Goal: Task Accomplishment & Management: Manage account settings

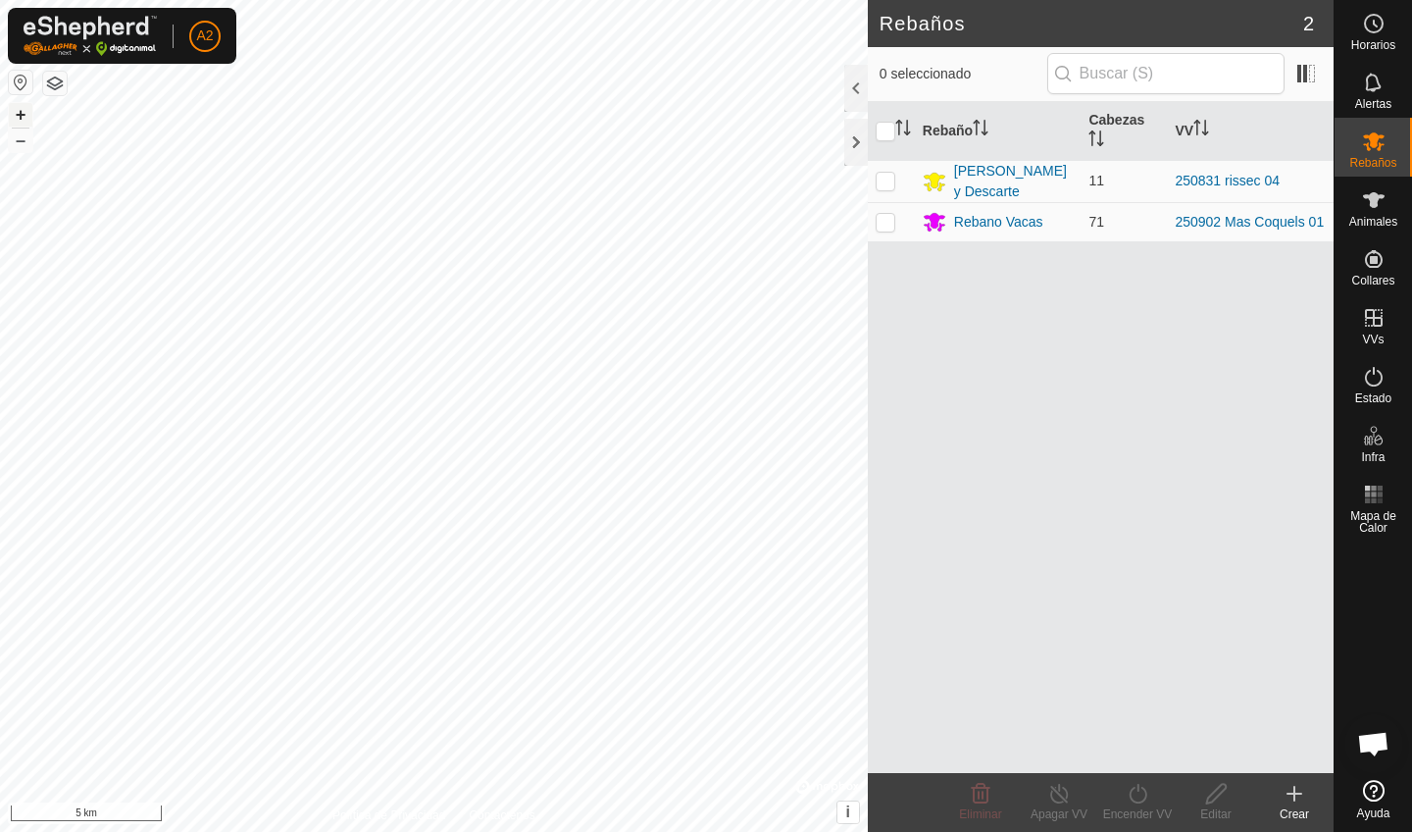
click at [21, 112] on button "+" at bounding box center [21, 115] width 24 height 24
click at [23, 124] on button "+" at bounding box center [21, 115] width 24 height 24
click at [22, 111] on button "+" at bounding box center [21, 115] width 24 height 24
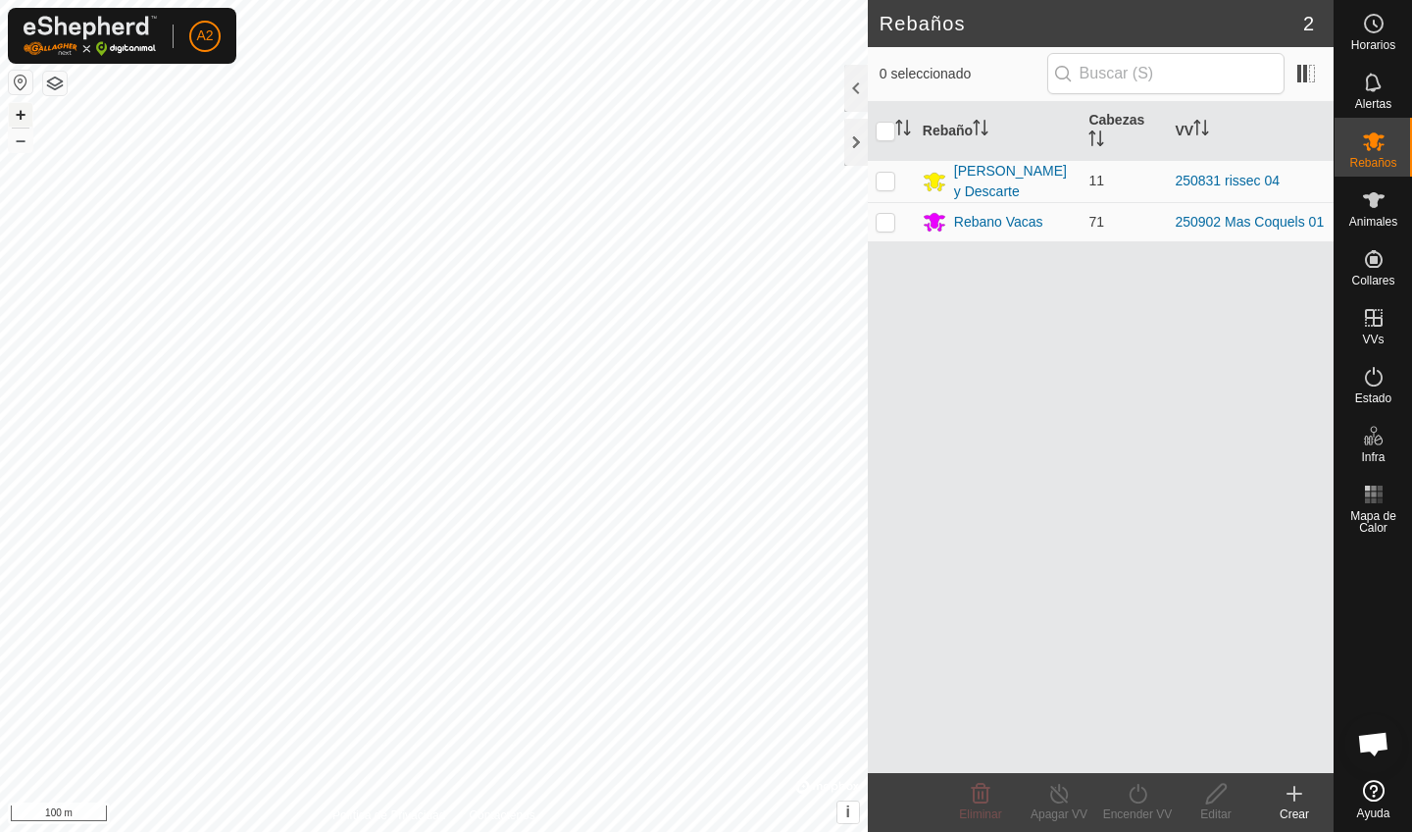
click at [22, 111] on button "+" at bounding box center [21, 115] width 24 height 24
click at [22, 109] on button "+" at bounding box center [21, 115] width 24 height 24
click at [18, 113] on button "+" at bounding box center [21, 115] width 24 height 24
click at [24, 142] on button "–" at bounding box center [21, 140] width 24 height 24
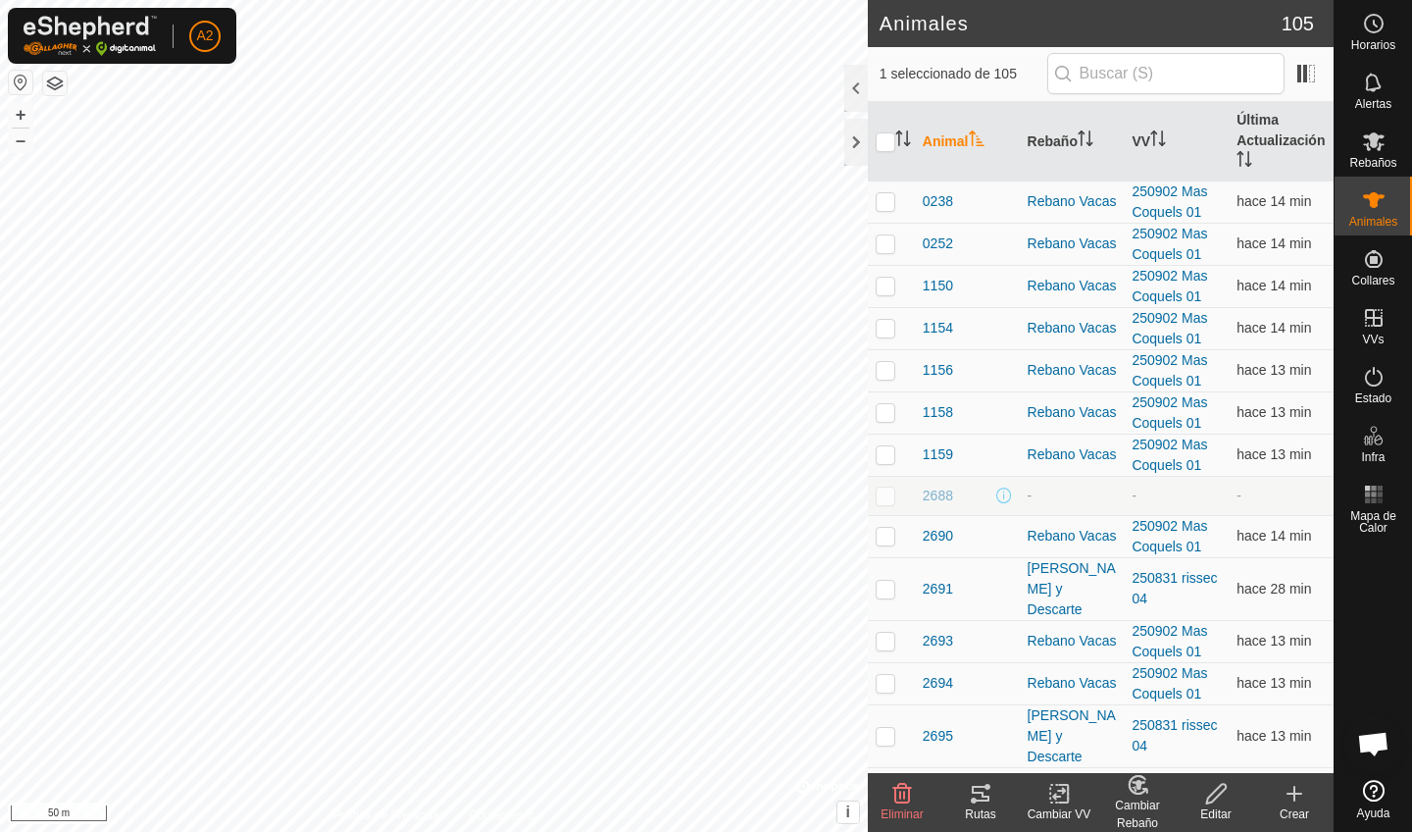
click at [875, 724] on div "Rutas" at bounding box center [980, 814] width 78 height 18
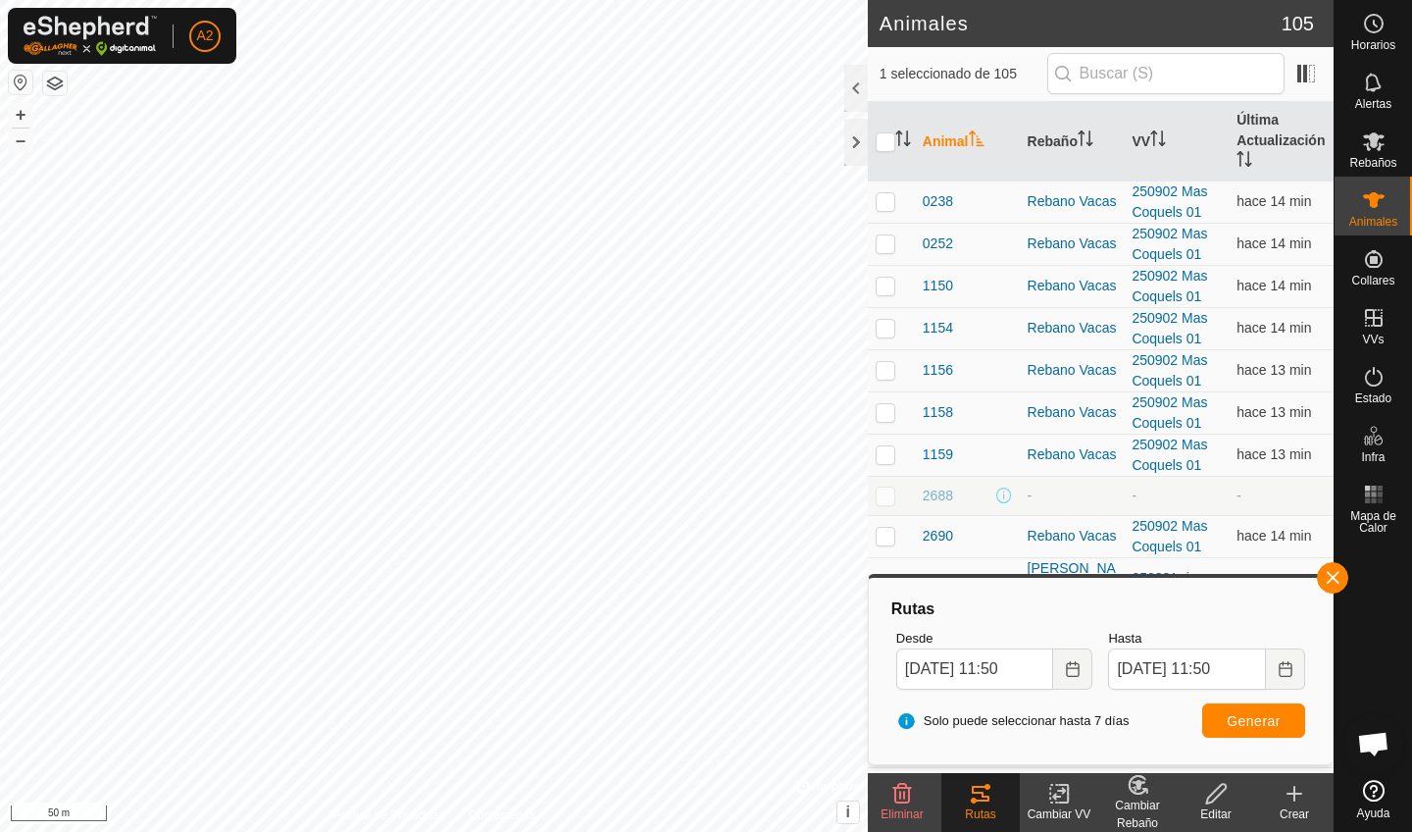
click at [875, 720] on span "Generar" at bounding box center [1254, 721] width 54 height 16
click at [875, 669] on icon "Choose Date" at bounding box center [1073, 669] width 16 height 16
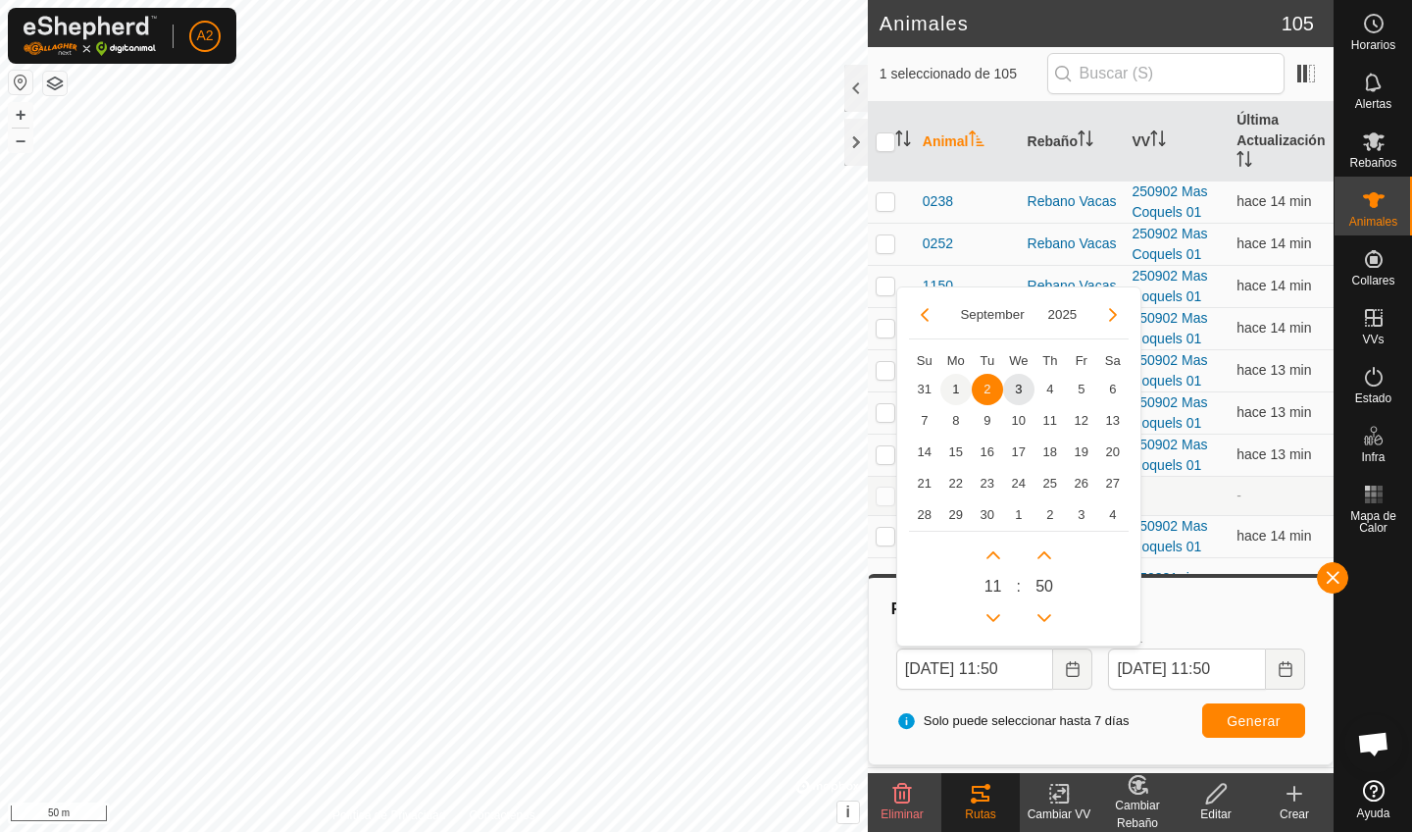
click at [875, 384] on span "1" at bounding box center [955, 389] width 31 height 31
type input "[DATE] 11:50"
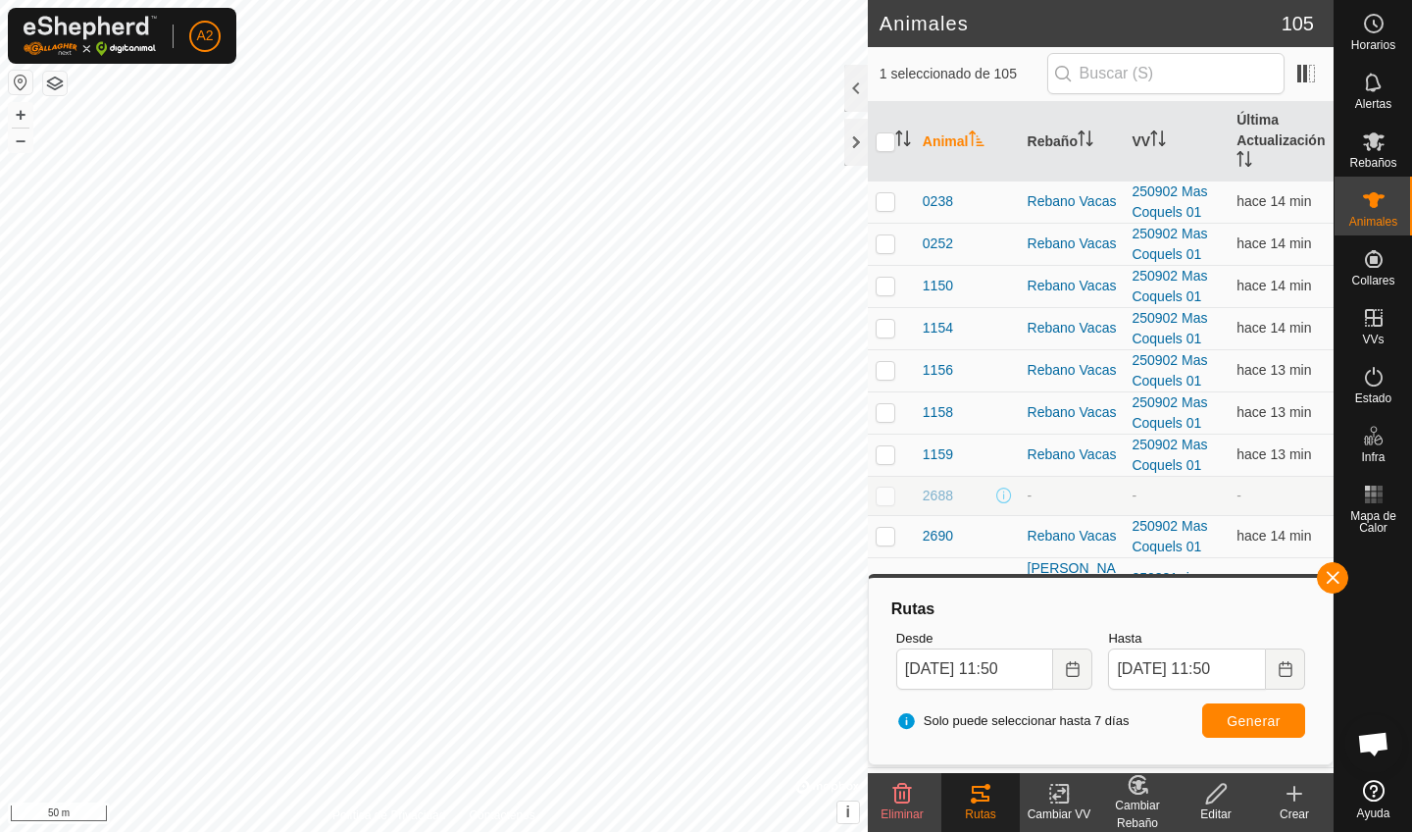
click at [875, 707] on button "Generar" at bounding box center [1253, 720] width 103 height 34
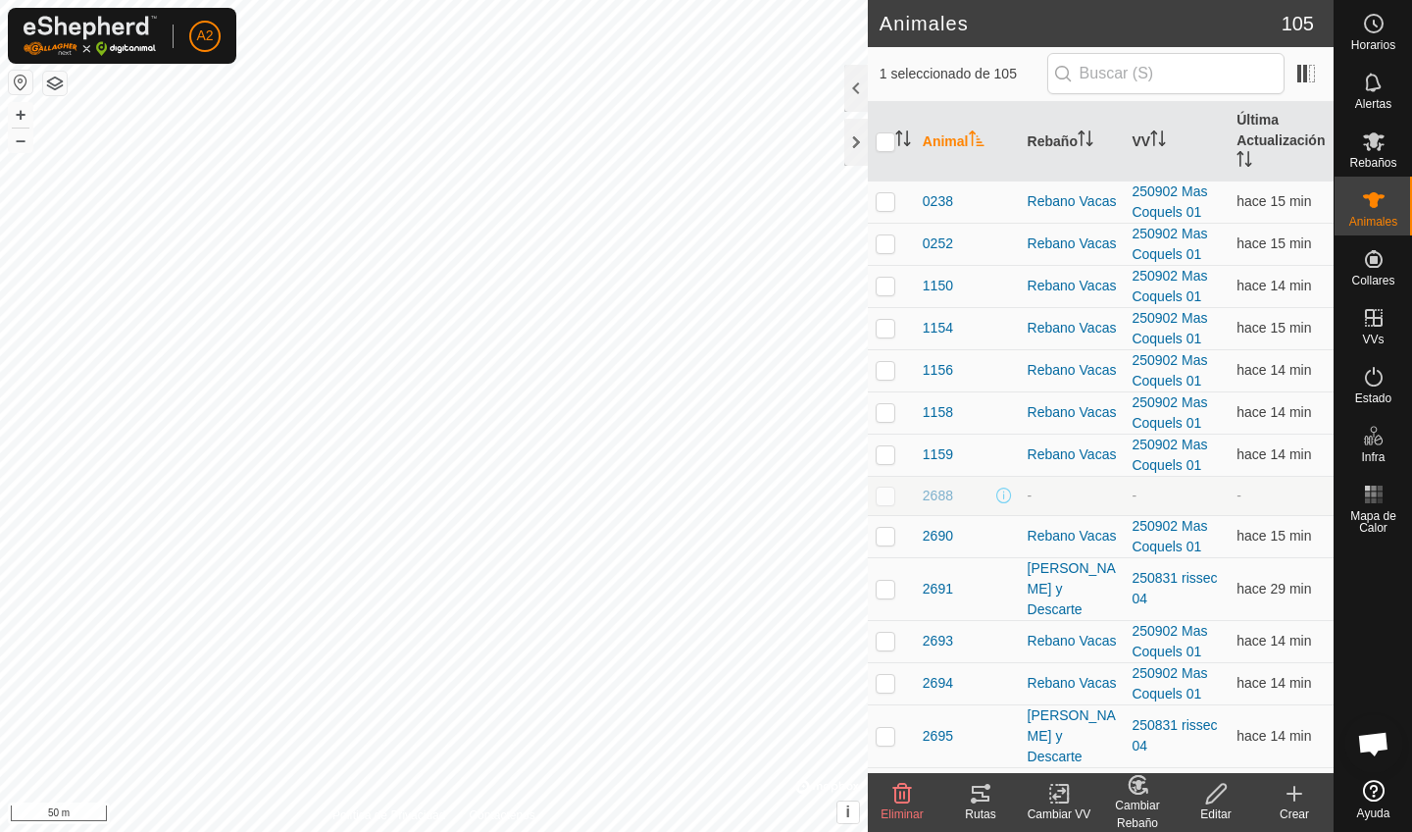
click at [875, 724] on icon at bounding box center [981, 793] width 18 height 16
click at [25, 114] on button "+" at bounding box center [21, 115] width 24 height 24
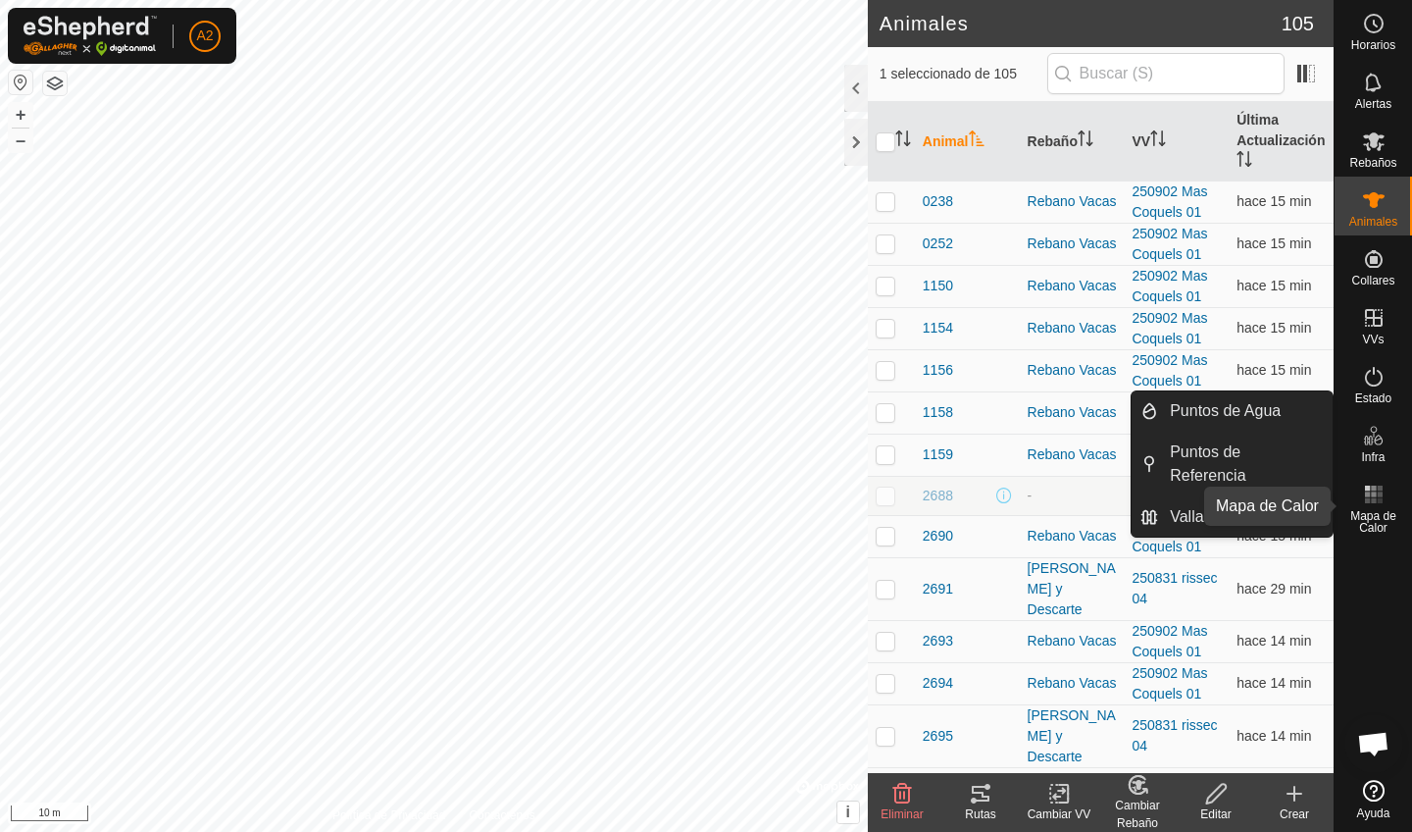
click at [875, 515] on span "Mapa de Calor" at bounding box center [1373, 522] width 68 height 24
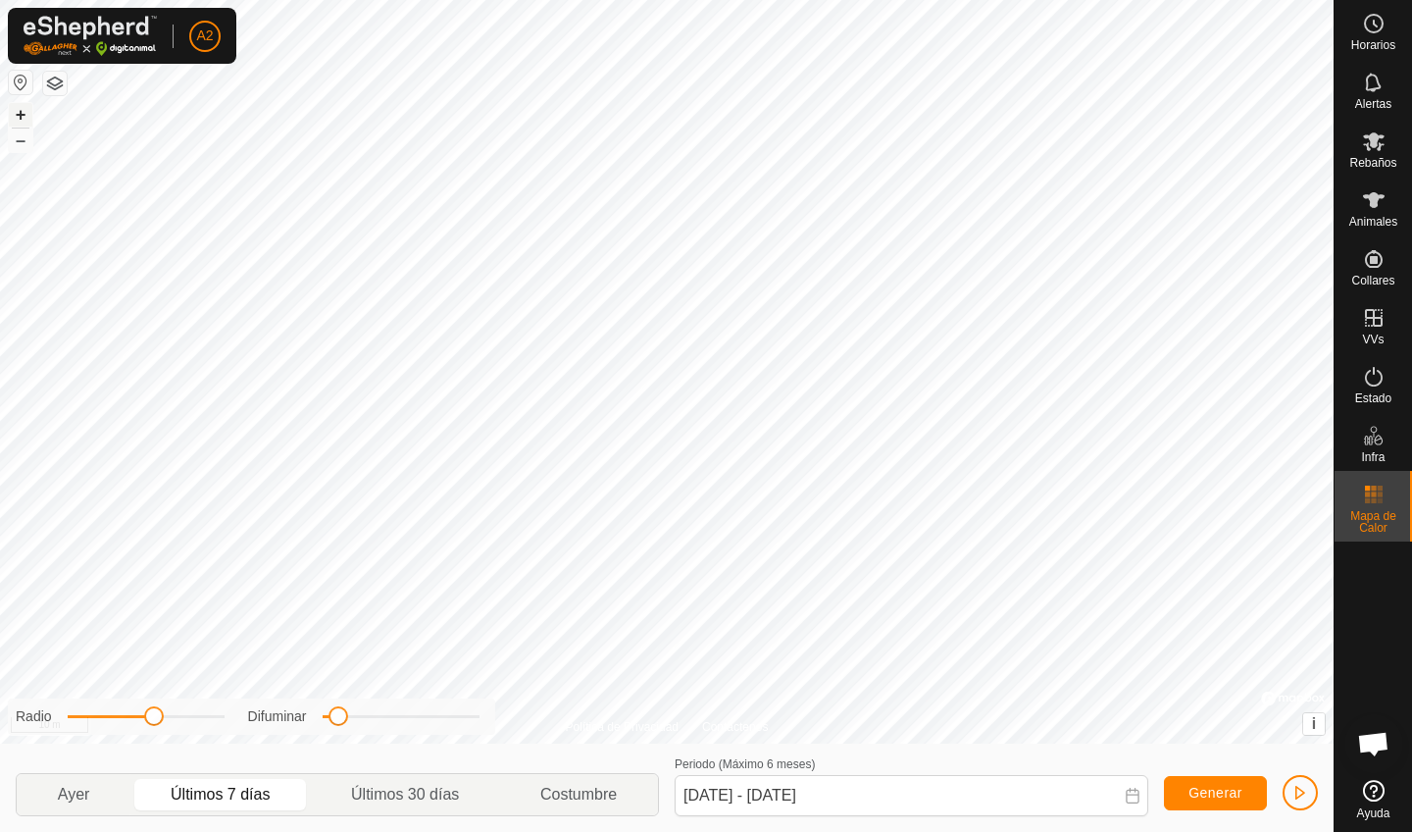
click at [22, 116] on button "+" at bounding box center [21, 115] width 24 height 24
click at [25, 137] on button "–" at bounding box center [21, 140] width 24 height 24
click at [17, 141] on button "–" at bounding box center [21, 140] width 24 height 24
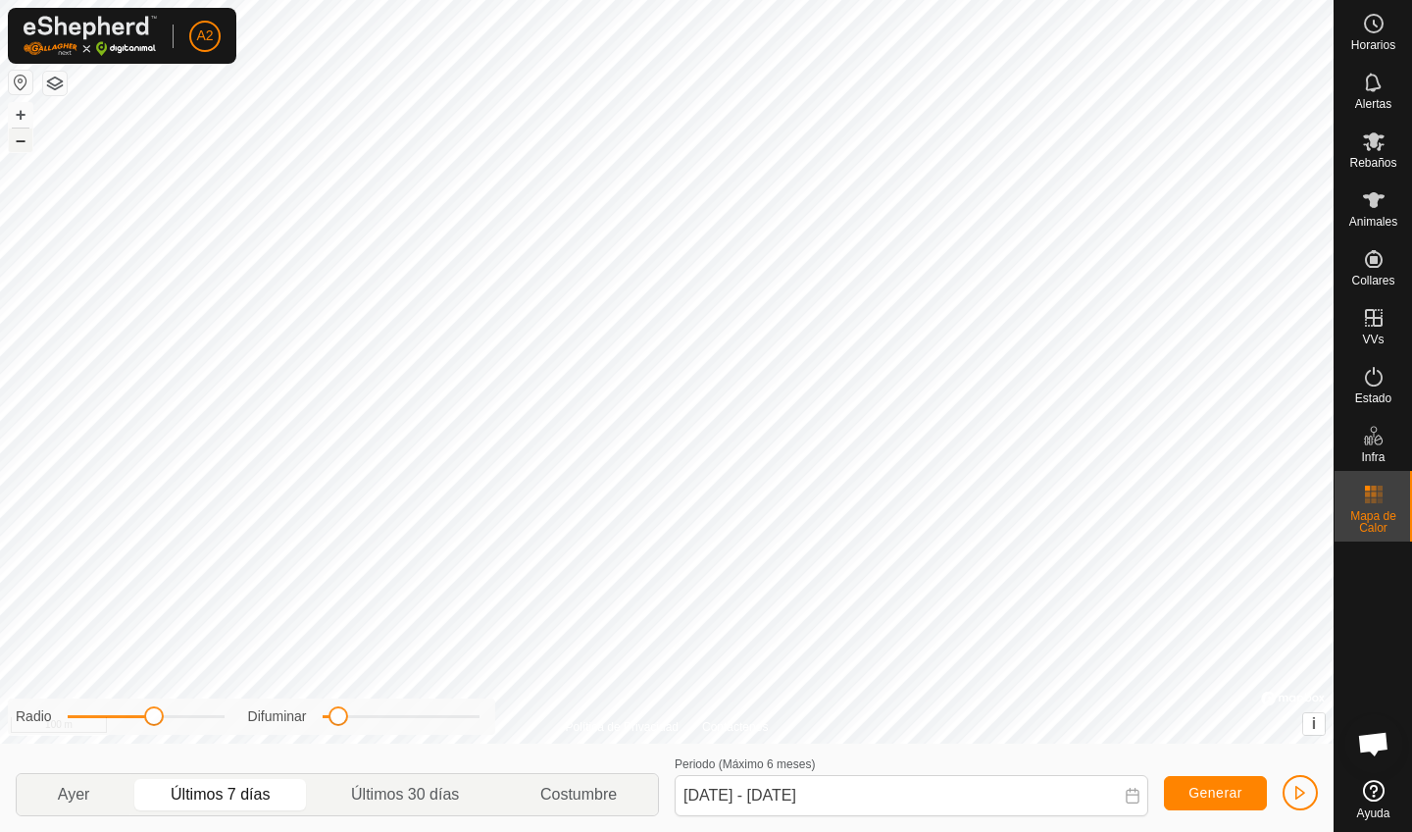
click at [17, 141] on button "–" at bounding box center [21, 140] width 24 height 24
click at [15, 111] on button "+" at bounding box center [21, 115] width 24 height 24
click at [17, 114] on button "+" at bounding box center [21, 115] width 24 height 24
click at [875, 724] on button "button" at bounding box center [1300, 792] width 35 height 35
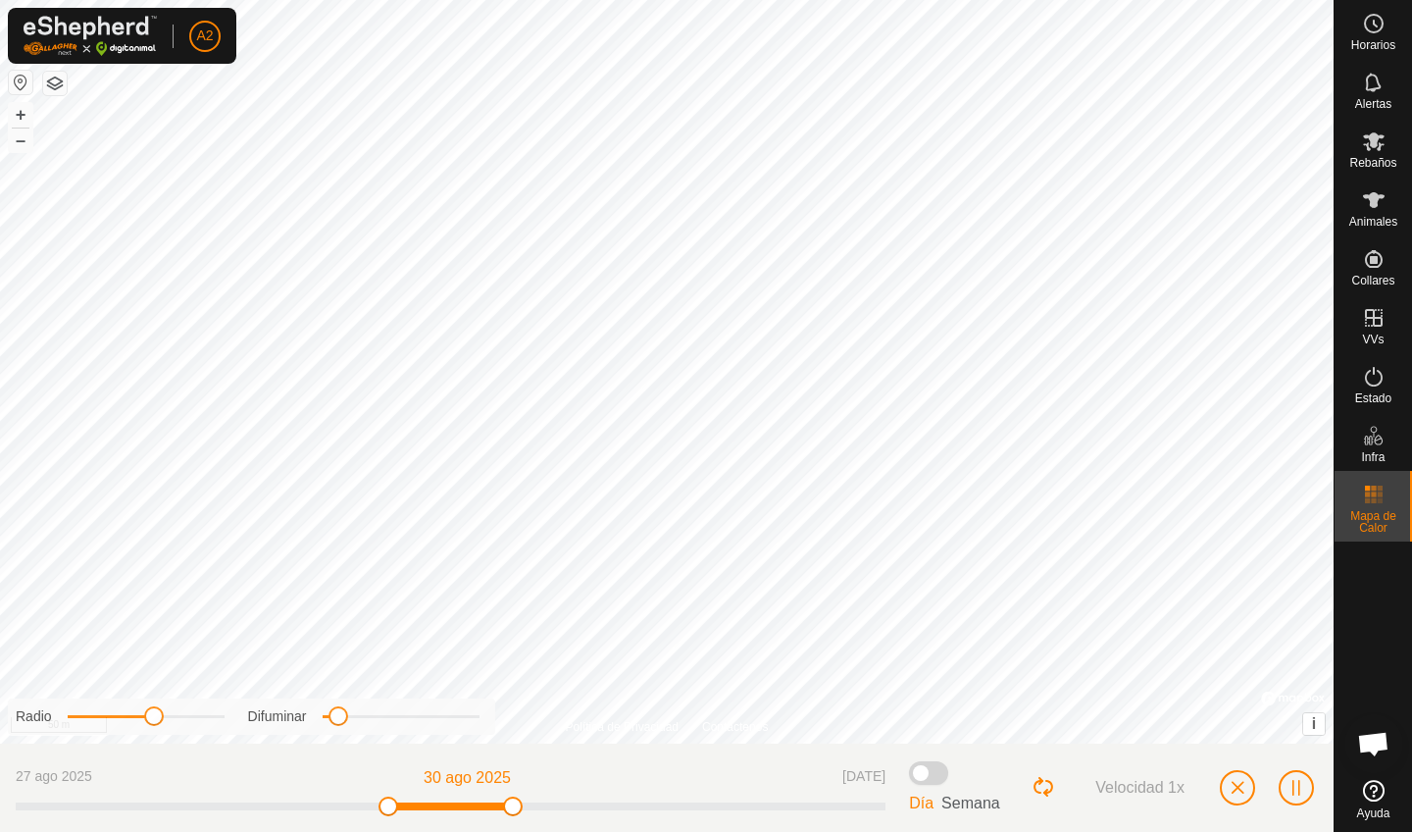
click at [875, 724] on button "button" at bounding box center [1237, 787] width 35 height 35
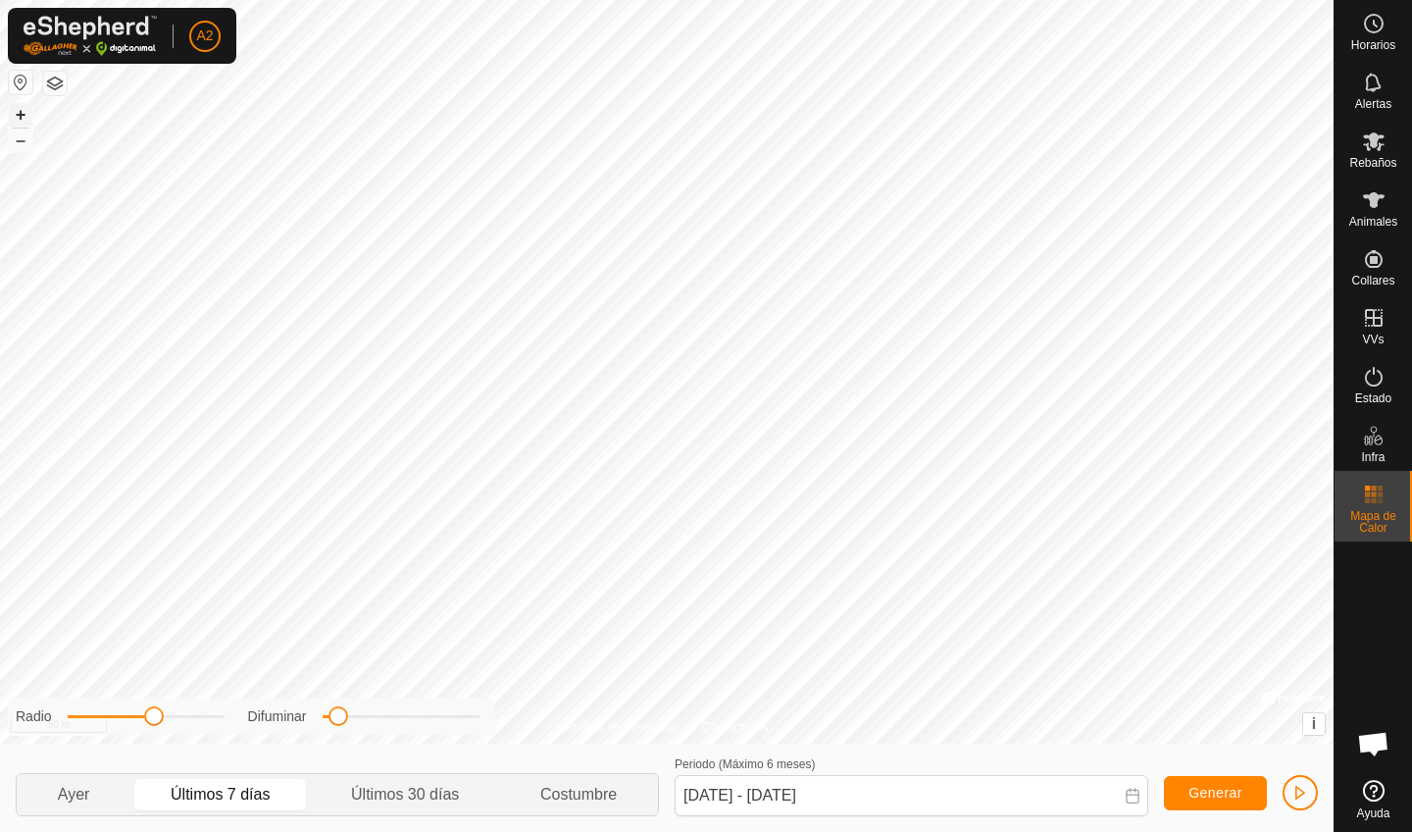
click at [28, 112] on button "+" at bounding box center [21, 115] width 24 height 24
drag, startPoint x: 332, startPoint y: 716, endPoint x: 207, endPoint y: 707, distance: 125.8
click at [207, 707] on div "Radio Difuminar" at bounding box center [251, 716] width 487 height 36
drag, startPoint x: 158, startPoint y: 724, endPoint x: 127, endPoint y: 723, distance: 30.4
click at [127, 723] on span at bounding box center [131, 716] width 20 height 20
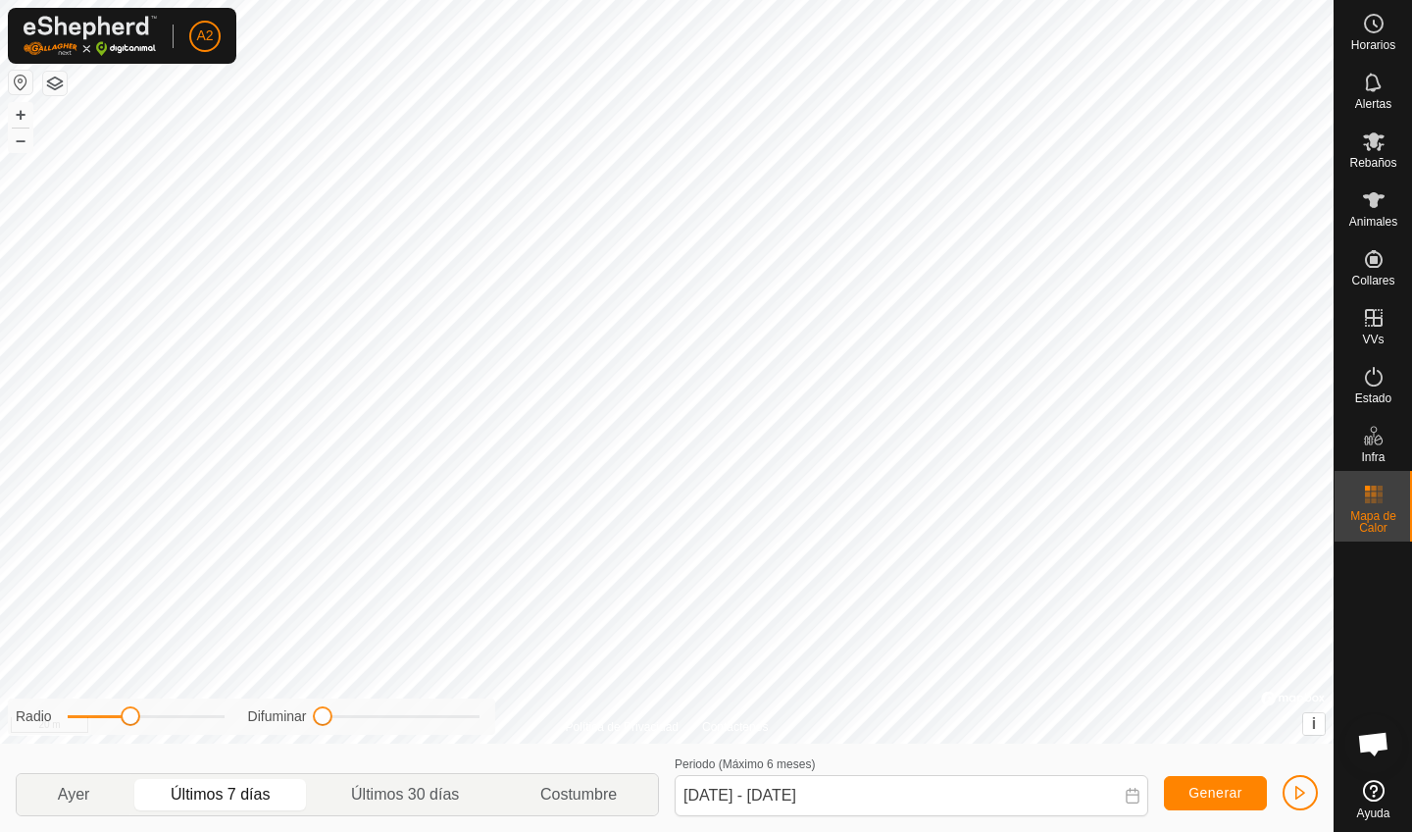
click at [326, 724] on div "Radio Difuminar" at bounding box center [251, 716] width 487 height 36
drag, startPoint x: 317, startPoint y: 721, endPoint x: 390, endPoint y: 726, distance: 73.7
click at [390, 724] on span at bounding box center [389, 716] width 20 height 20
click at [268, 663] on div "Política de Privacidad Contáctenos 7541 2487730173 Rebano Vacas 250902 Mas Coqu…" at bounding box center [667, 416] width 1334 height 832
drag, startPoint x: 320, startPoint y: 712, endPoint x: 358, endPoint y: 743, distance: 49.5
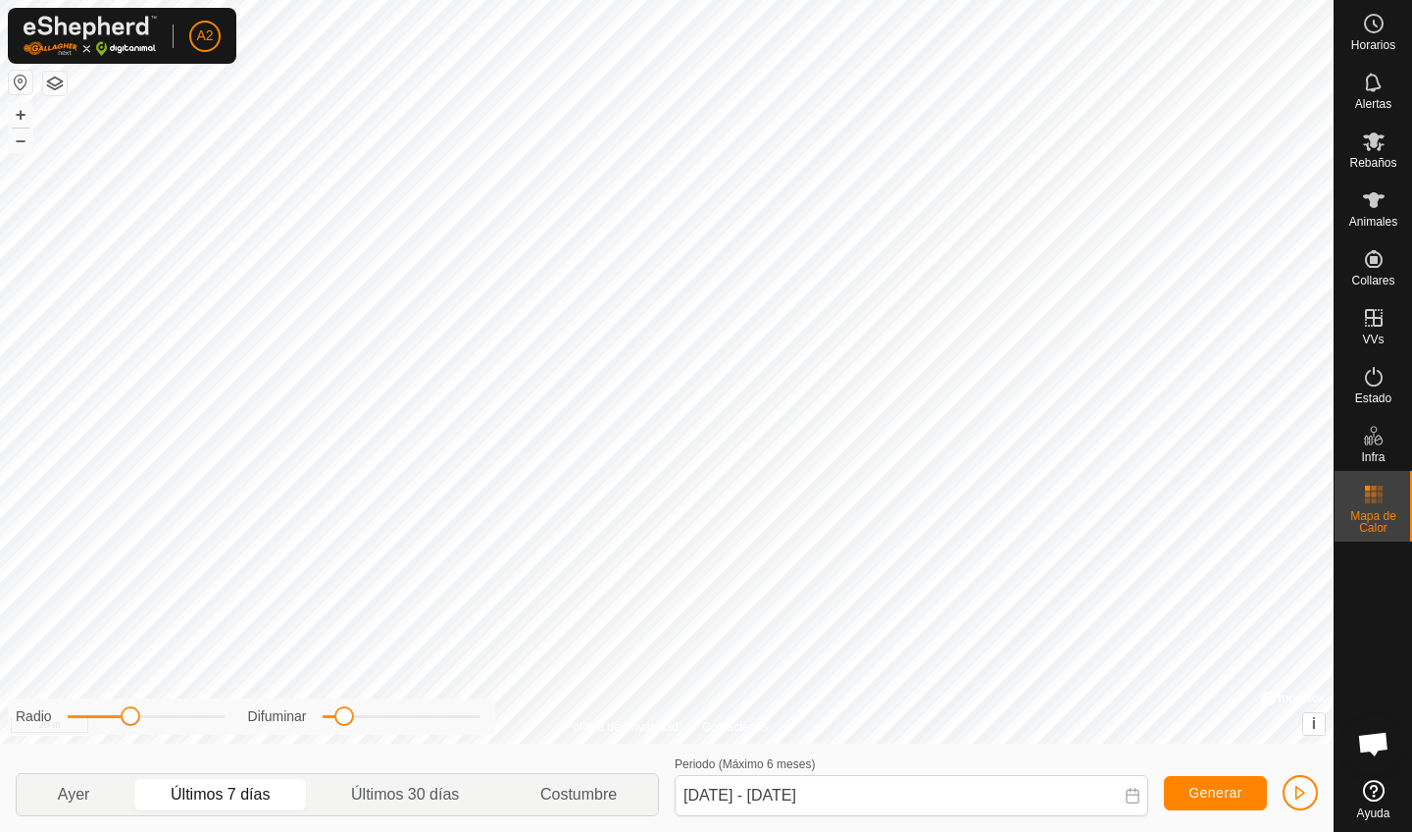
click at [358, 724] on div "Radio Difuminar Ayer Últimos 7 días Últimos 30 días Costumbre Periodo (Máximo 6…" at bounding box center [667, 787] width 1334 height 88
click at [875, 208] on div "Animales" at bounding box center [1373, 206] width 77 height 59
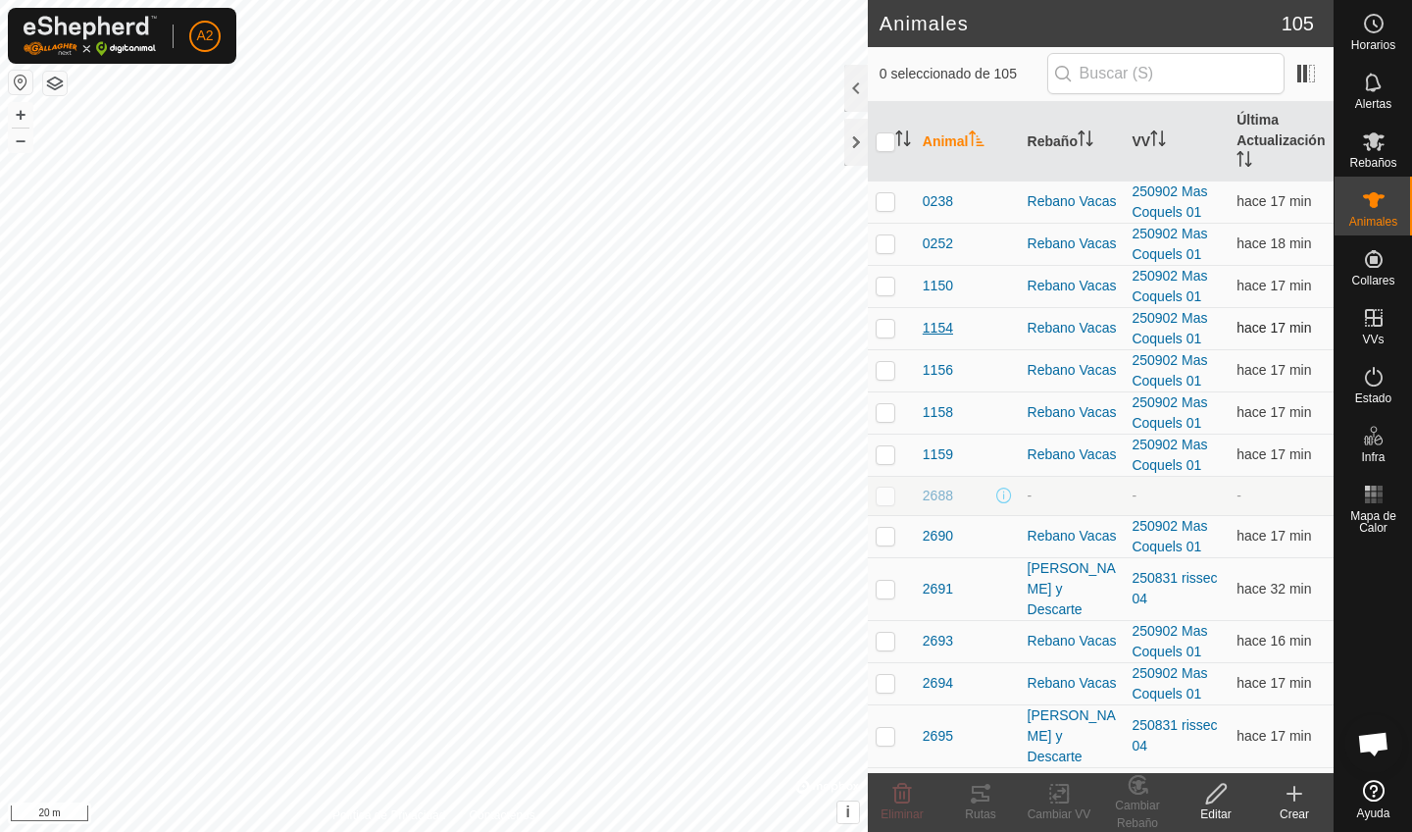
click at [875, 330] on span "1154" at bounding box center [938, 328] width 30 height 21
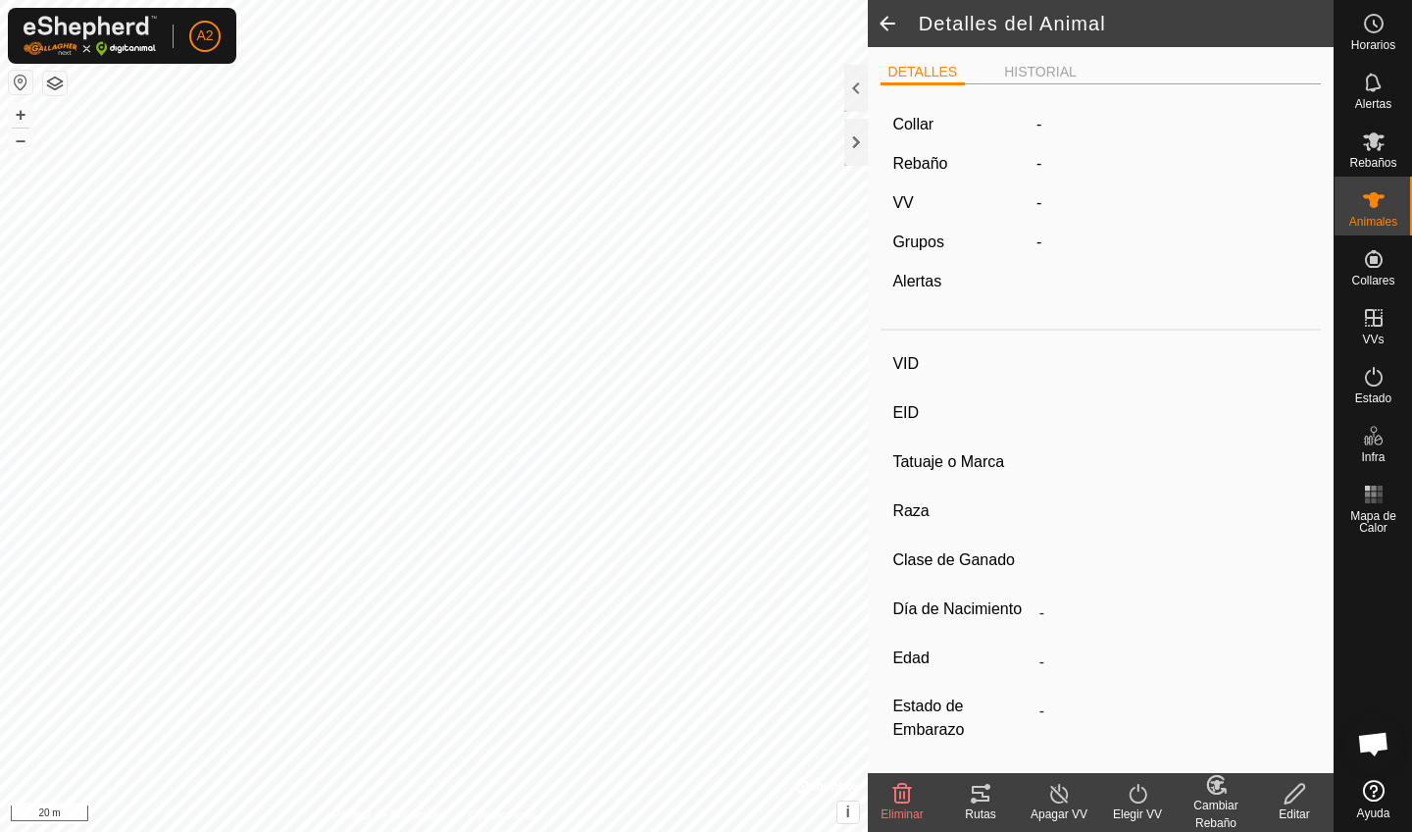
type input "1154"
type input "-"
type input "Aubrac"
type input "-"
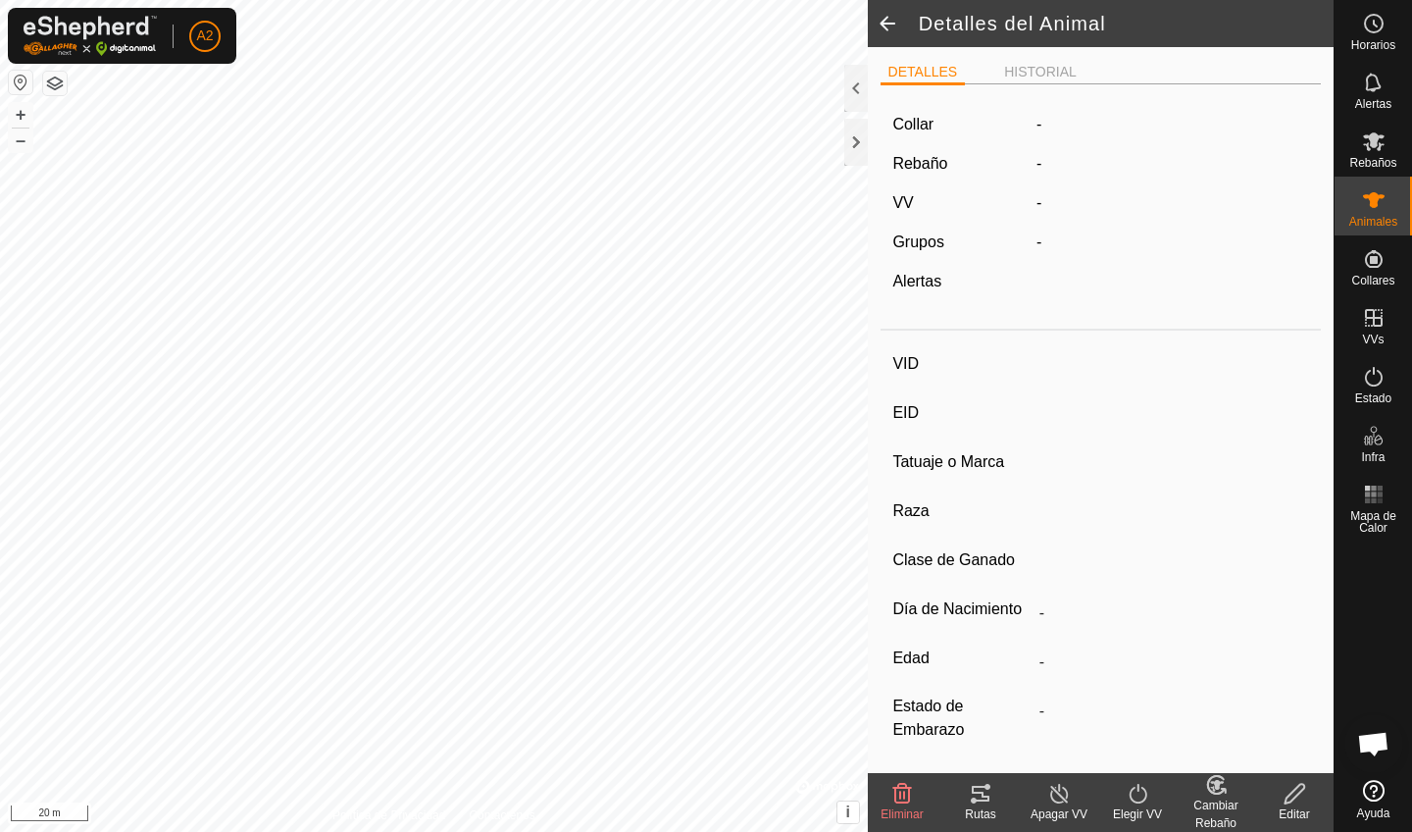
type input "01/2017"
type input "8 years 9 months"
type input "Vacía"
type input "605 kg"
type input "-"
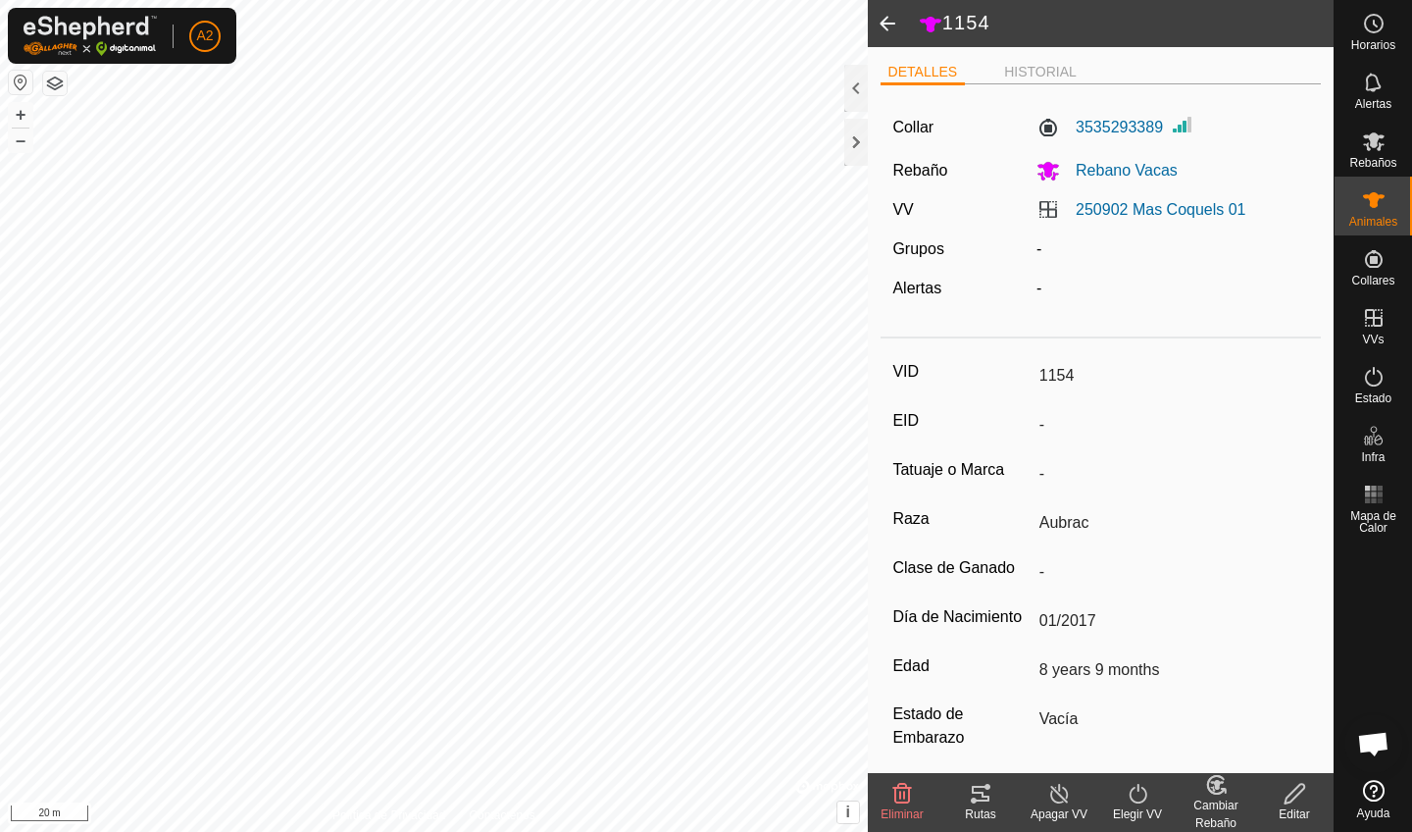
click at [875, 724] on div "Editar" at bounding box center [1294, 814] width 78 height 18
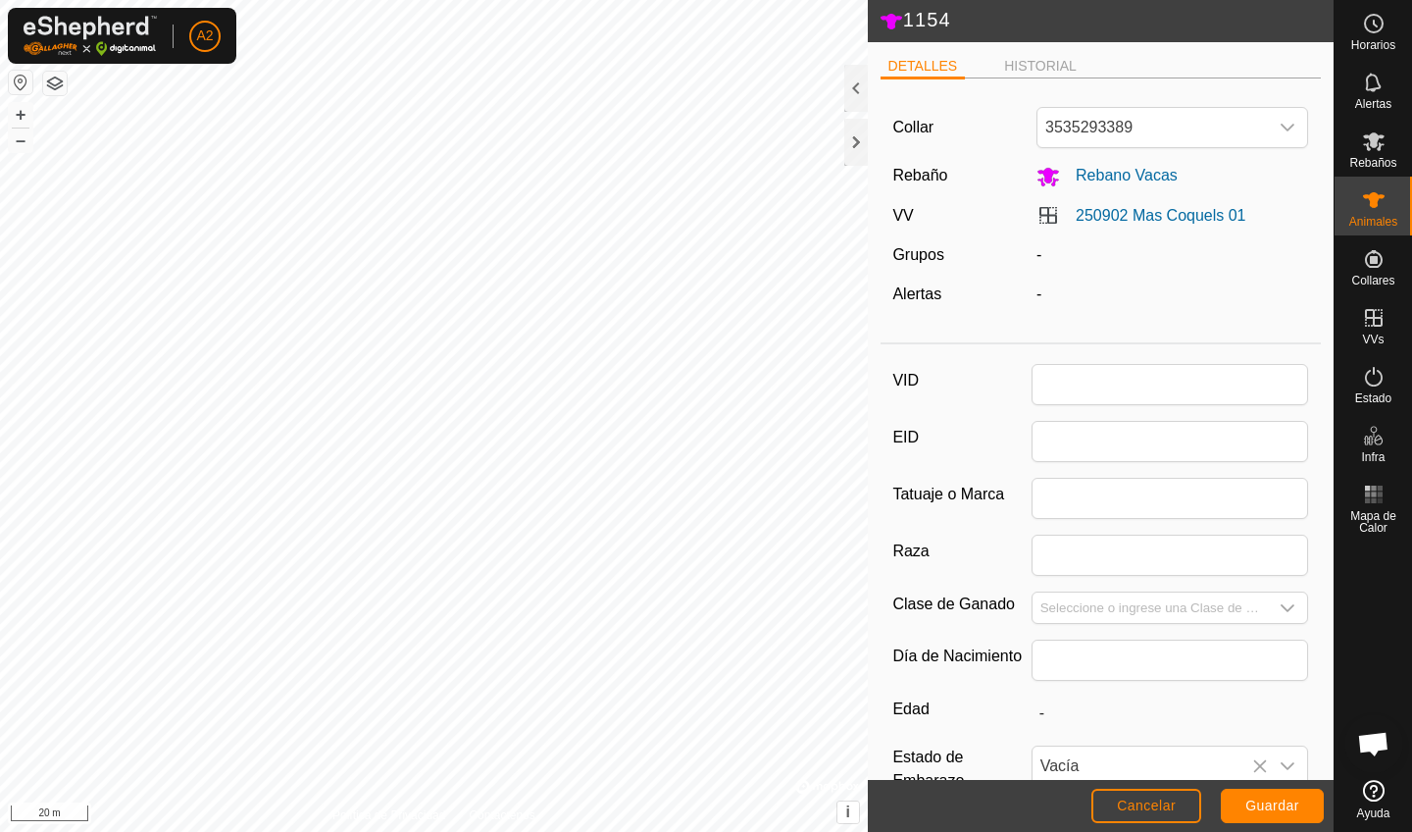
type input "1154"
type input "Aubrac"
type input "01/2017"
type input "8 years 9 months"
type input "605"
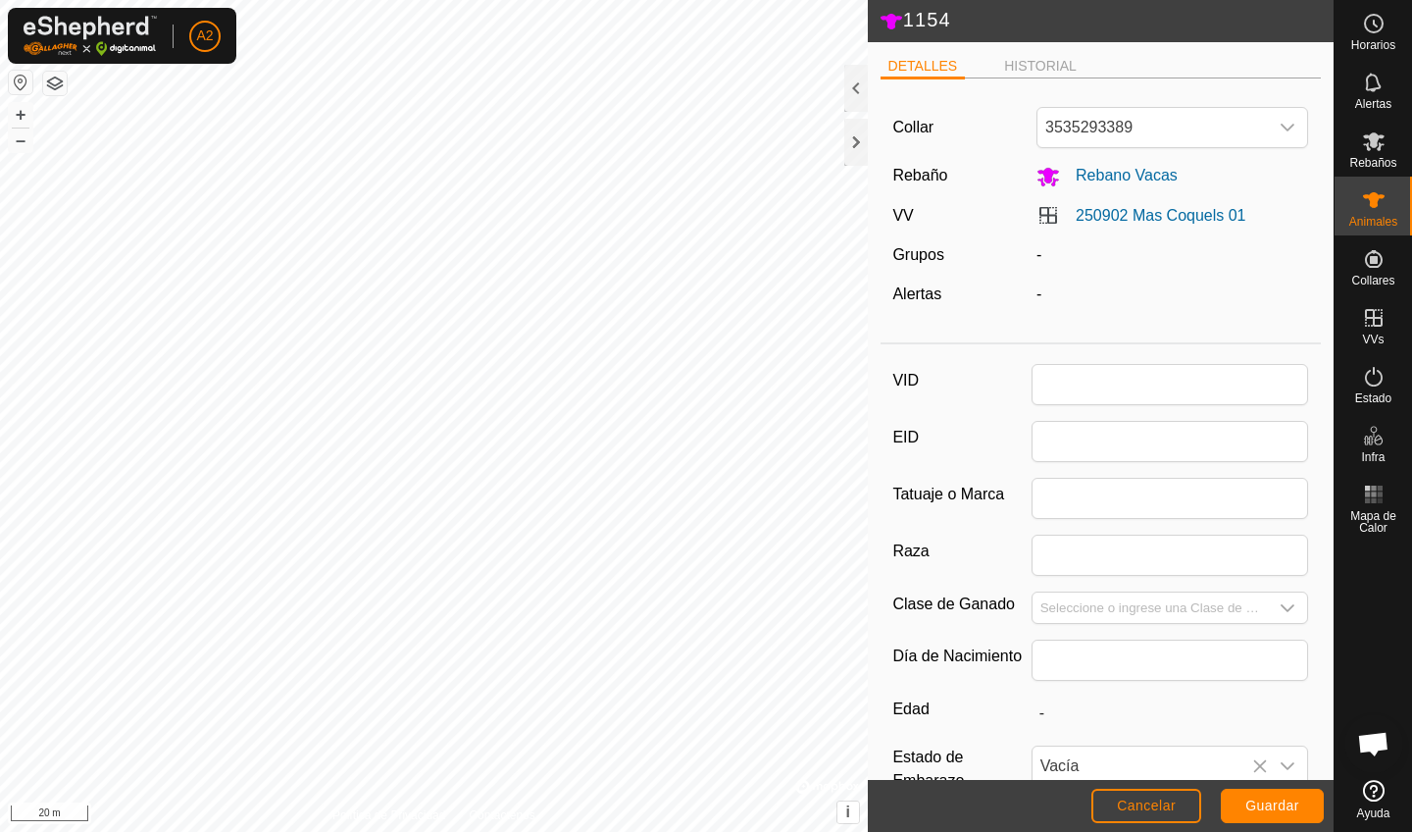
type input "[DATE]"
click at [875, 217] on span "Animales" at bounding box center [1373, 222] width 48 height 12
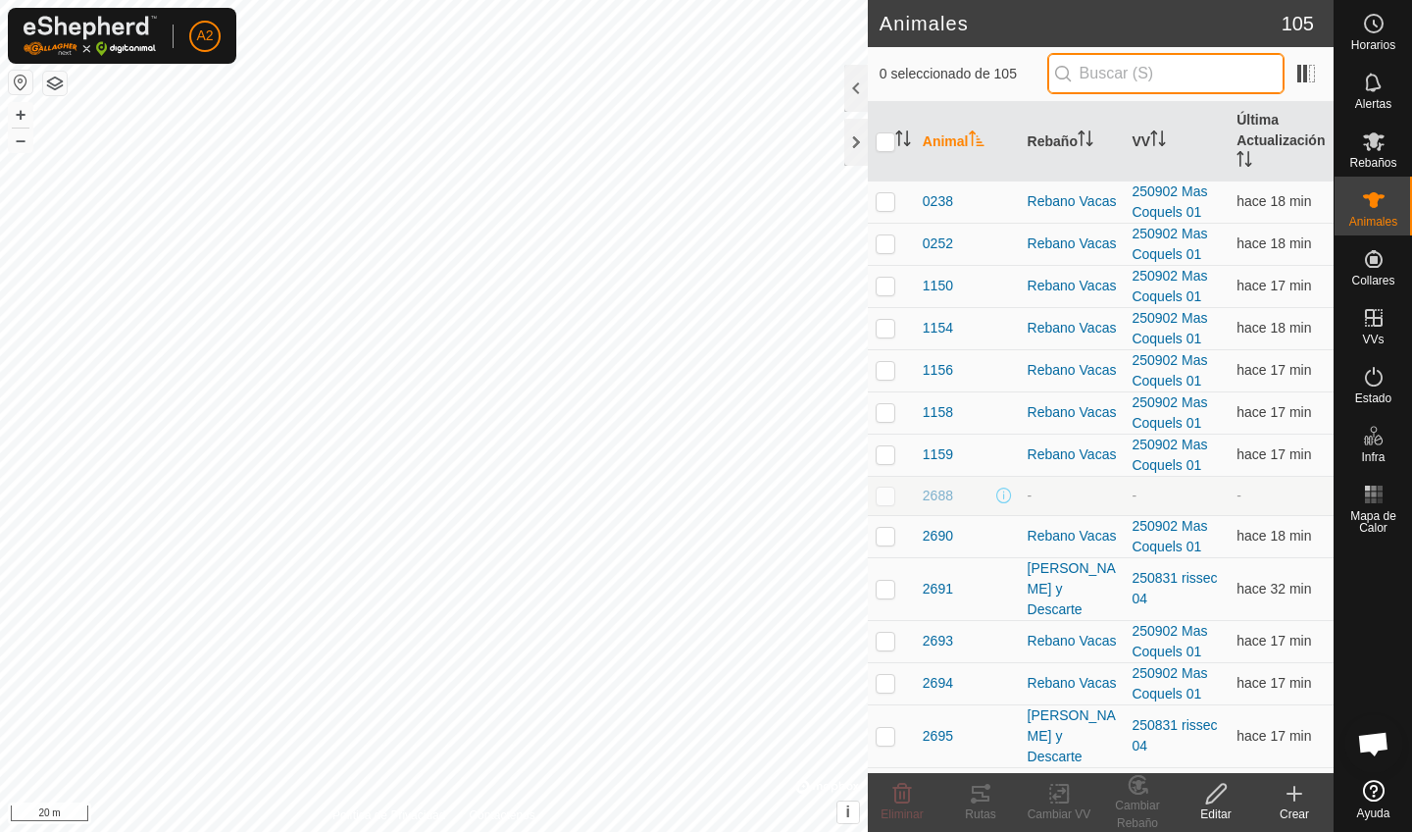
click at [875, 55] on input "text" at bounding box center [1165, 73] width 237 height 41
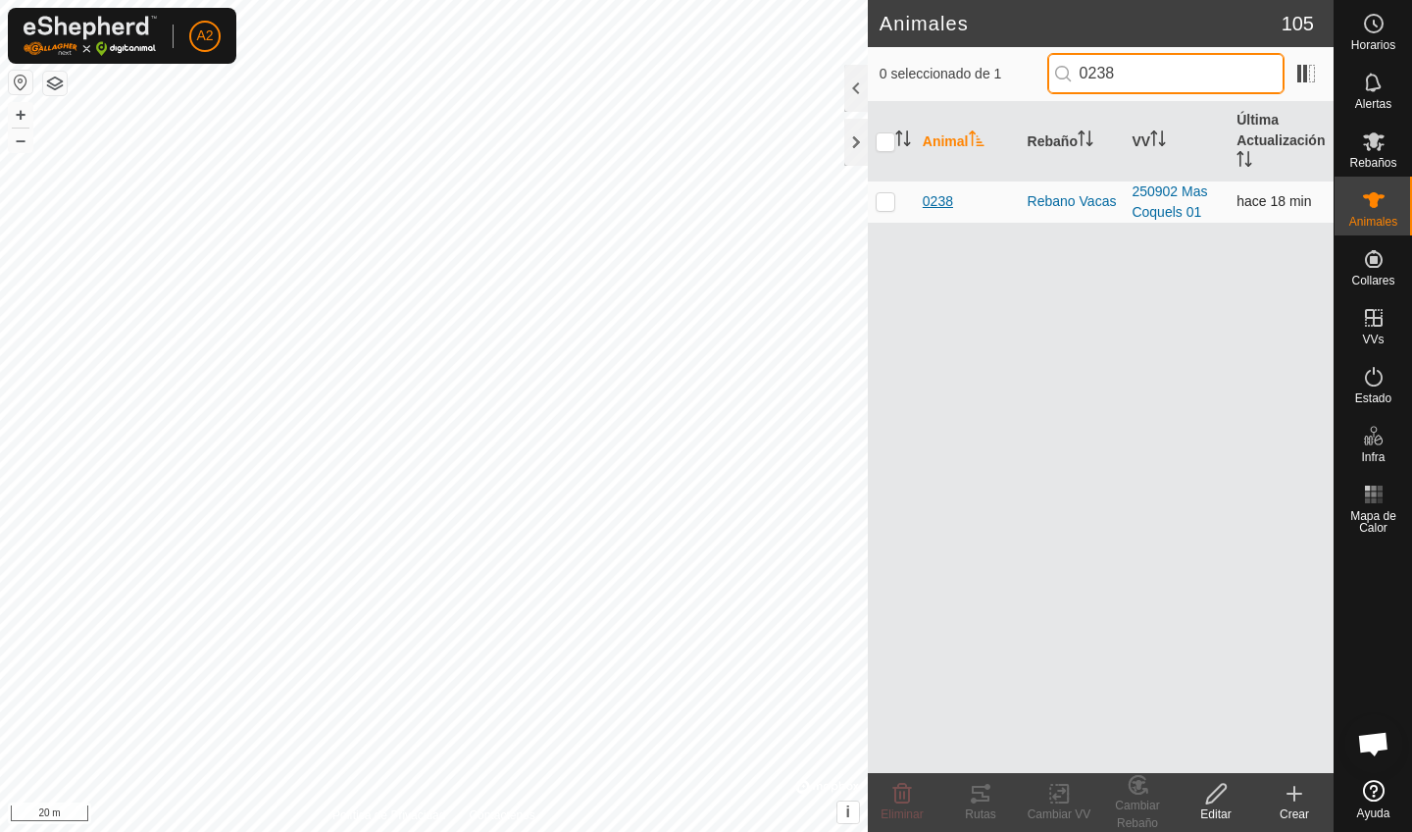
type input "0238"
click at [875, 201] on span "0238" at bounding box center [938, 201] width 30 height 21
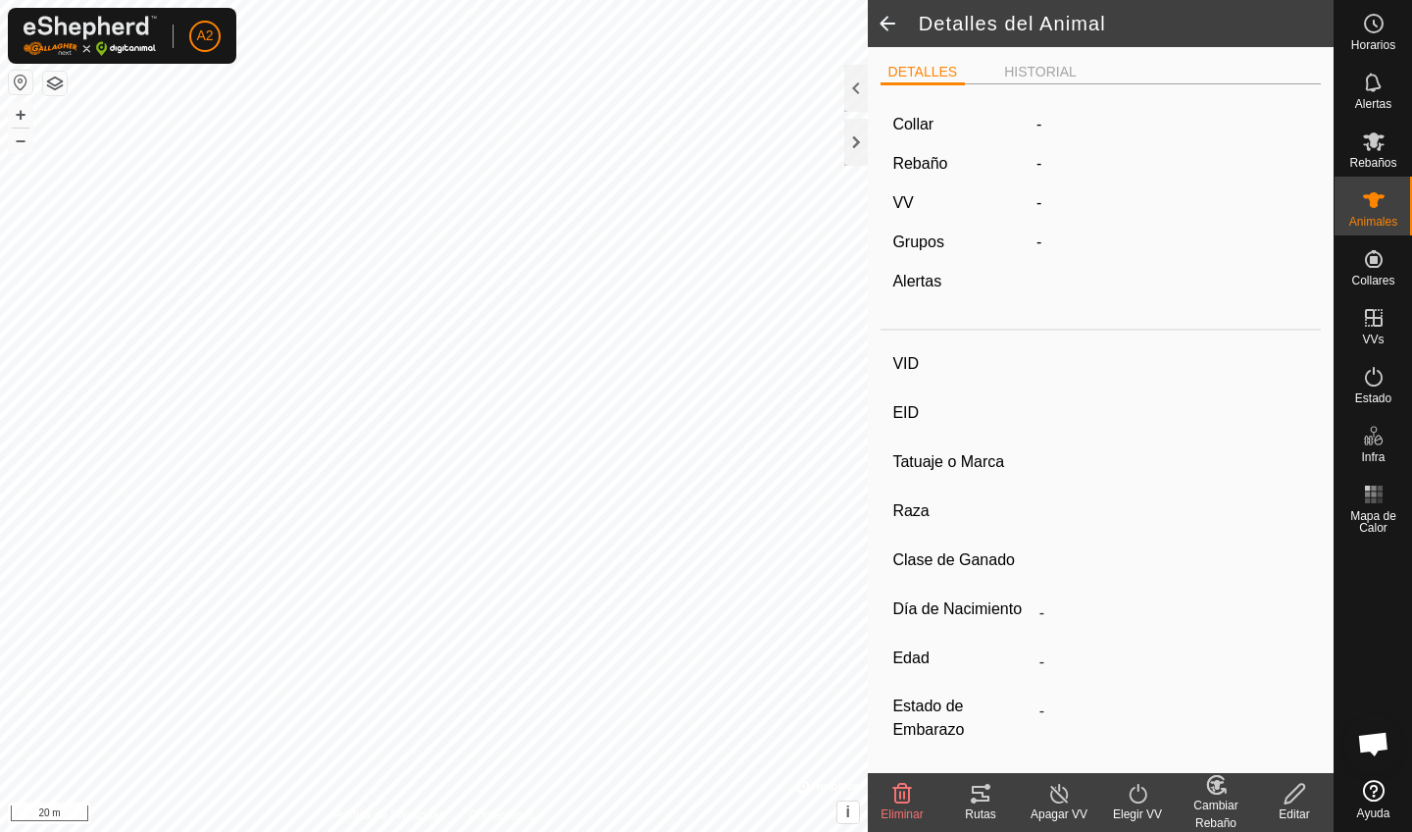
type input "0238"
type input "-"
type input "Aubrac"
type input "-"
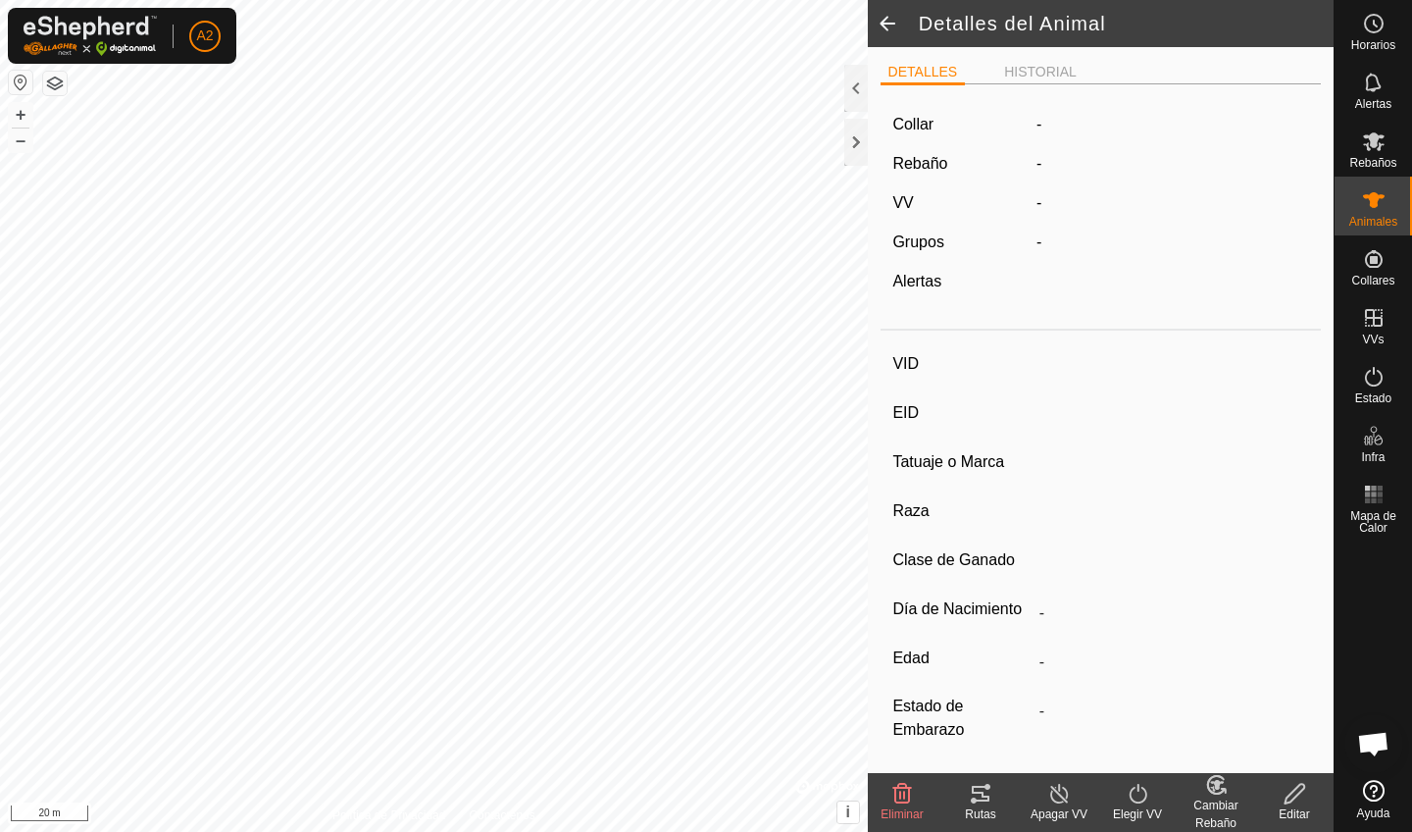
type input "05/2018"
type input "7 years 5 months"
type input "Vacía"
type input "431 kg"
type input "-"
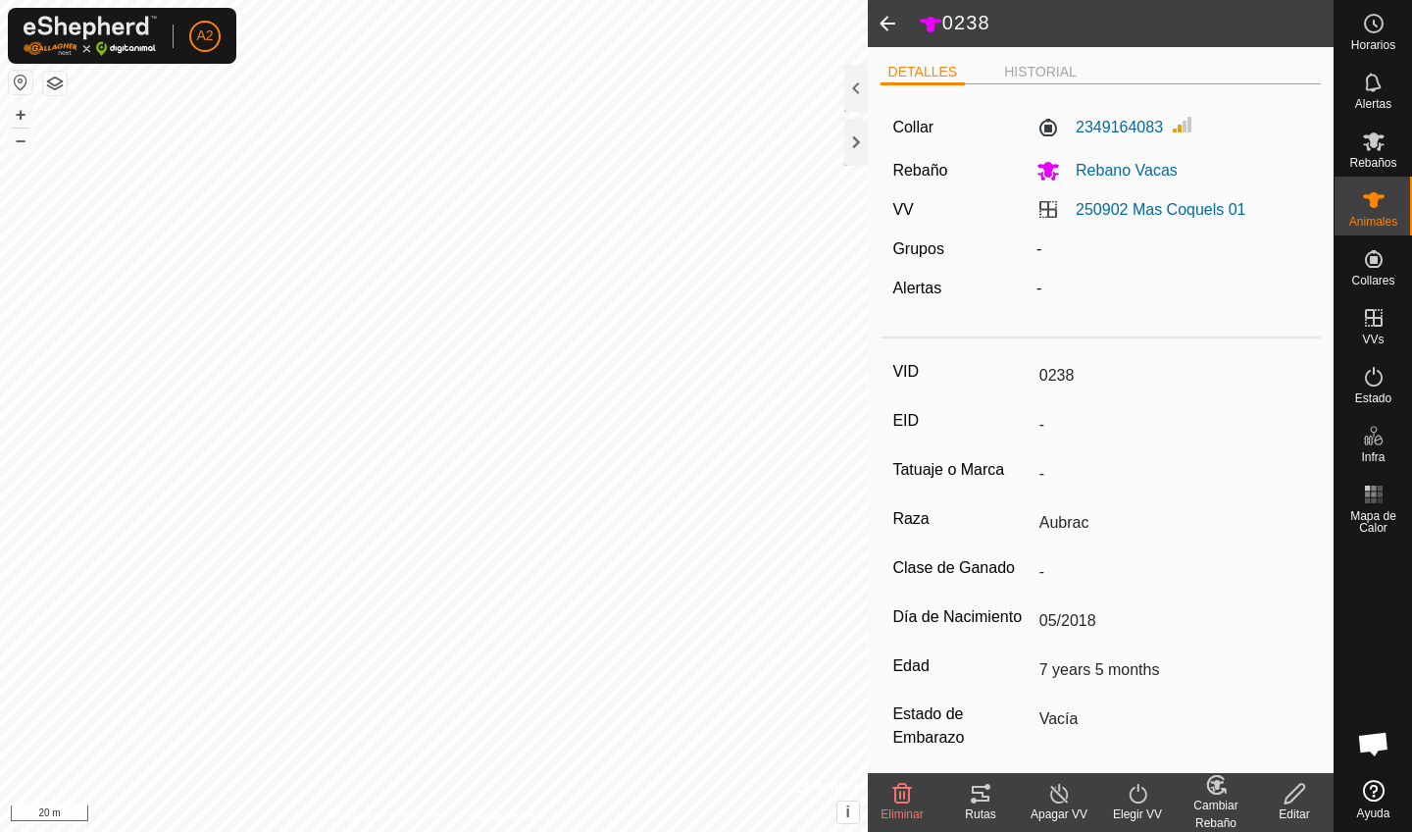
click at [875, 724] on edit-svg-icon at bounding box center [1294, 794] width 78 height 24
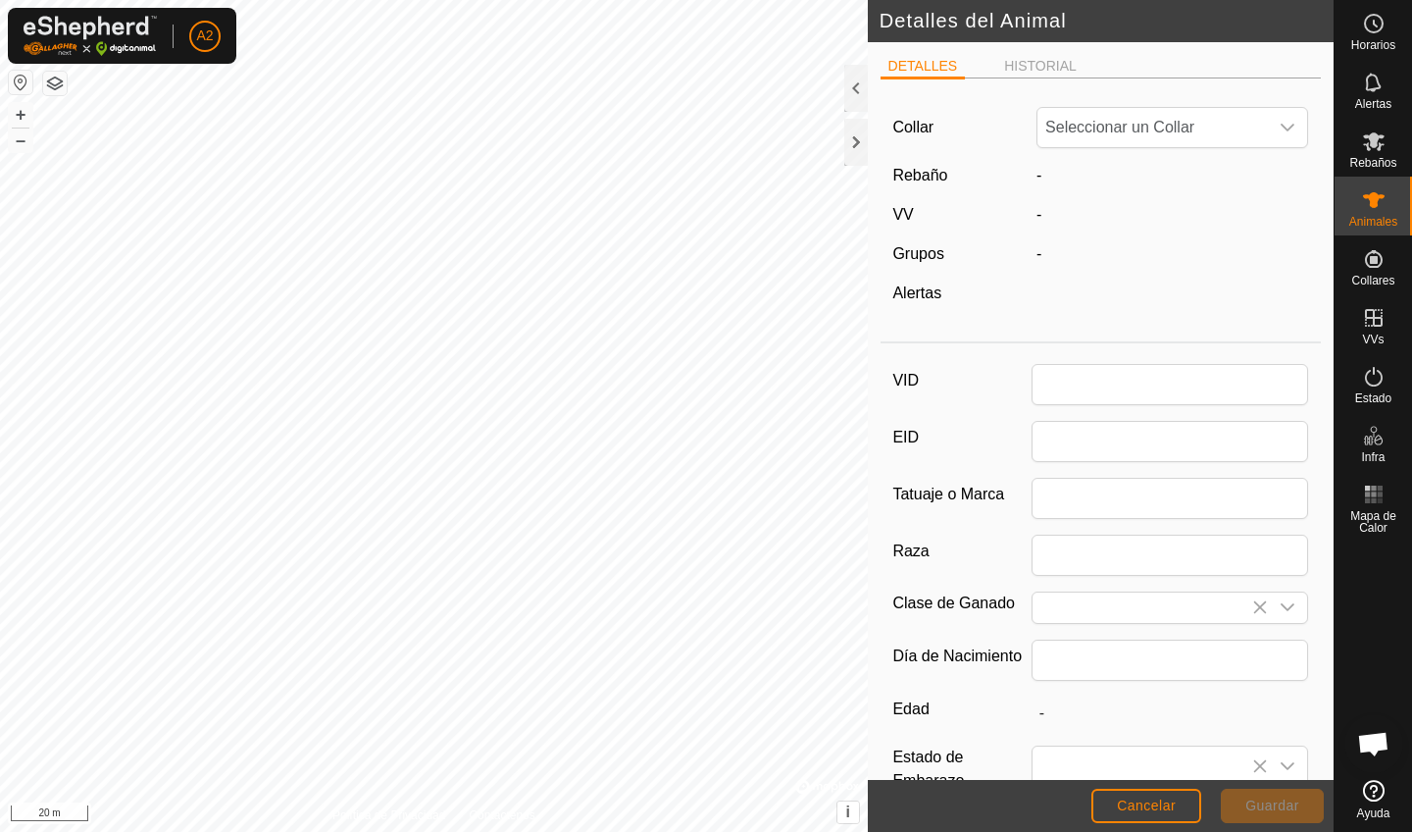
type input "0238"
type input "Aubrac"
type input "05/2018"
type input "7 years 5 months"
type input "431"
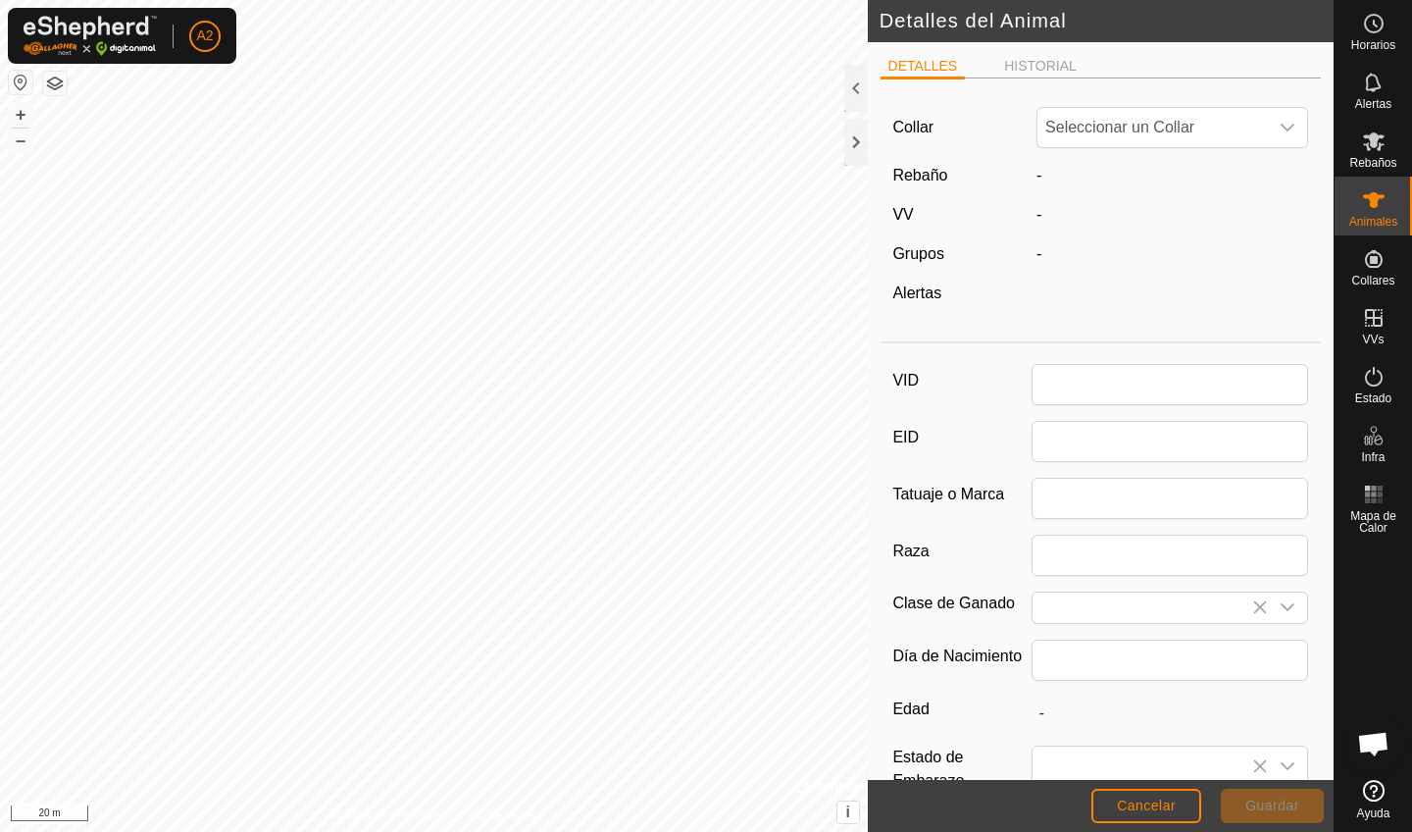
type input "[DATE]"
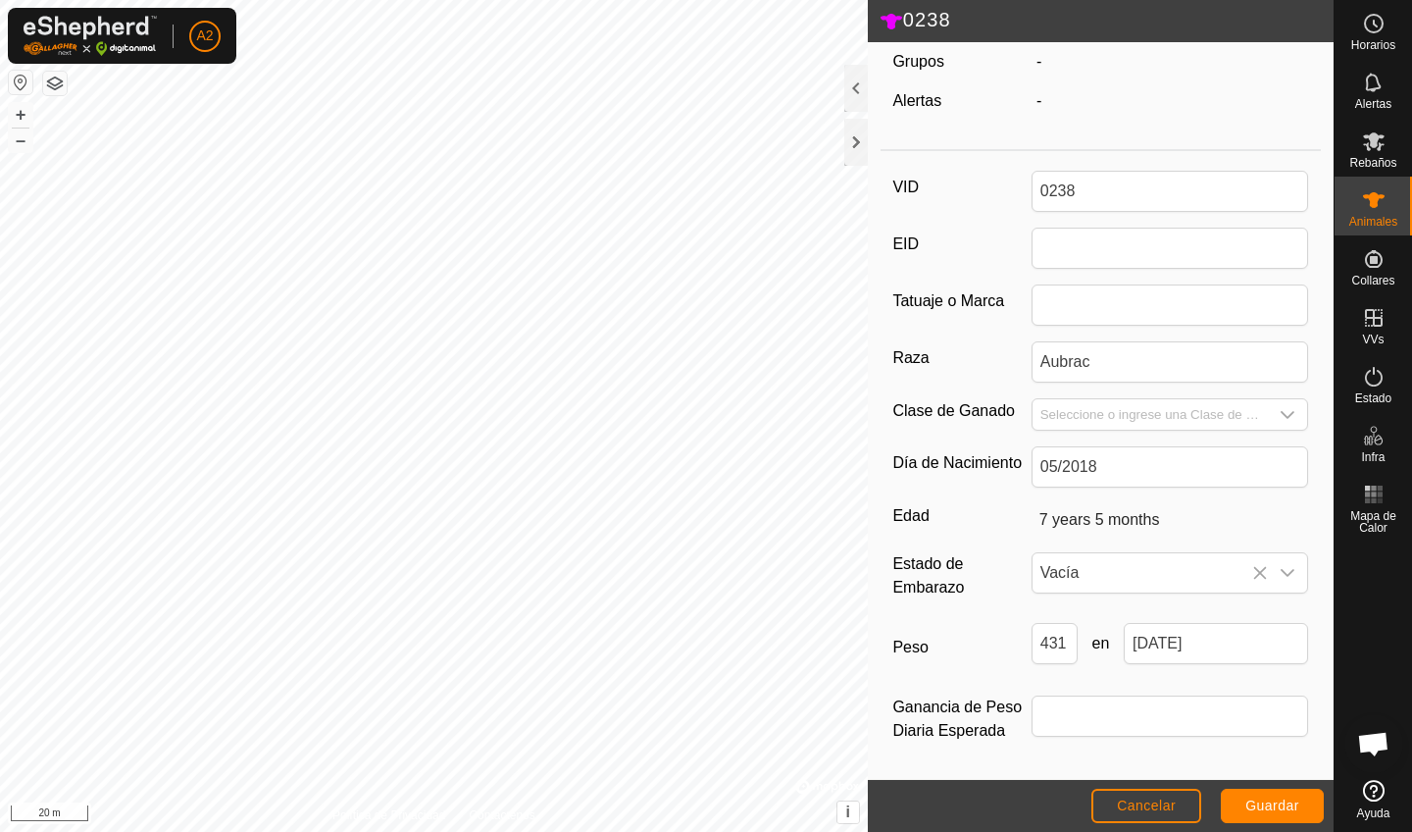
scroll to position [192, 0]
click at [875, 724] on button "Guardar" at bounding box center [1272, 805] width 103 height 34
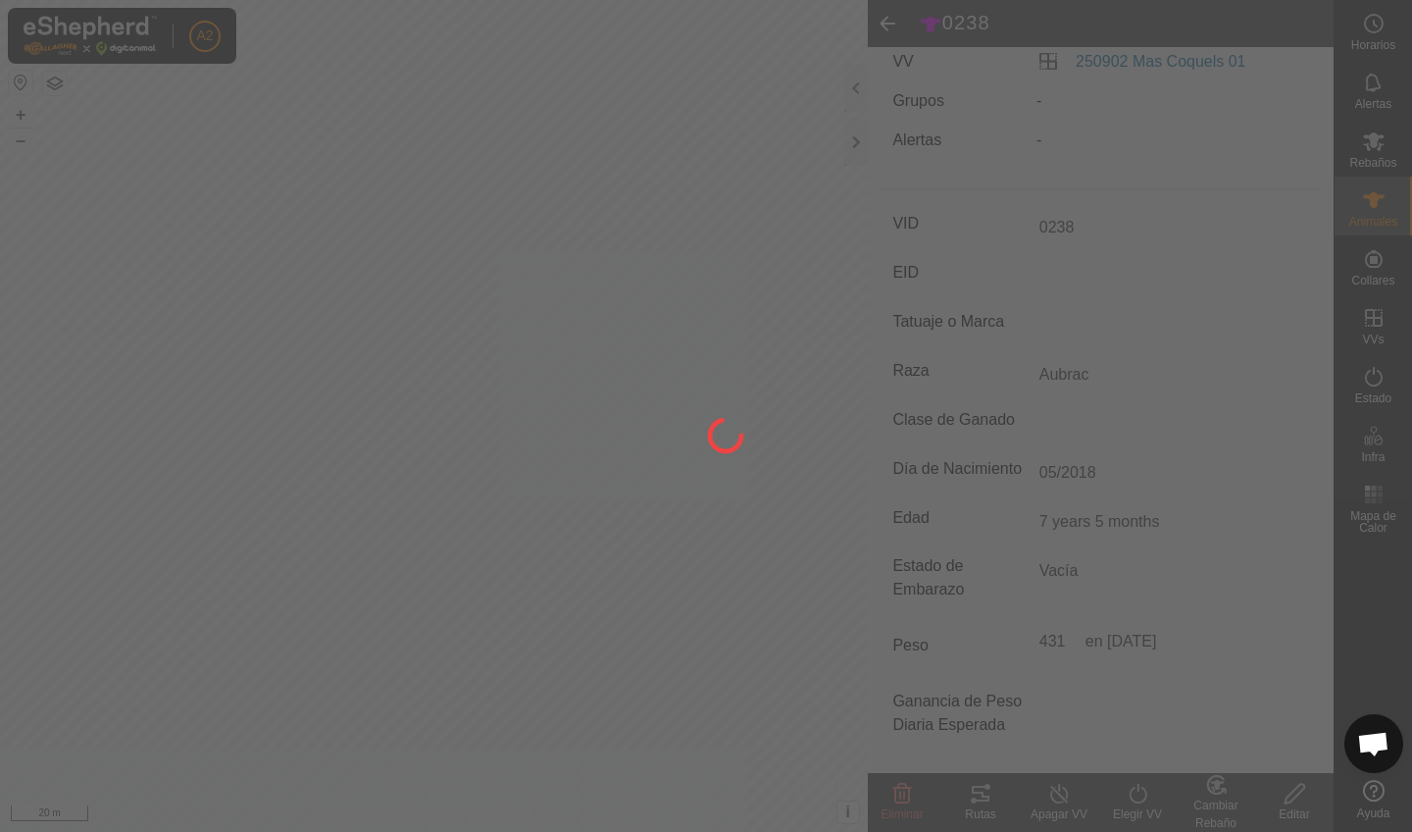
type input "-"
type input "431 kg"
type input "-"
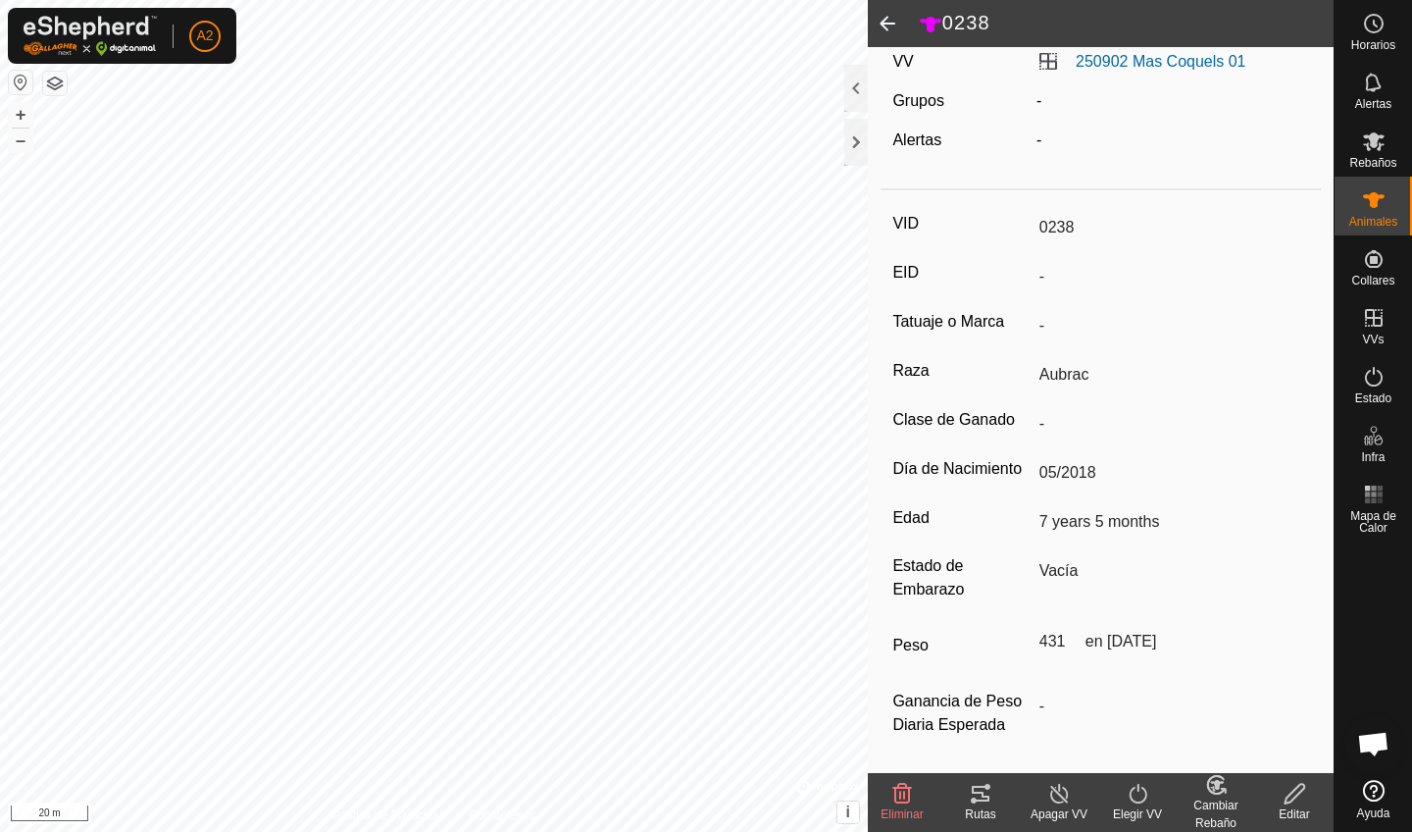
click at [875, 27] on span at bounding box center [887, 23] width 39 height 47
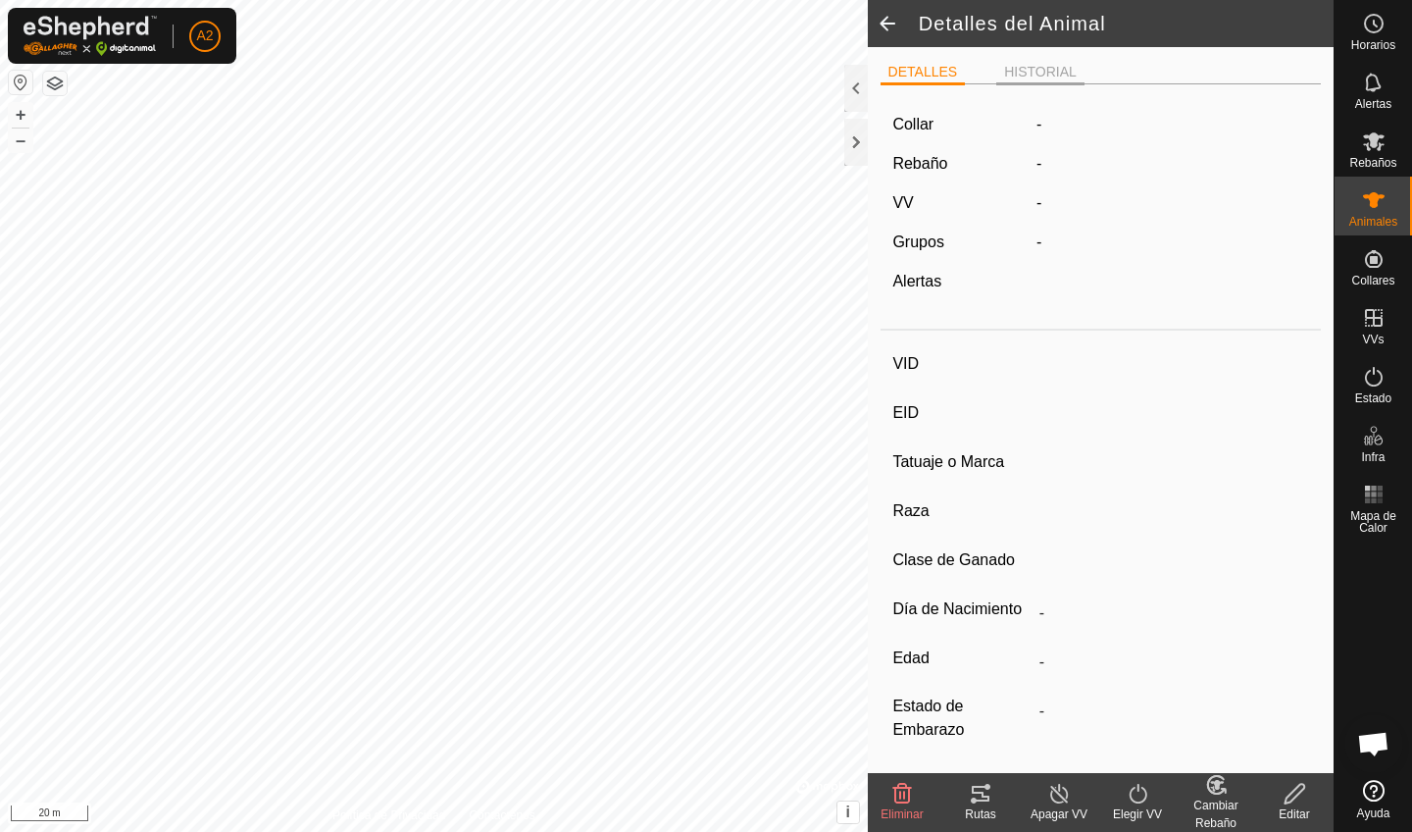
type input "0238"
type input "-"
type input "Aubrac"
type input "-"
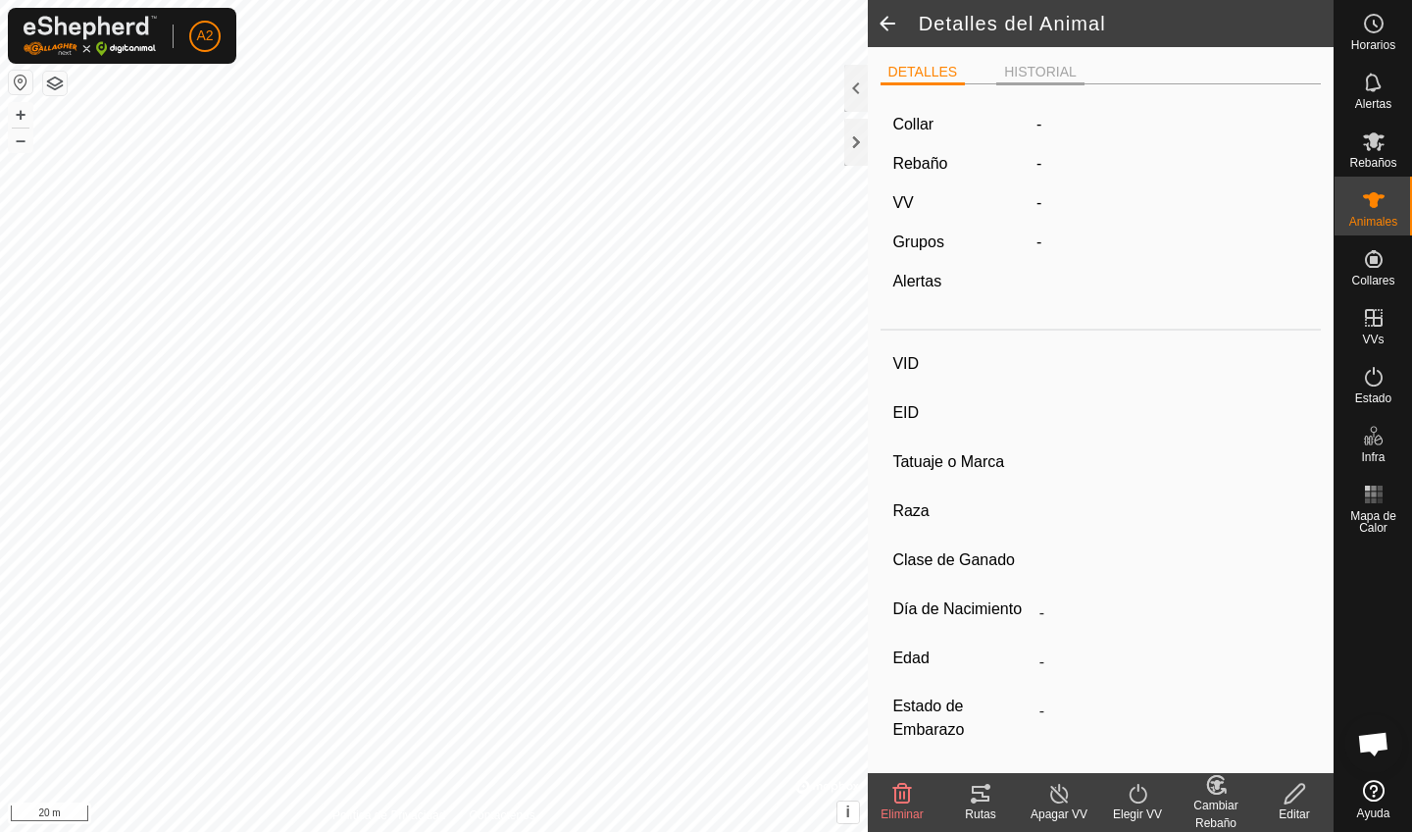
type input "05/2018"
type input "7 years 5 months"
type input "Vacía"
type input "431 kg"
type input "-"
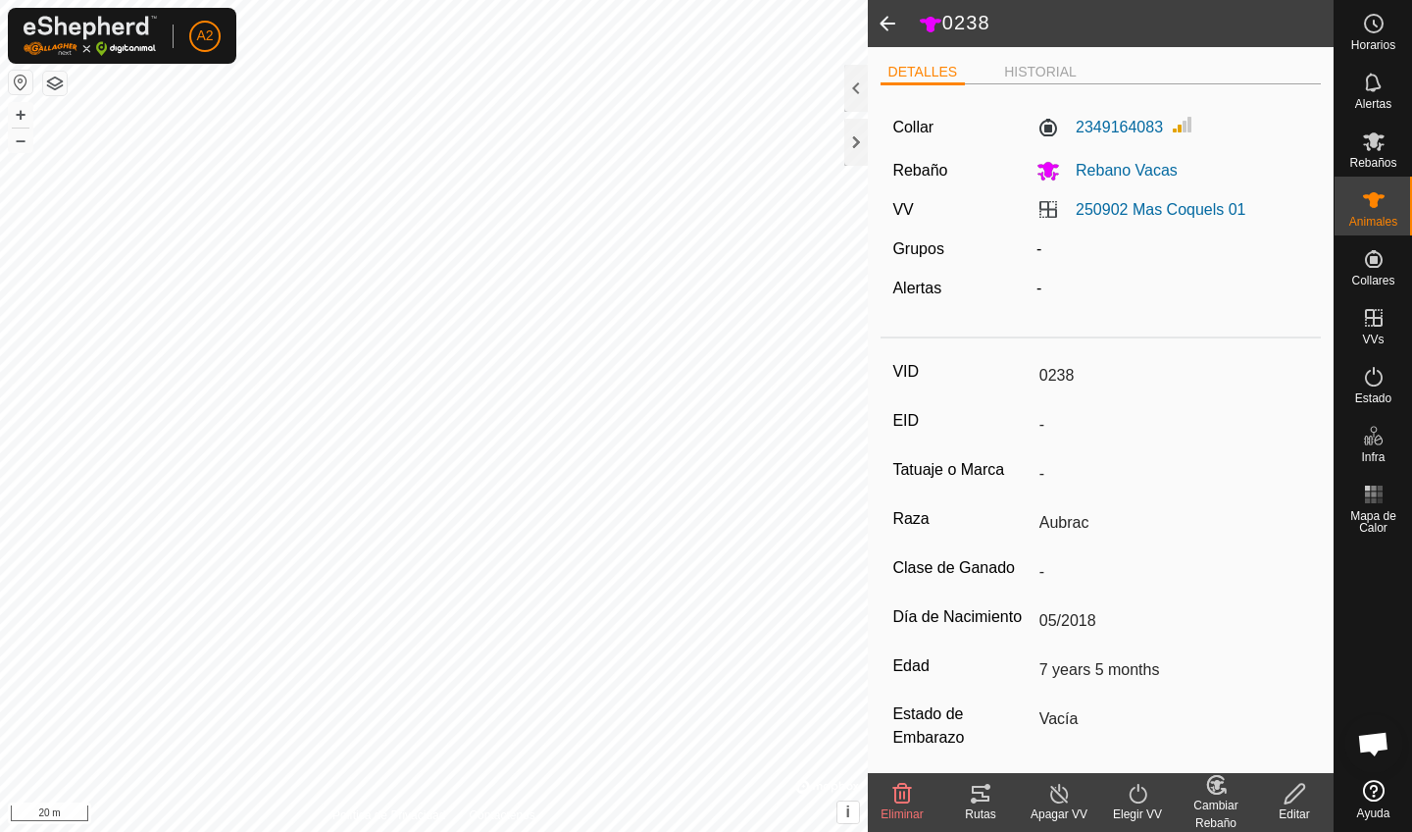
click at [875, 19] on span at bounding box center [887, 23] width 39 height 47
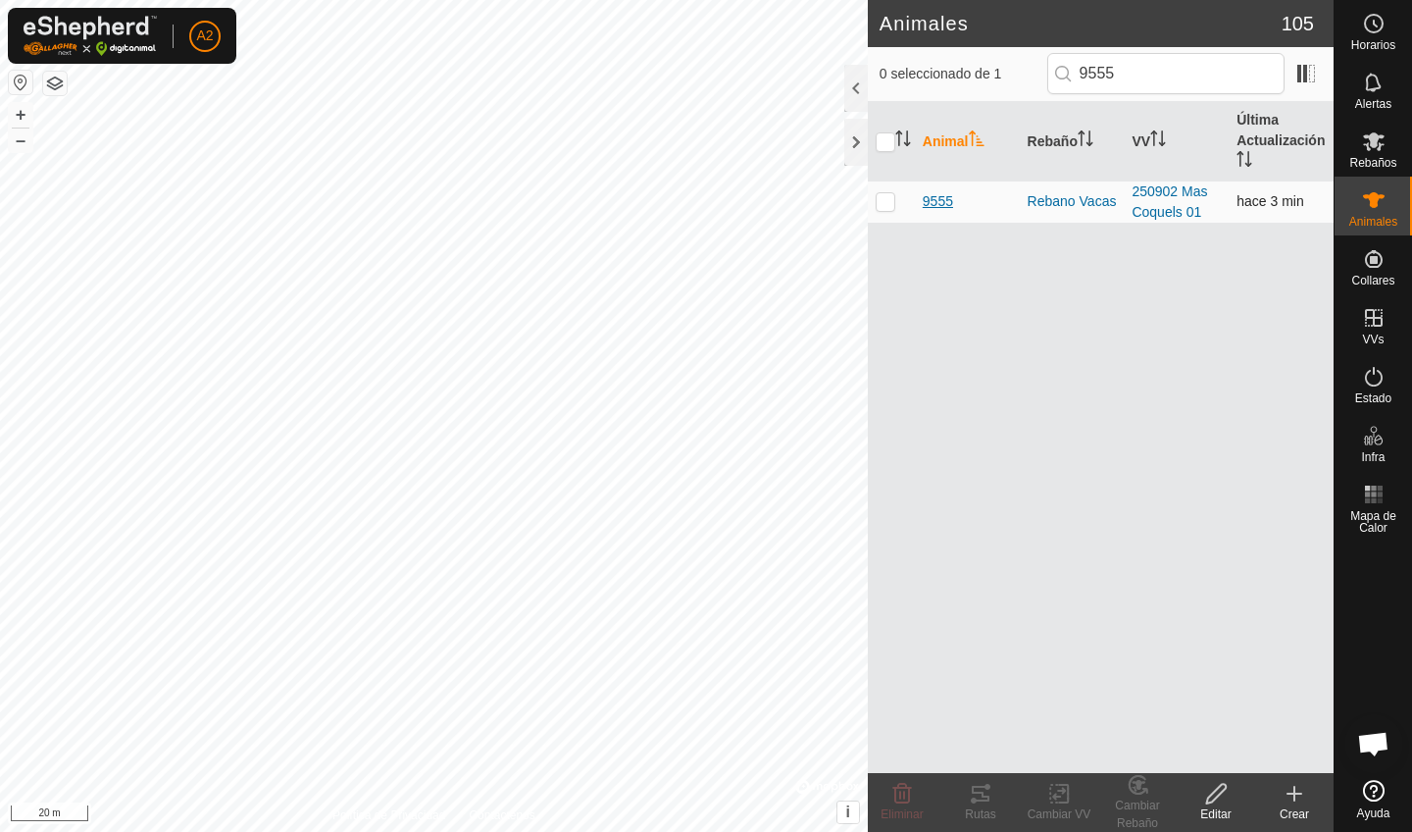
type input "9555"
click at [875, 205] on span "9555" at bounding box center [938, 201] width 30 height 21
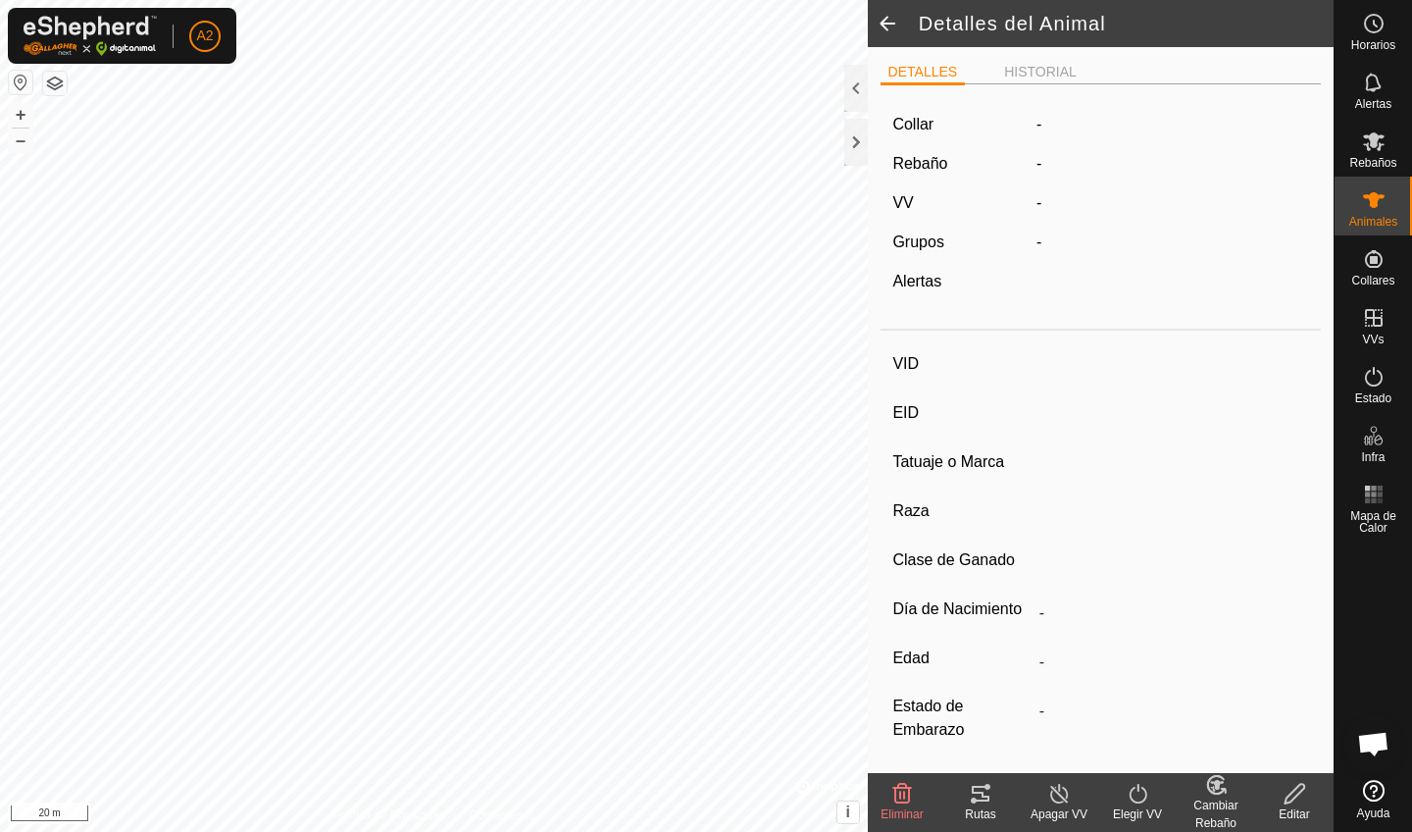
type input "9555"
type input "-"
type input "Aubrac"
type input "-"
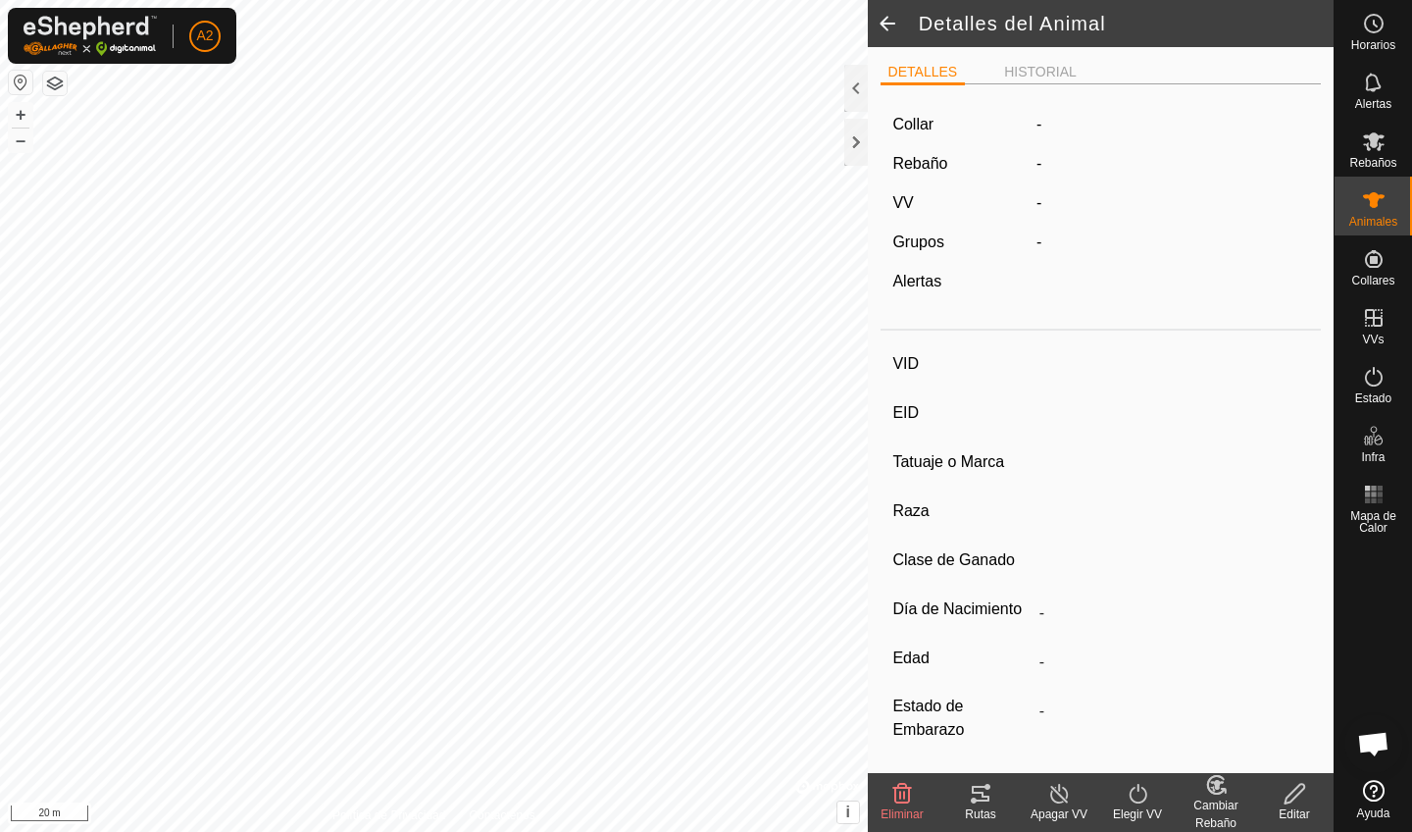
type input "02/2022"
type input "3 years 7 months"
type input "Vacía"
type input "411 kg"
type input "-"
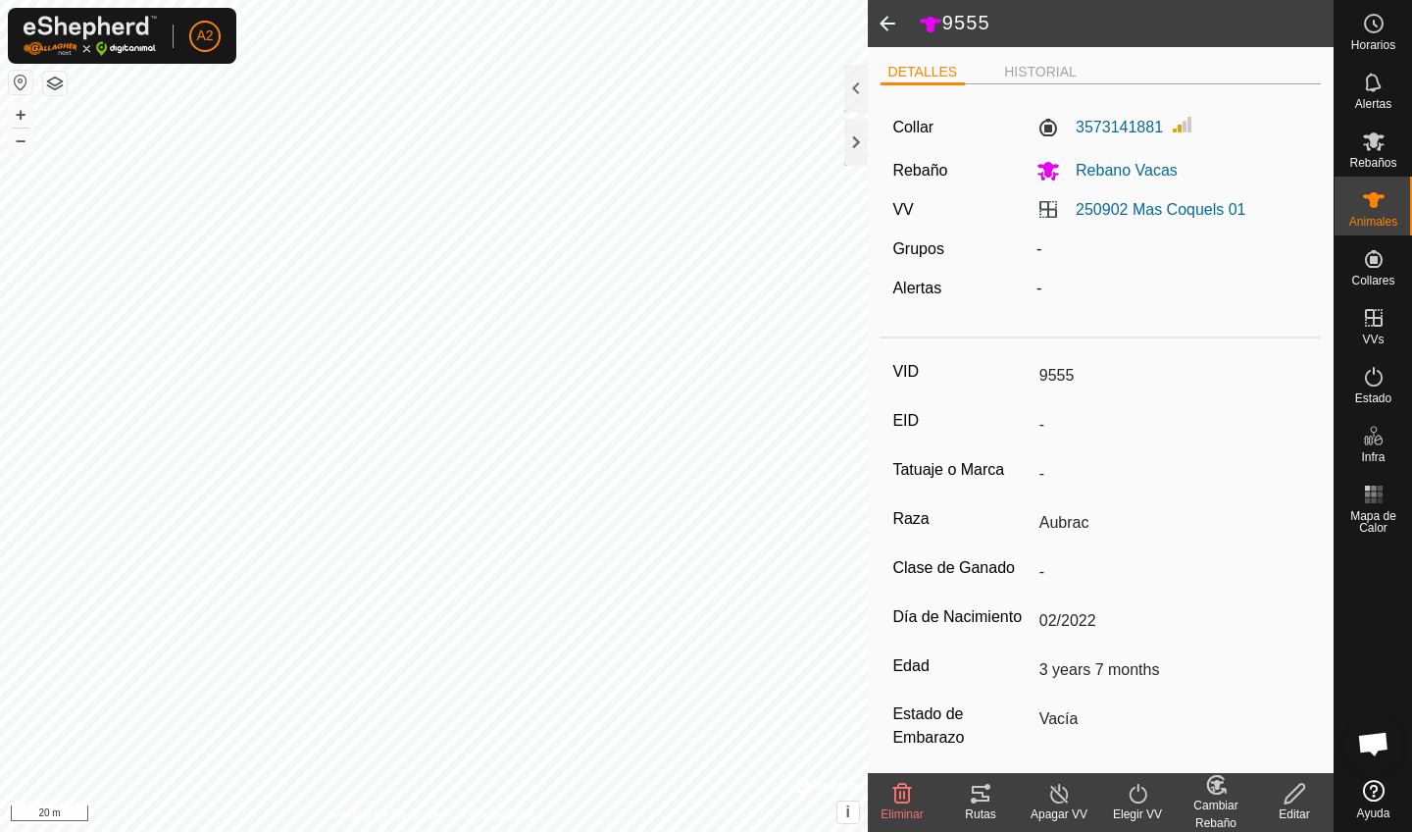
click at [875, 17] on span at bounding box center [887, 23] width 39 height 47
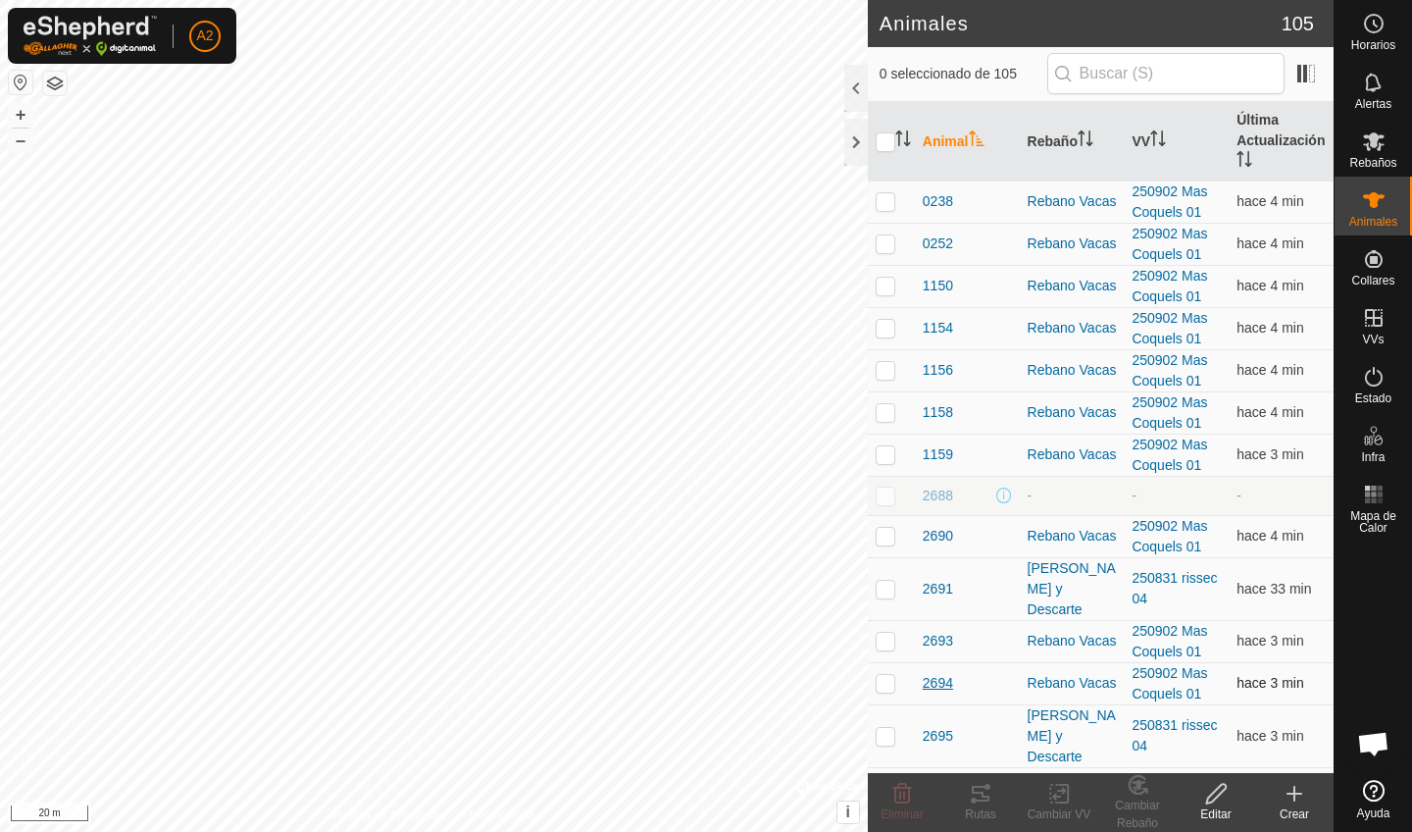
click at [875, 673] on span "2694" at bounding box center [938, 683] width 30 height 21
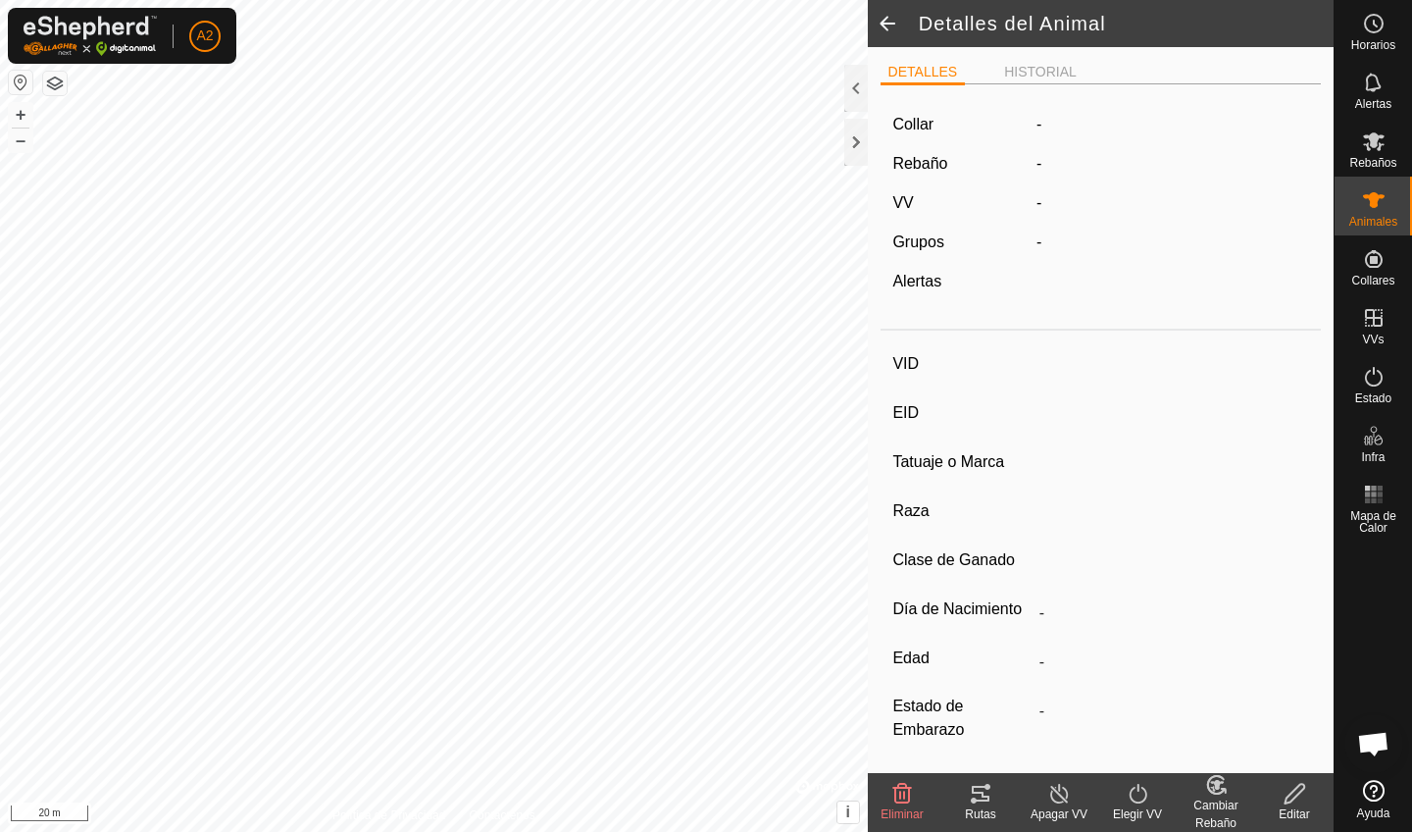
type input "2694"
type input "-"
type input "Aubrac"
type input "-"
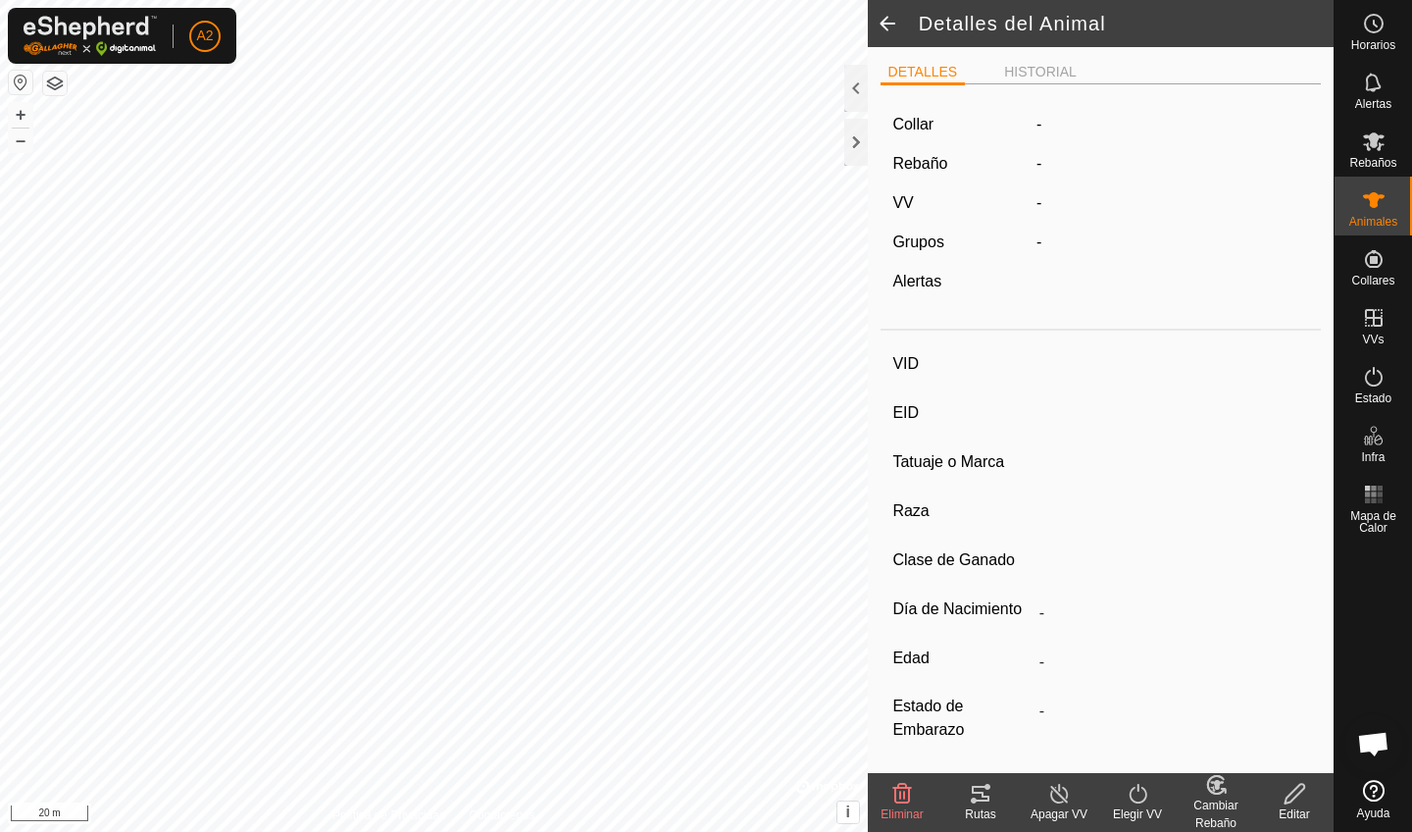
type input "09/2024"
type input "1 year"
type input "Vacía"
type input "210 kg"
type input "-"
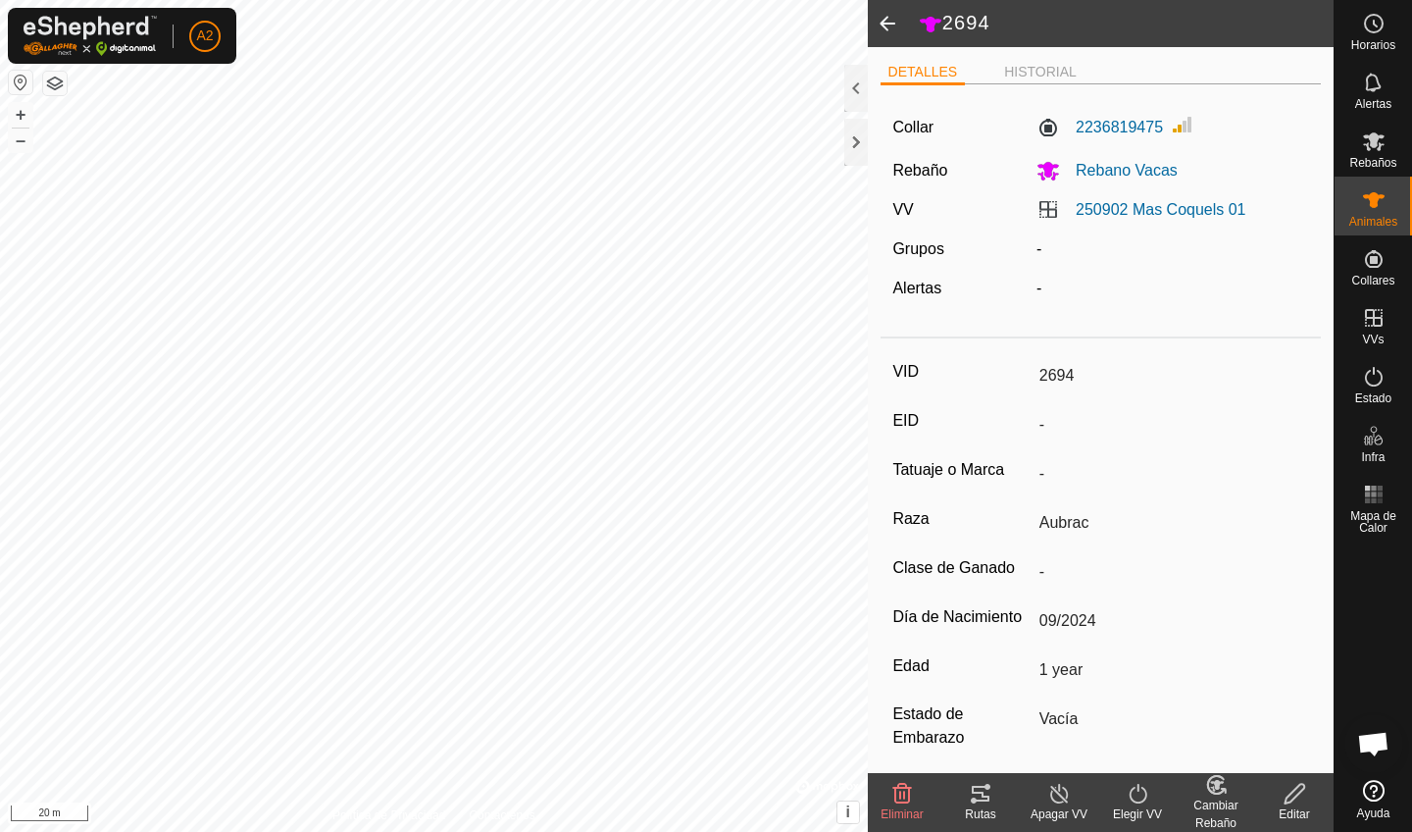
click at [875, 30] on span at bounding box center [887, 23] width 39 height 47
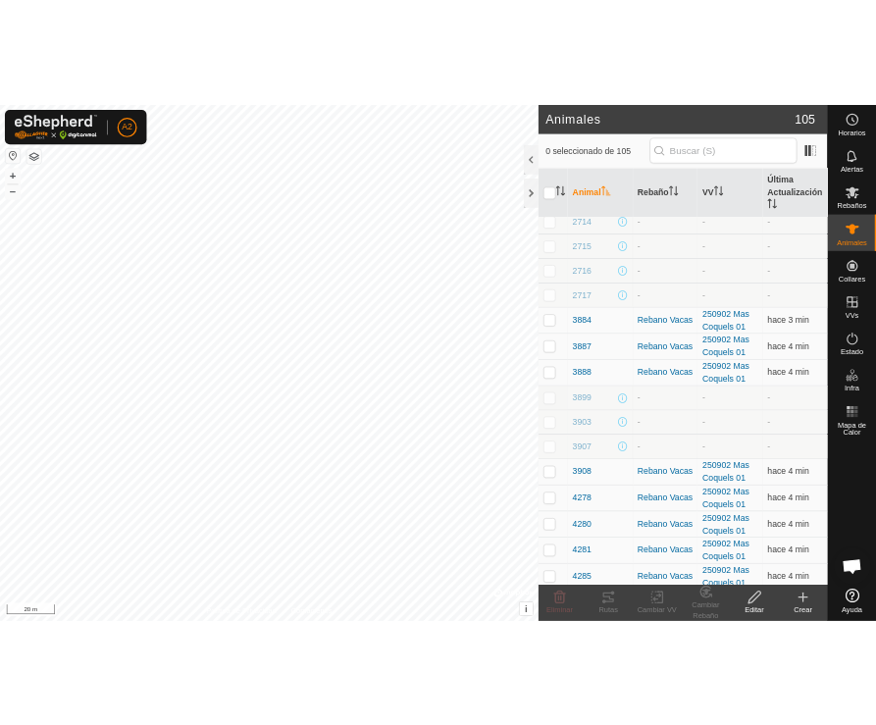
scroll to position [1096, 0]
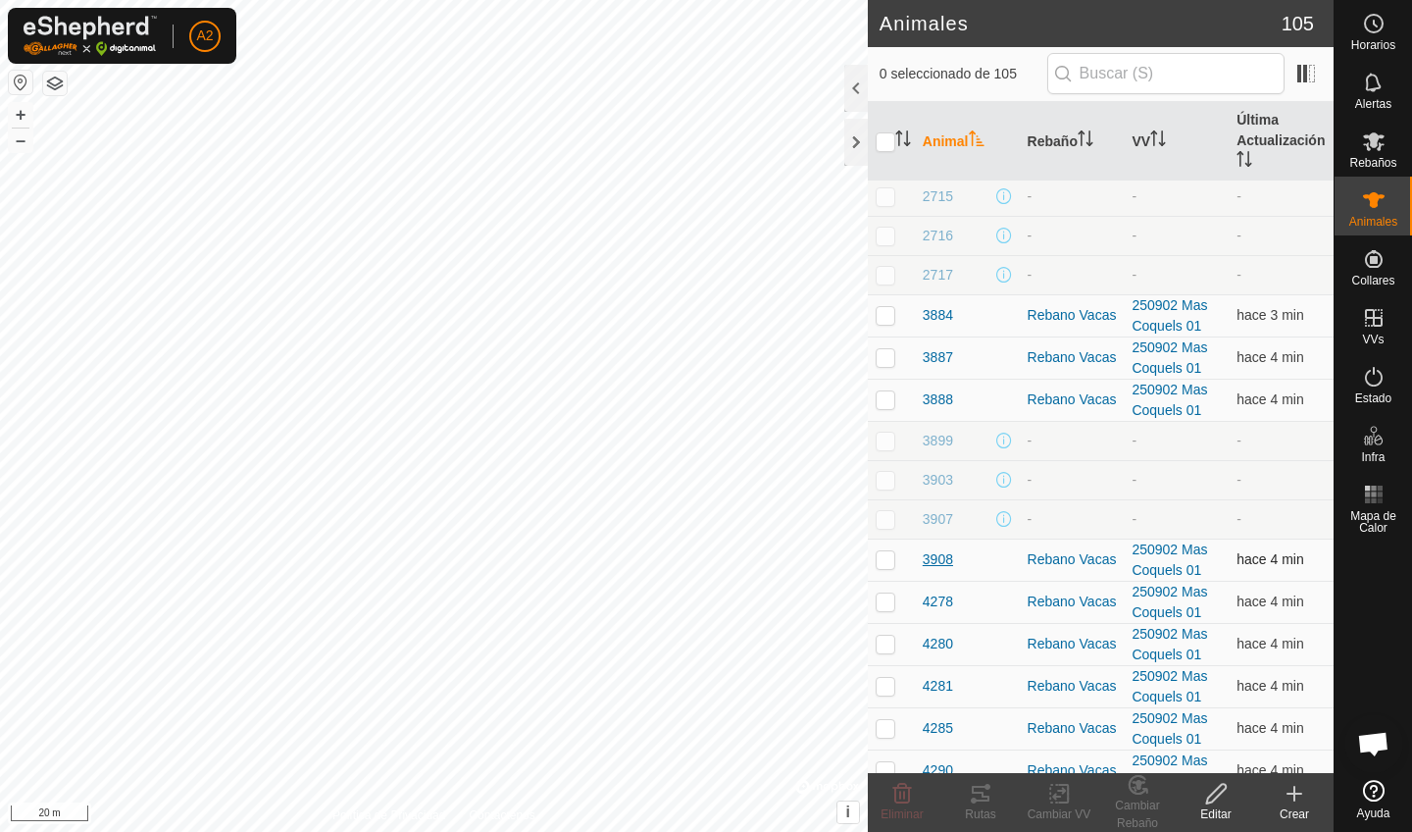
click at [875, 549] on span "3908" at bounding box center [938, 559] width 30 height 21
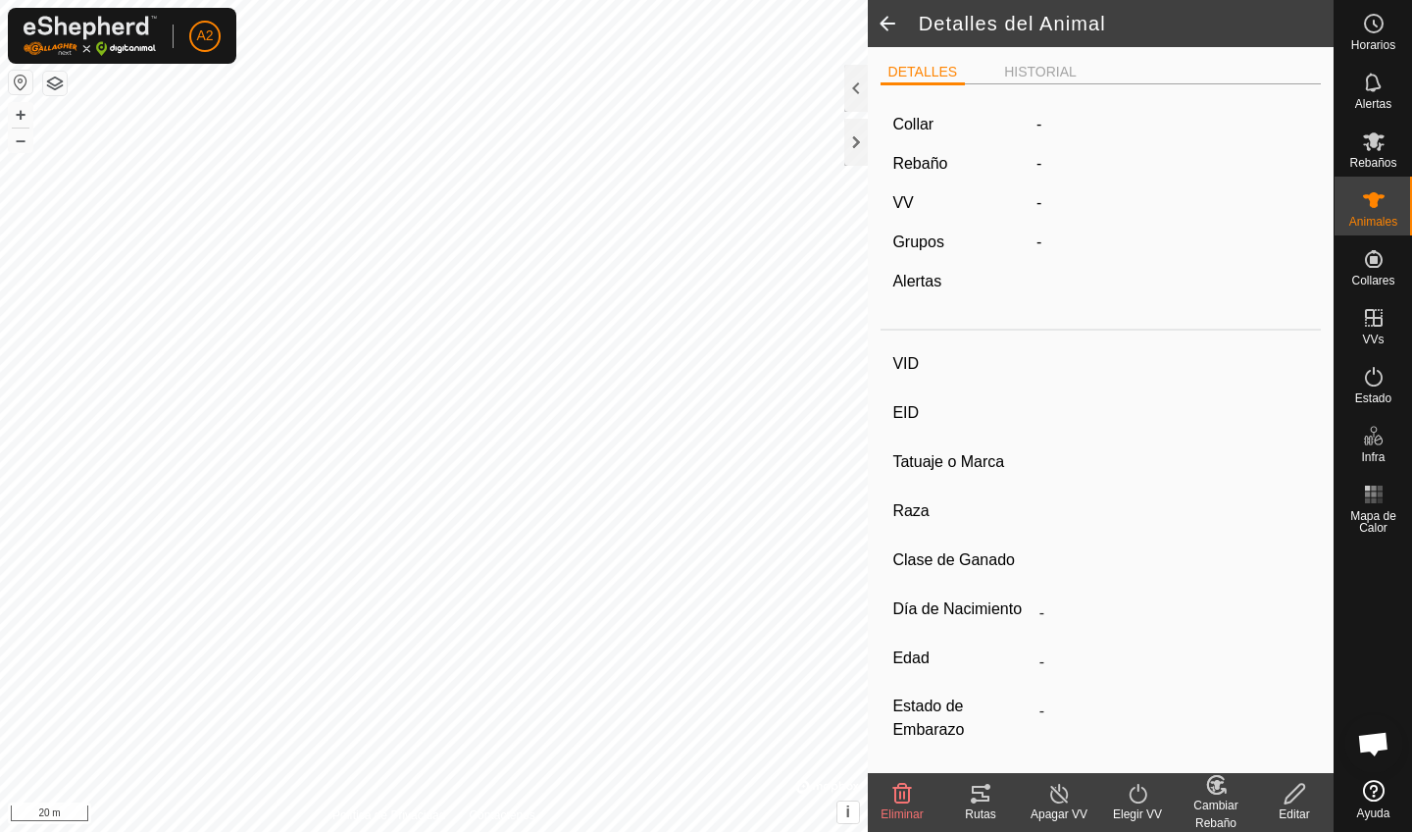
type input "3908"
type input "-"
type input "Prenada B"
type input "Aubrac"
type input "-"
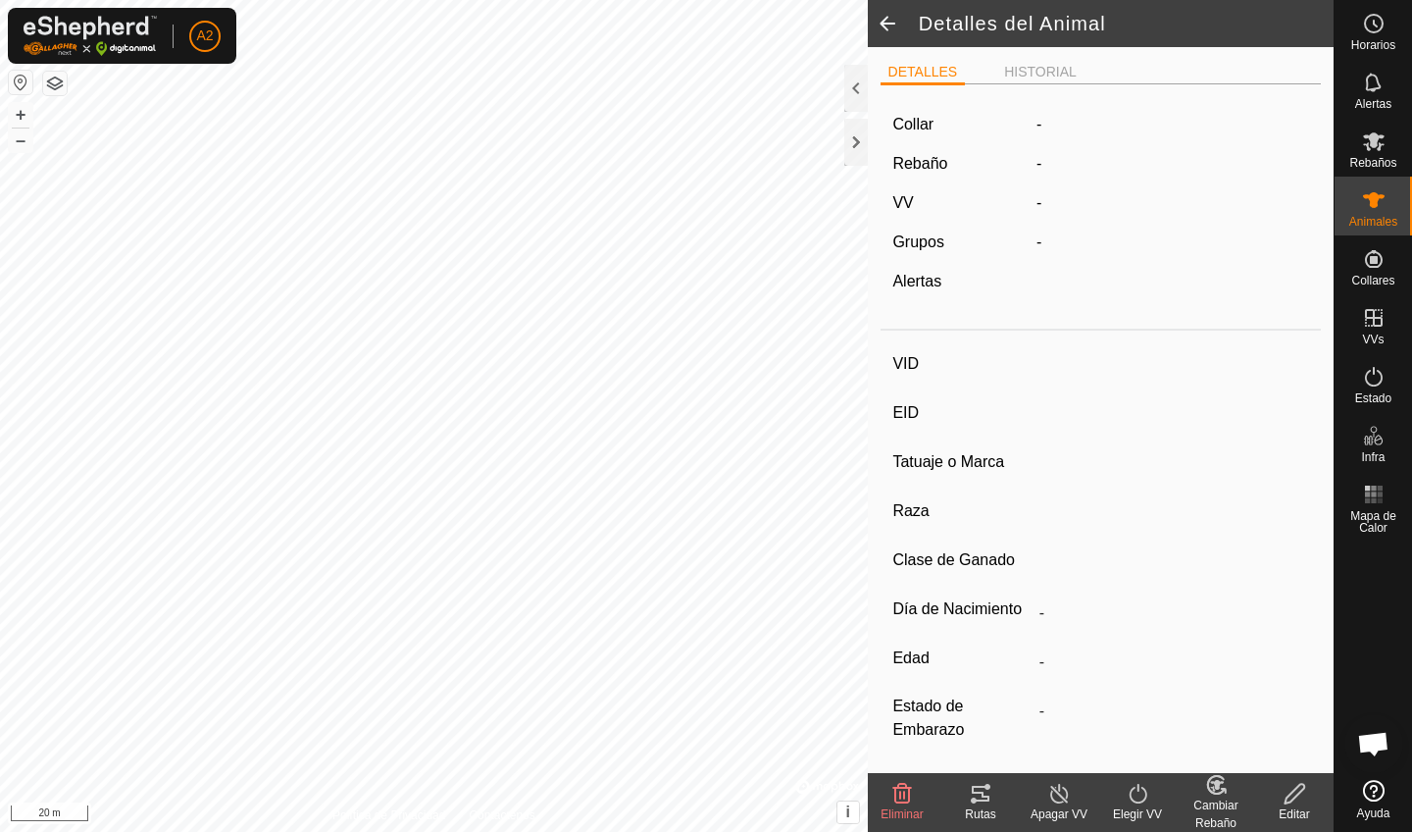
type input "03/2022"
type input "3 years 6 months"
type input "Preñada"
type input "348 kg"
type input "-"
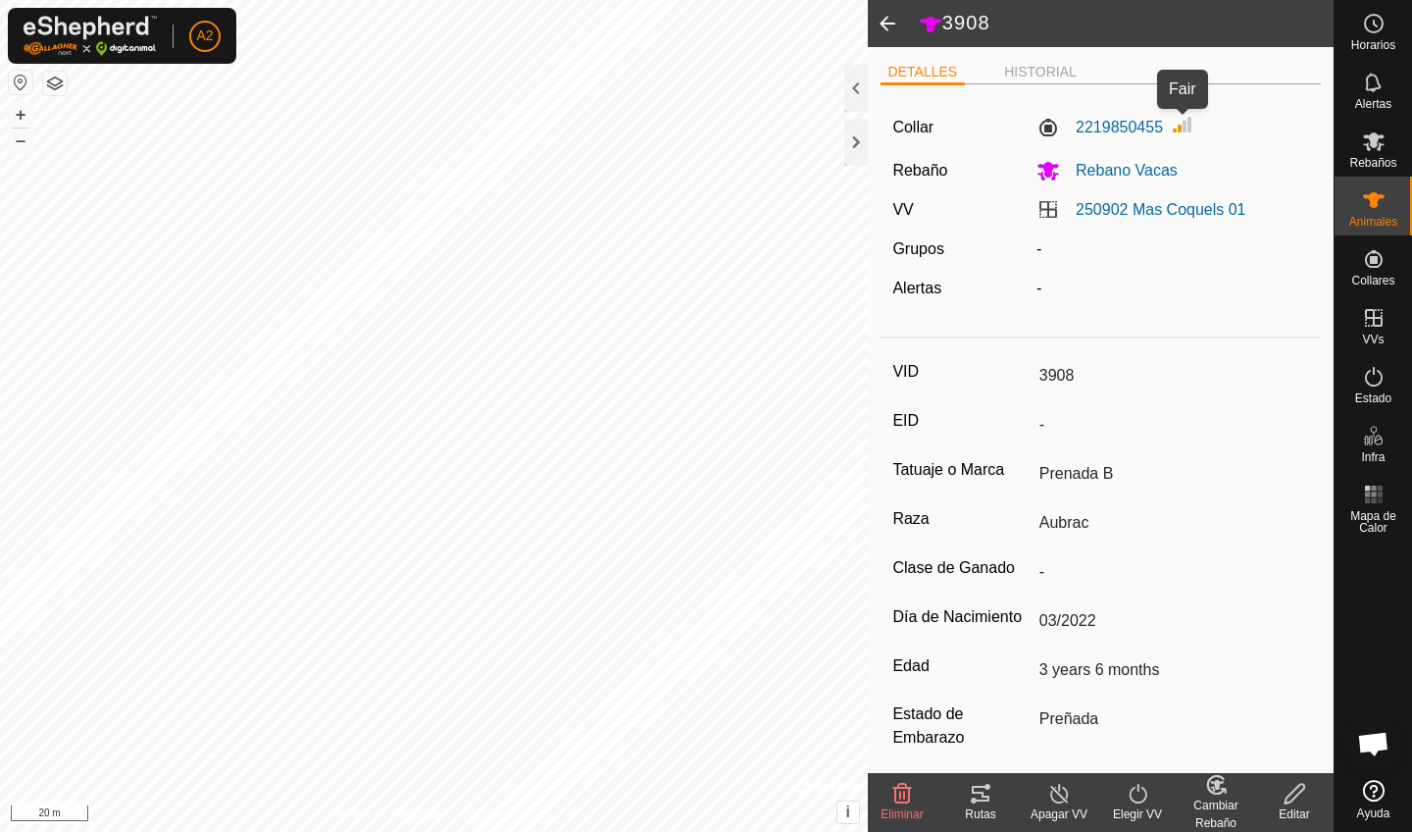
click at [875, 125] on img at bounding box center [1183, 125] width 24 height 24
click at [875, 131] on label "2219850455" at bounding box center [1099, 128] width 126 height 24
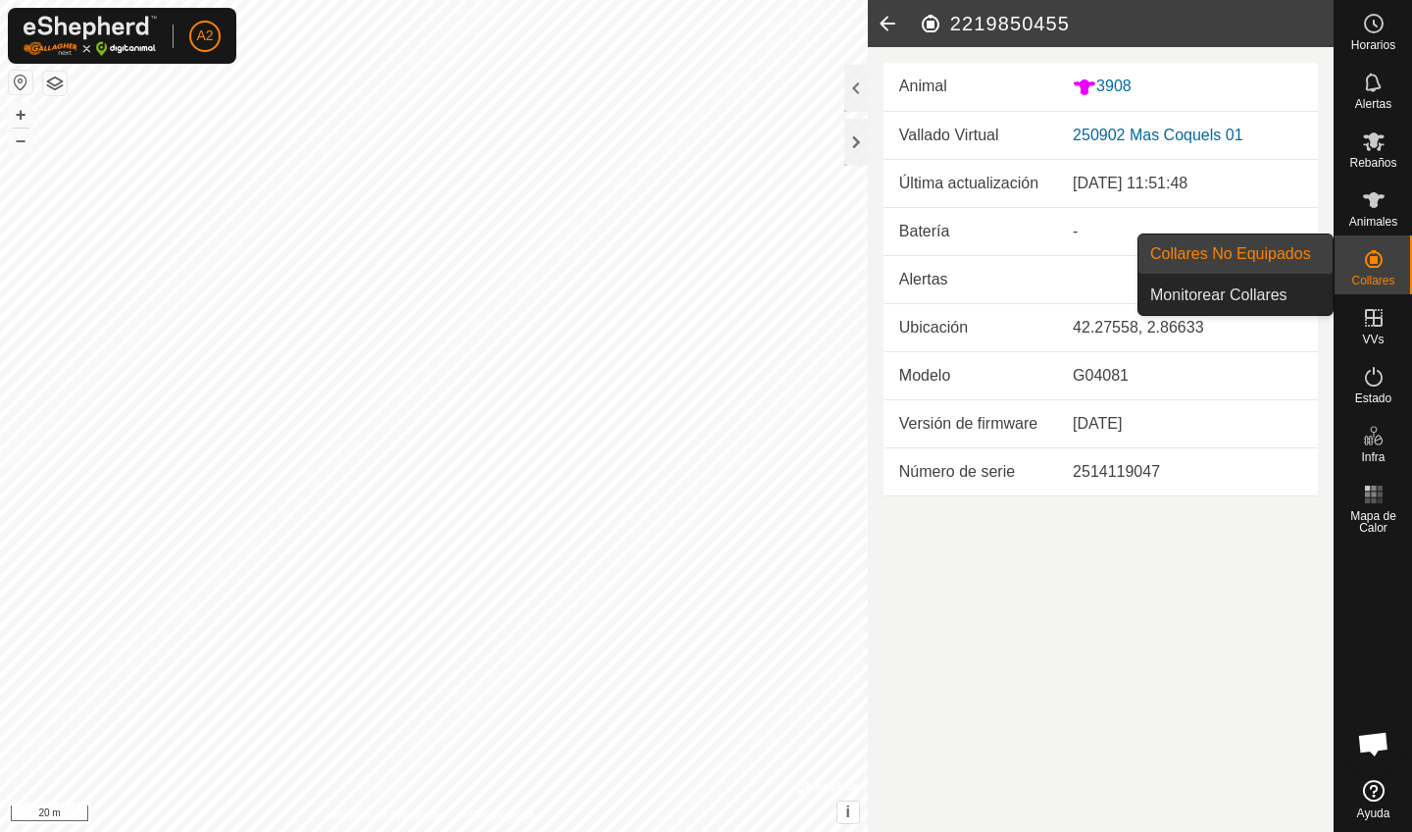
click at [875, 262] on icon at bounding box center [1374, 259] width 18 height 18
click at [875, 291] on link "Monitorear Collares" at bounding box center [1235, 295] width 194 height 39
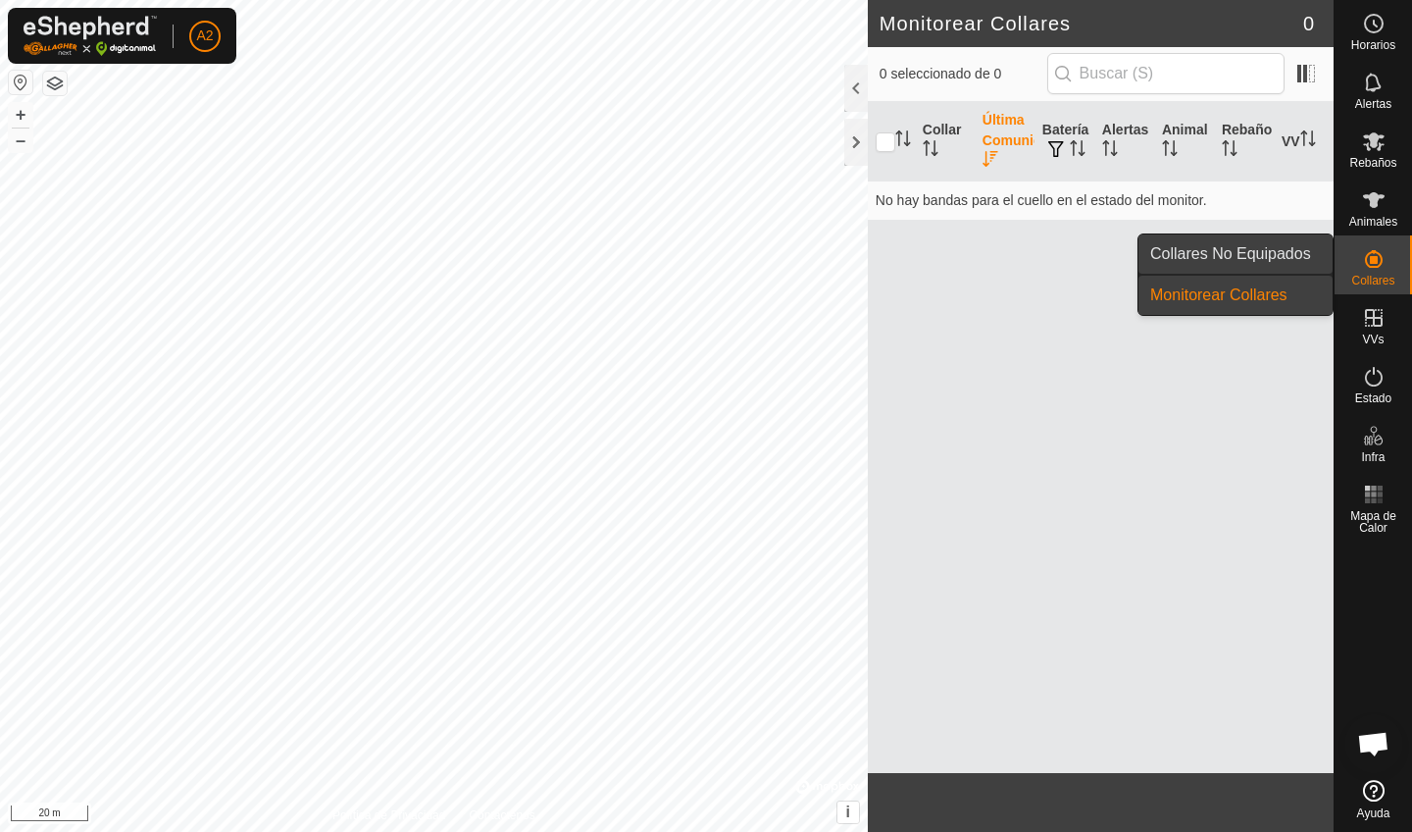
click at [875, 264] on link "Collares No Equipados" at bounding box center [1235, 253] width 194 height 39
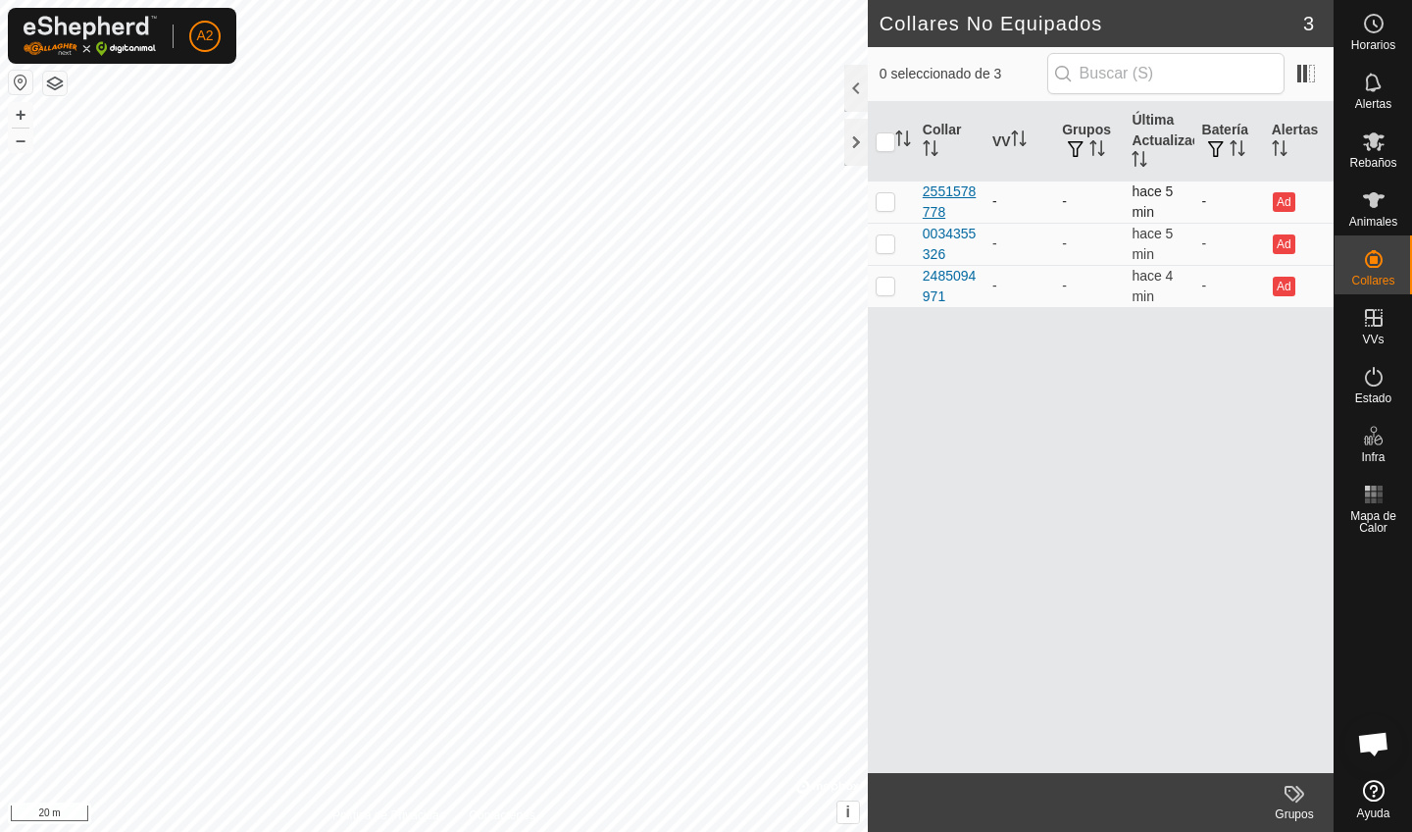
click at [875, 205] on div "2551578778" at bounding box center [950, 201] width 54 height 41
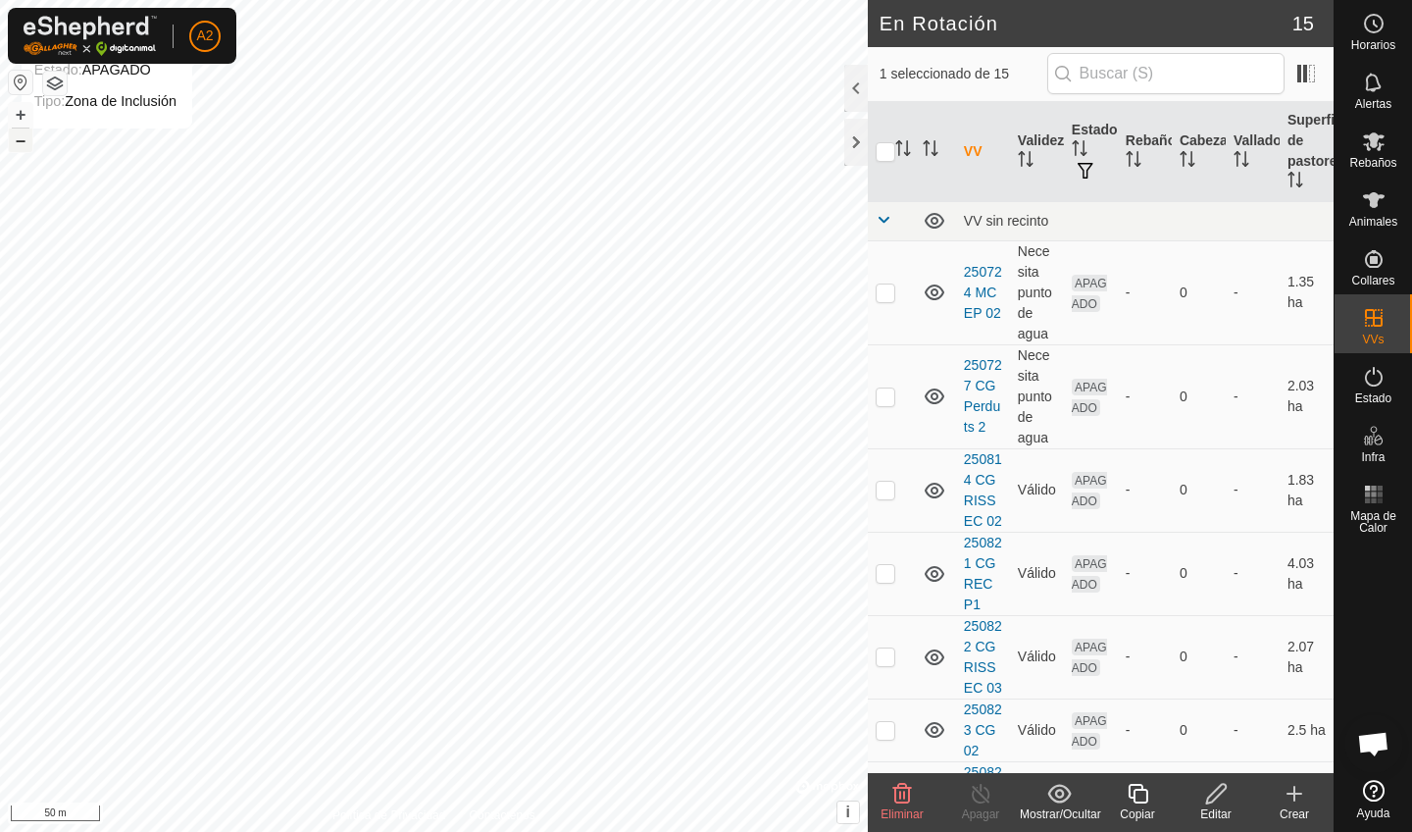
click at [26, 148] on button "–" at bounding box center [21, 140] width 24 height 24
click at [875, 42] on span "Horarios" at bounding box center [1373, 45] width 44 height 12
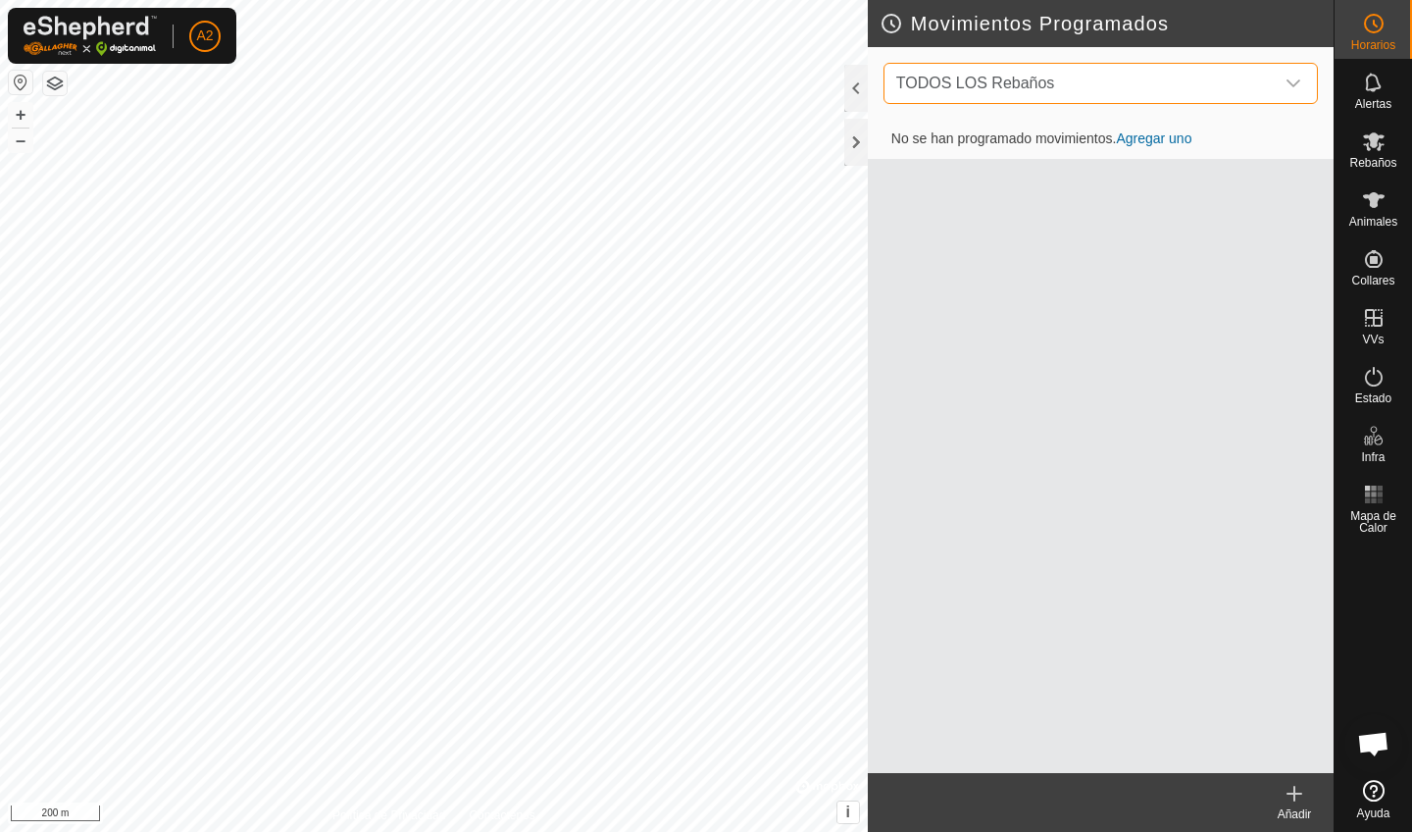
click at [875, 79] on span "TODOS LOS Rebaños" at bounding box center [1080, 83] width 385 height 39
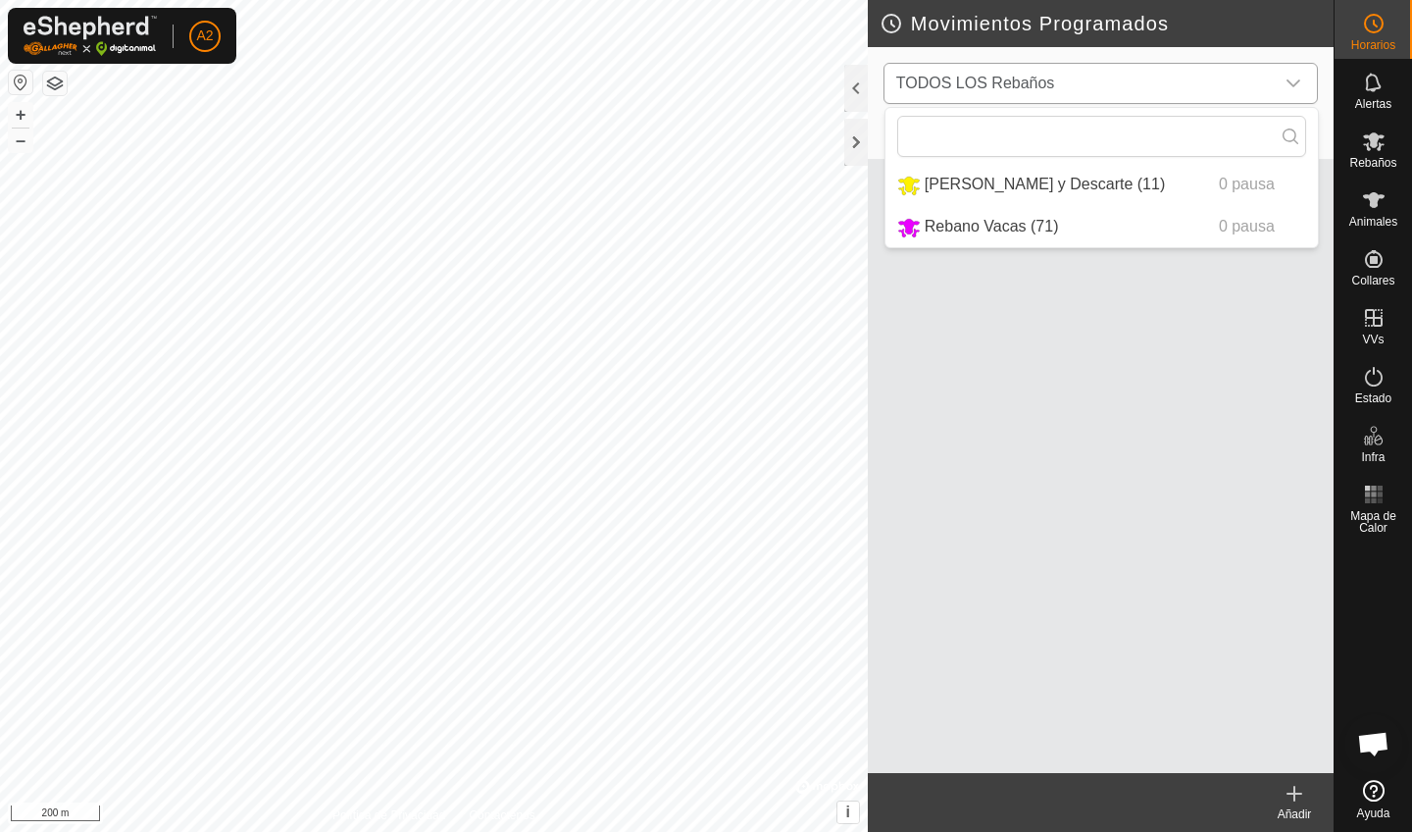
click at [875, 223] on li "Rebano Vacas (71) 0 pausa" at bounding box center [1101, 227] width 432 height 40
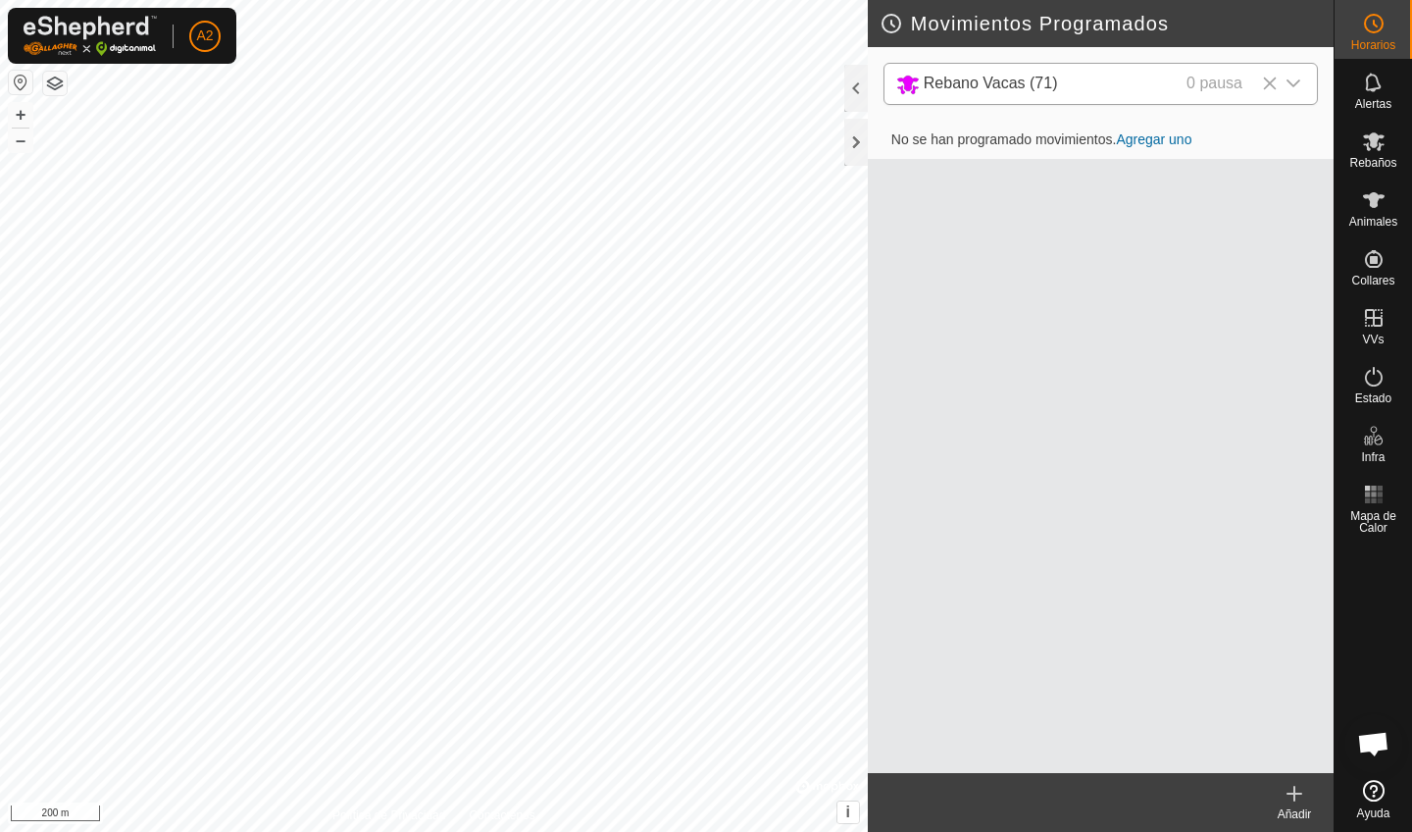
click at [875, 131] on link "Agregar uno" at bounding box center [1154, 139] width 76 height 16
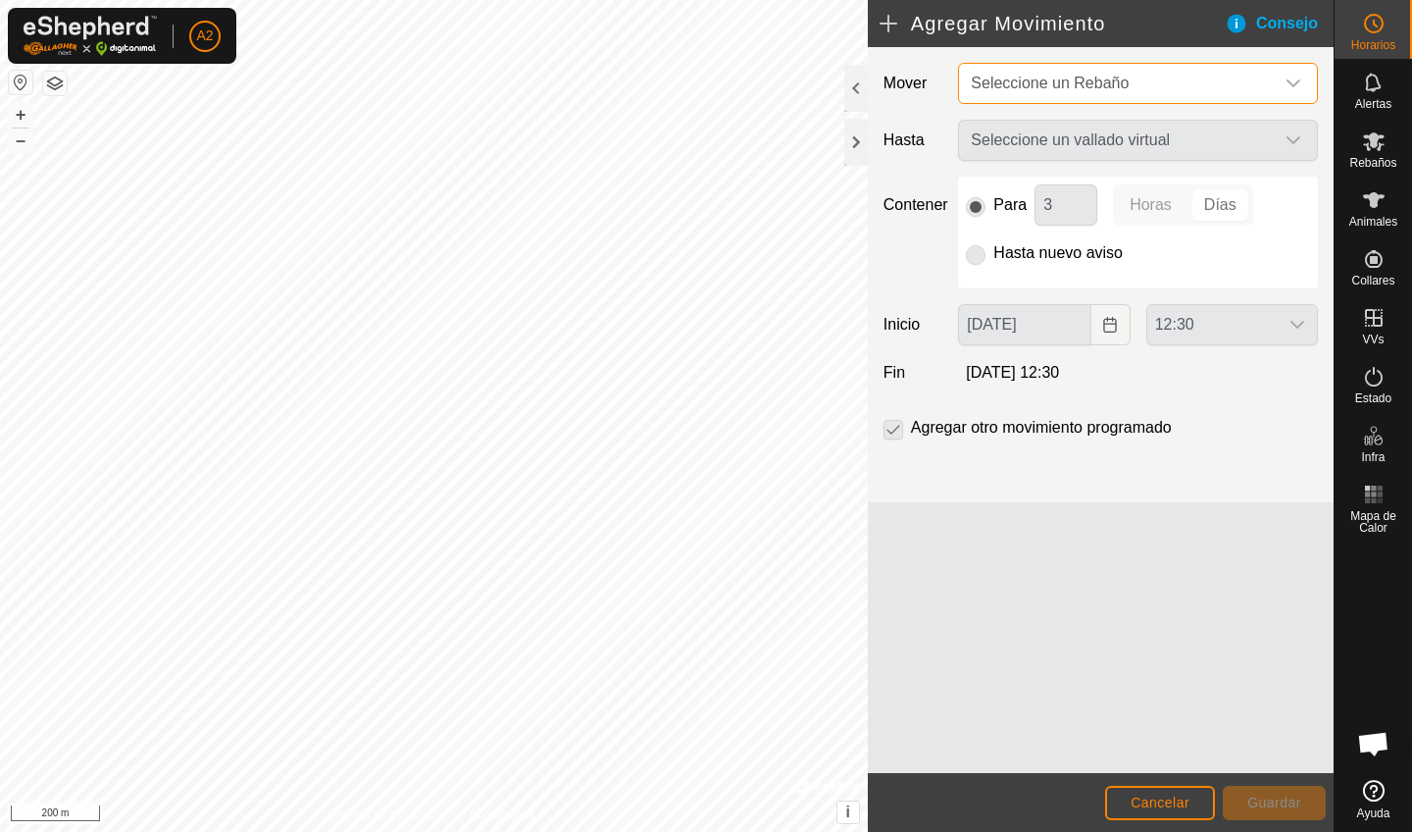
click at [875, 87] on span "Seleccione un Rebaño" at bounding box center [1118, 83] width 311 height 39
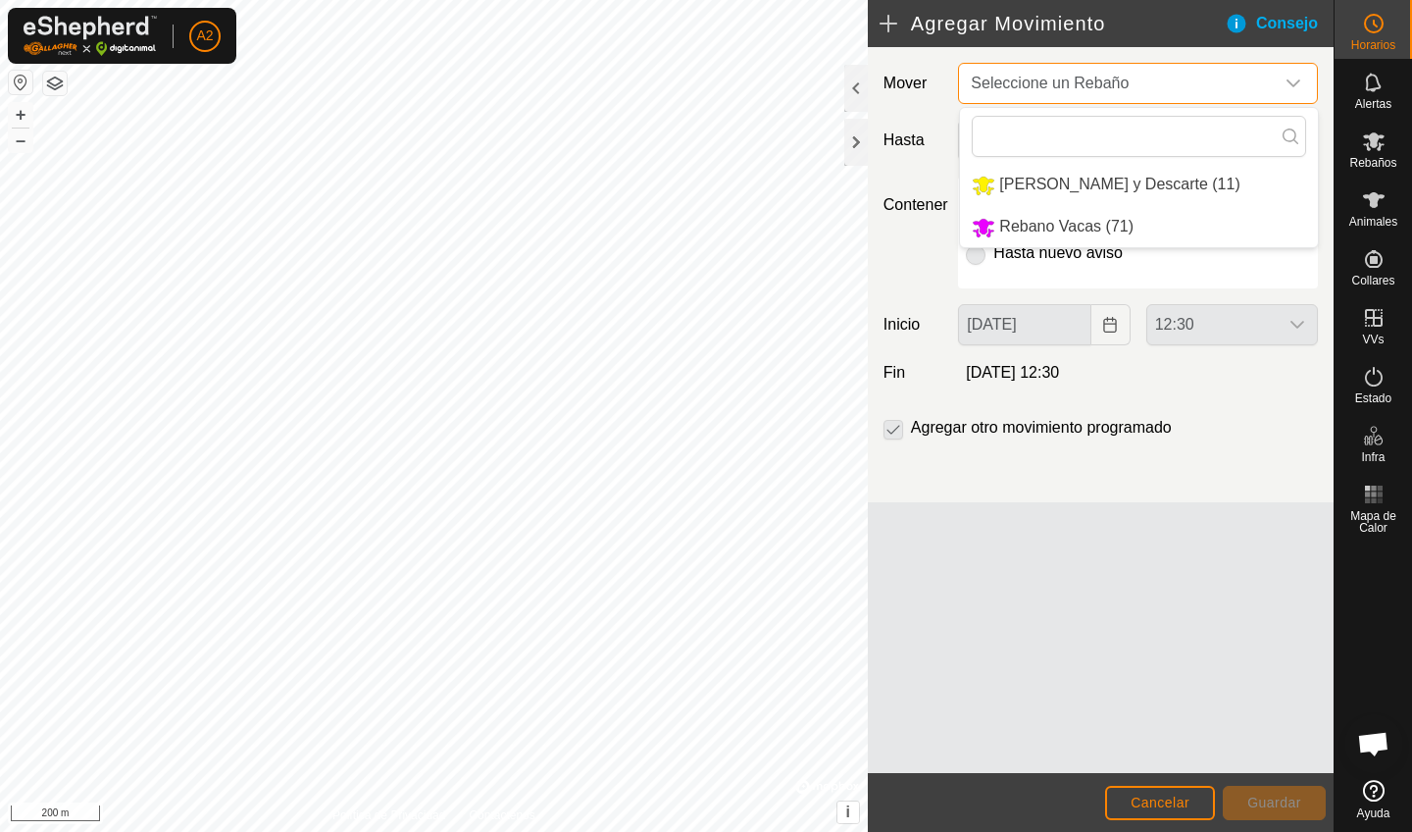
click at [875, 87] on span "Seleccione un Rebaño" at bounding box center [1118, 83] width 311 height 39
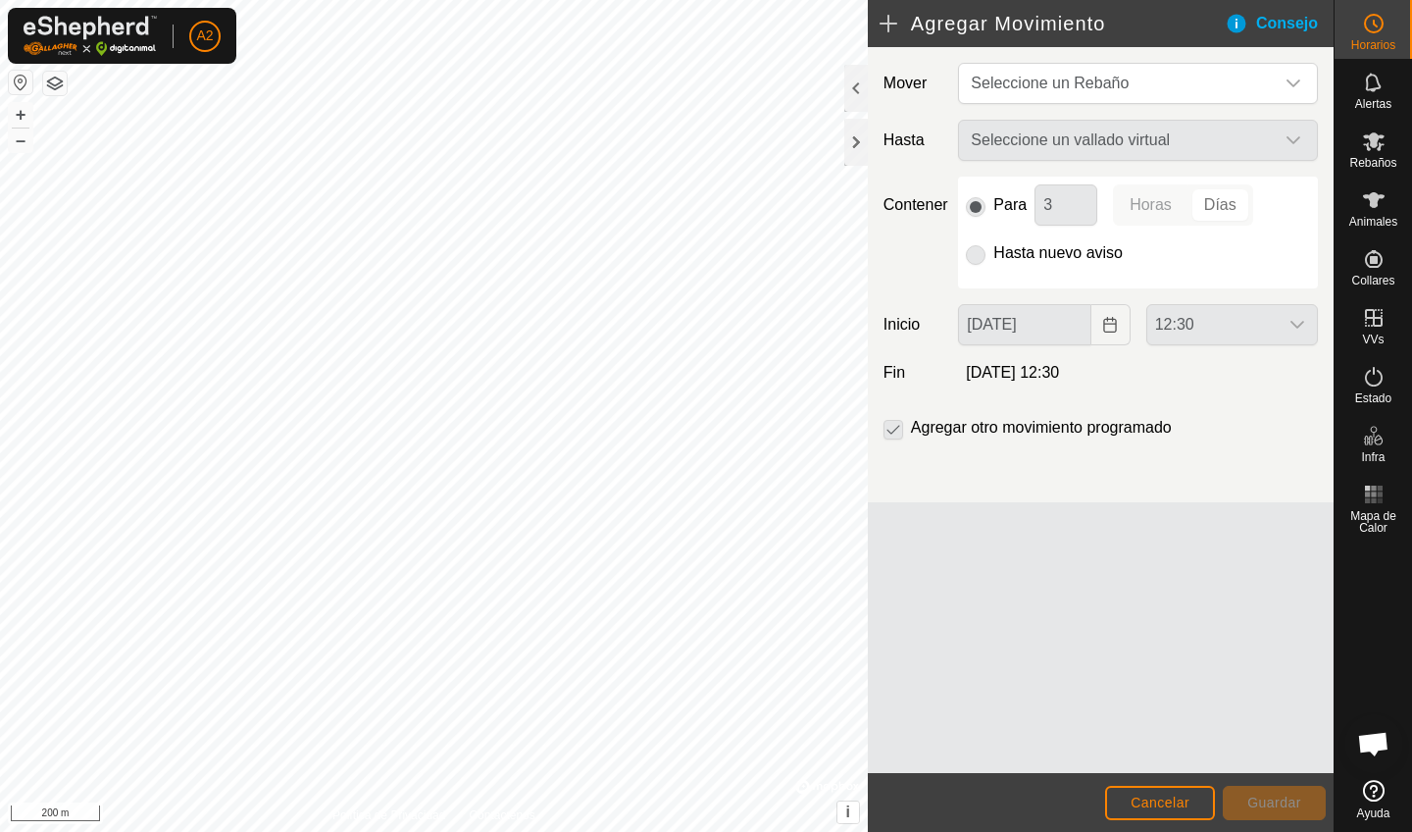
click at [875, 135] on div "Seleccione un vallado virtual" at bounding box center [1138, 140] width 376 height 41
click at [875, 143] on div "Seleccione un vallado virtual" at bounding box center [1138, 140] width 376 height 41
click at [875, 724] on span "Cancelar" at bounding box center [1160, 802] width 59 height 16
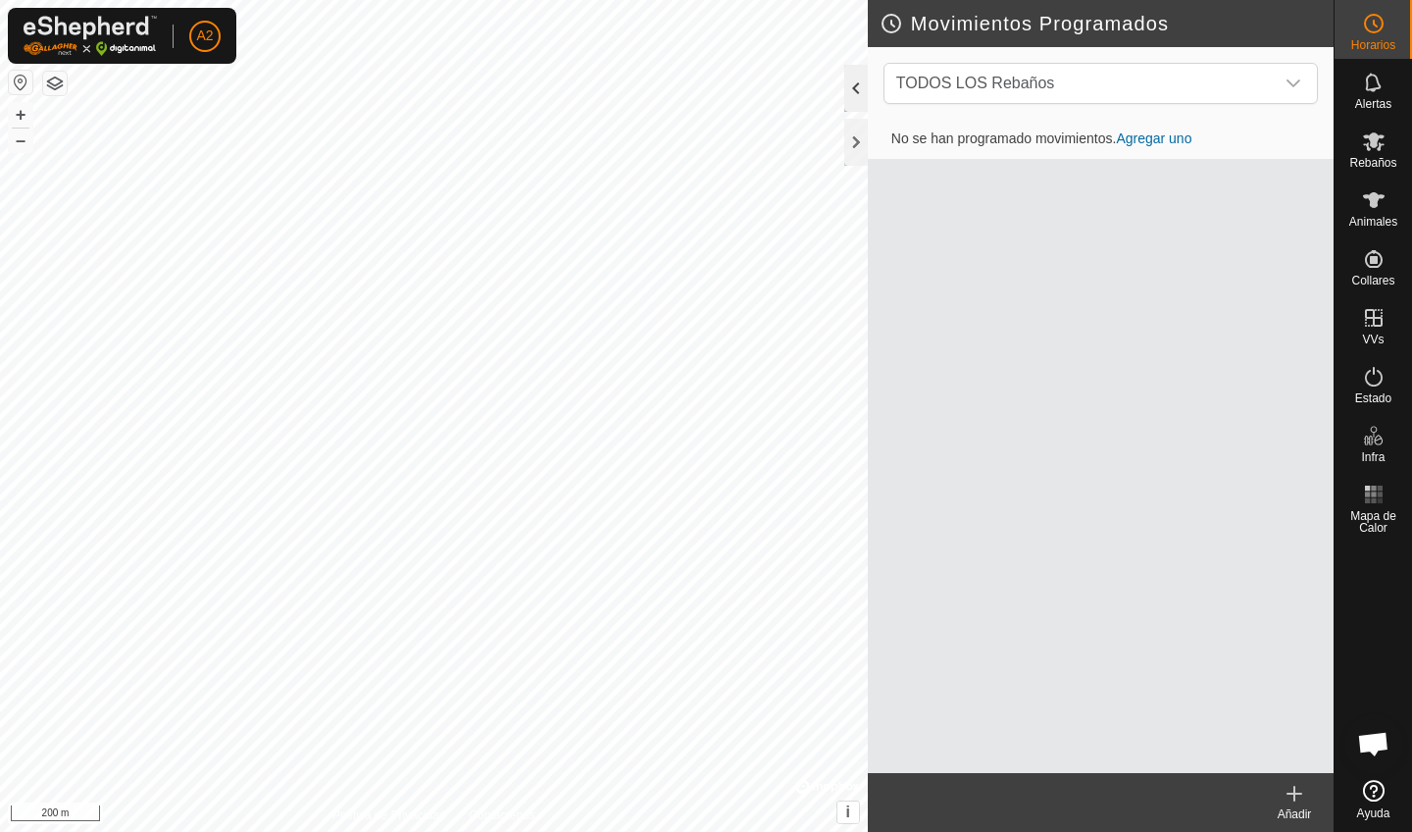
click at [856, 94] on div at bounding box center [856, 88] width 24 height 47
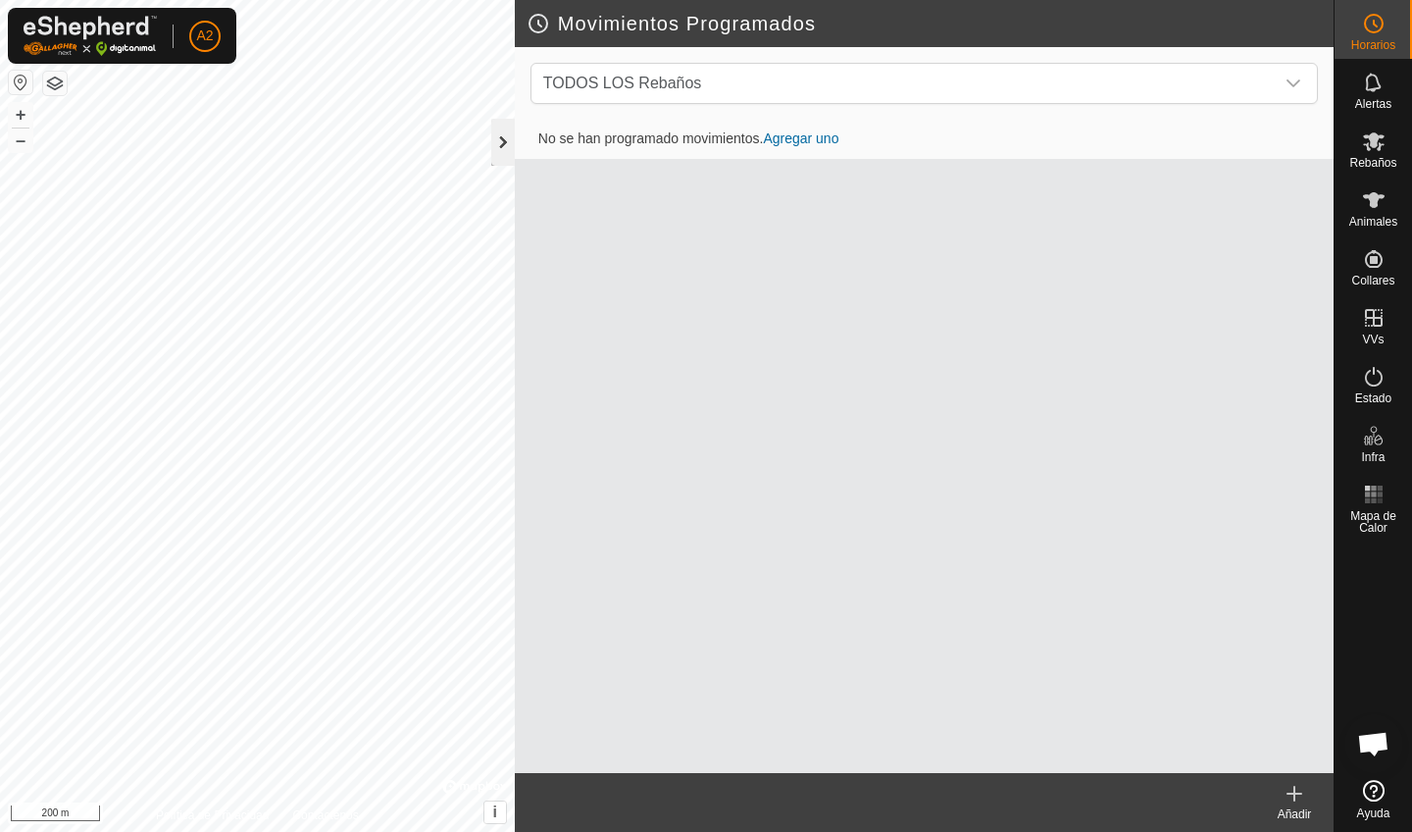
click at [503, 152] on div at bounding box center [503, 142] width 24 height 47
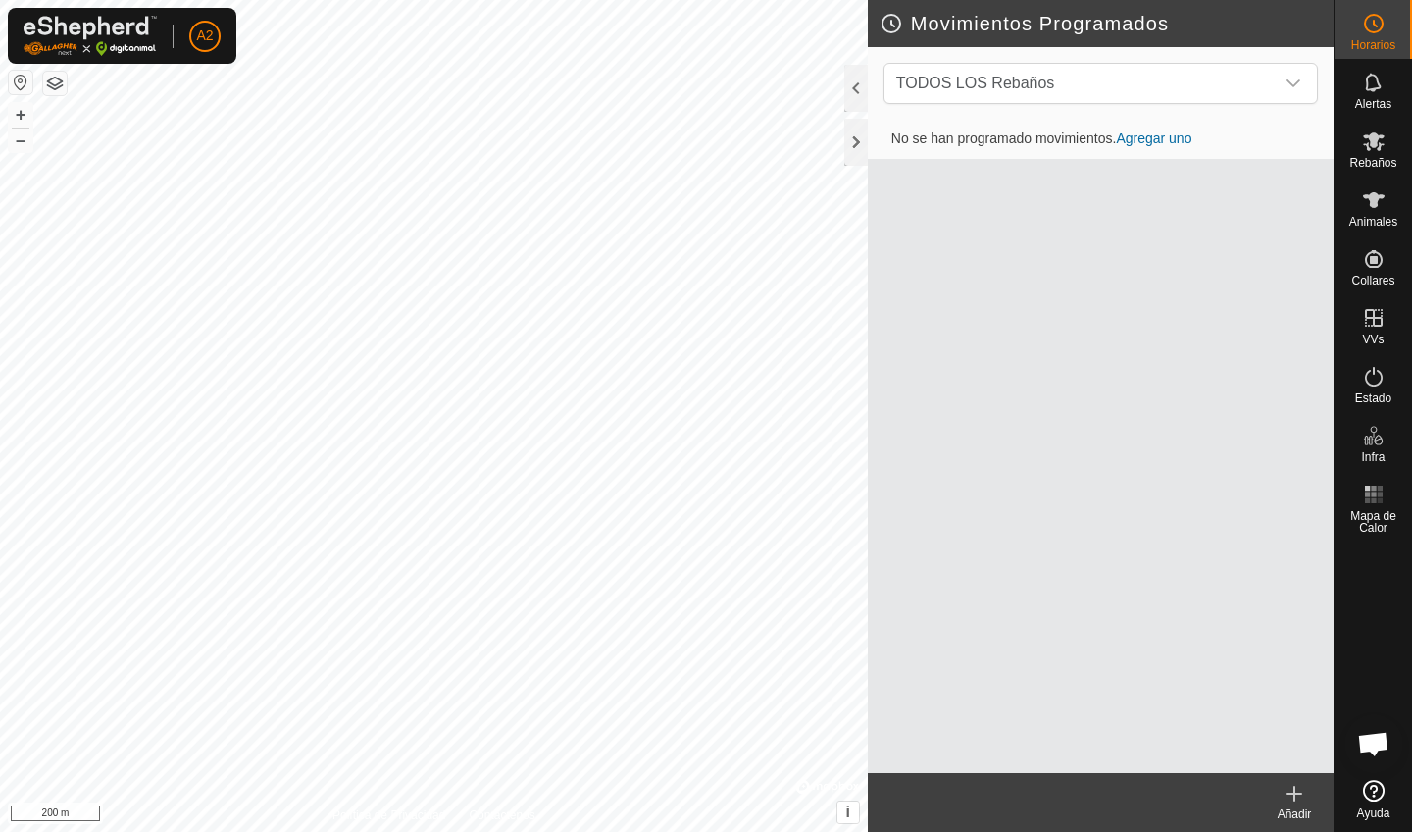
click at [875, 724] on span "Chat abierto" at bounding box center [1373, 745] width 32 height 27
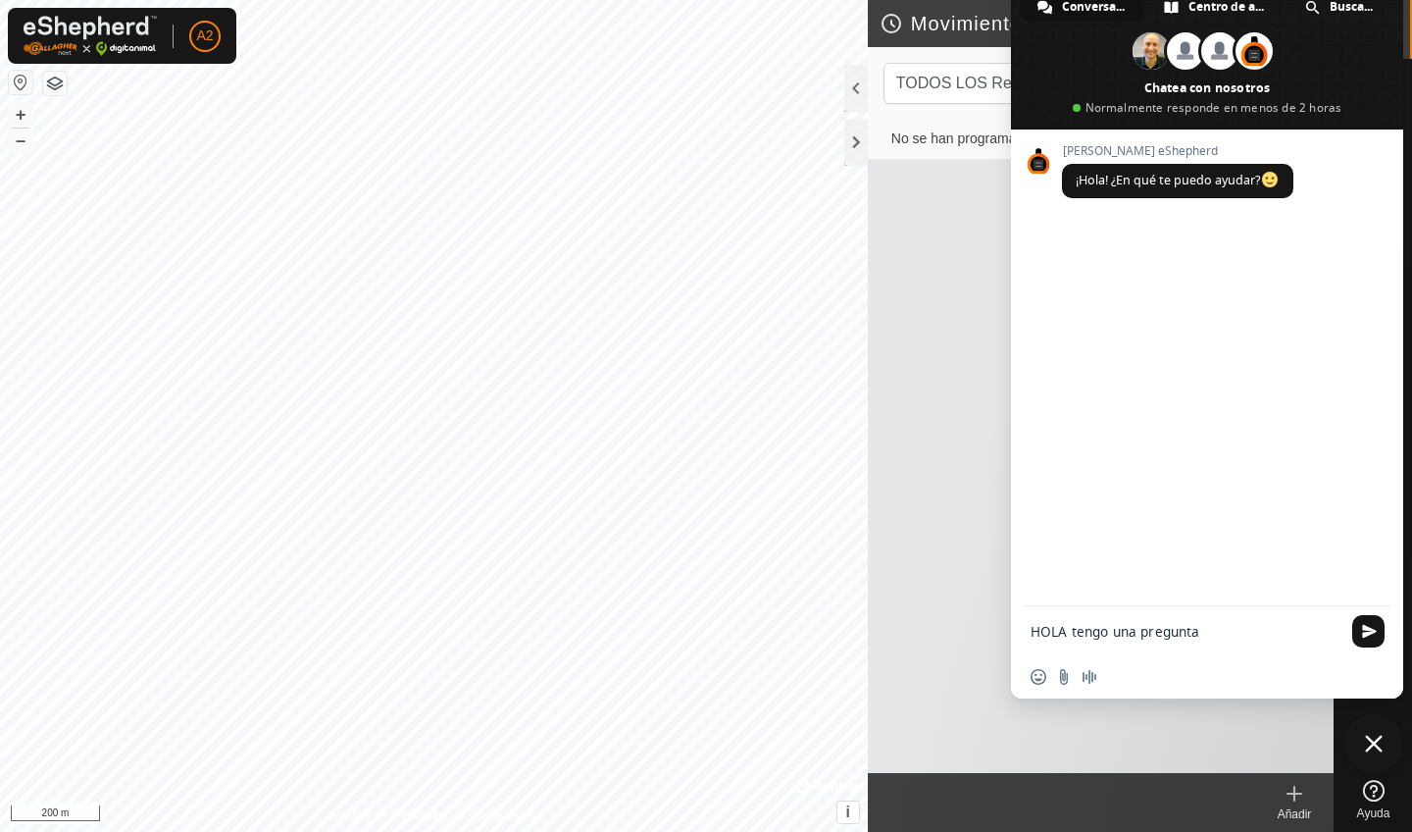
type textarea "HOLA tengo una pregunta"
click at [875, 724] on div "No se han programado movimientos. Agregar uno" at bounding box center [1101, 446] width 466 height 653
click at [875, 724] on span "Cerrar el chat" at bounding box center [1374, 743] width 18 height 18
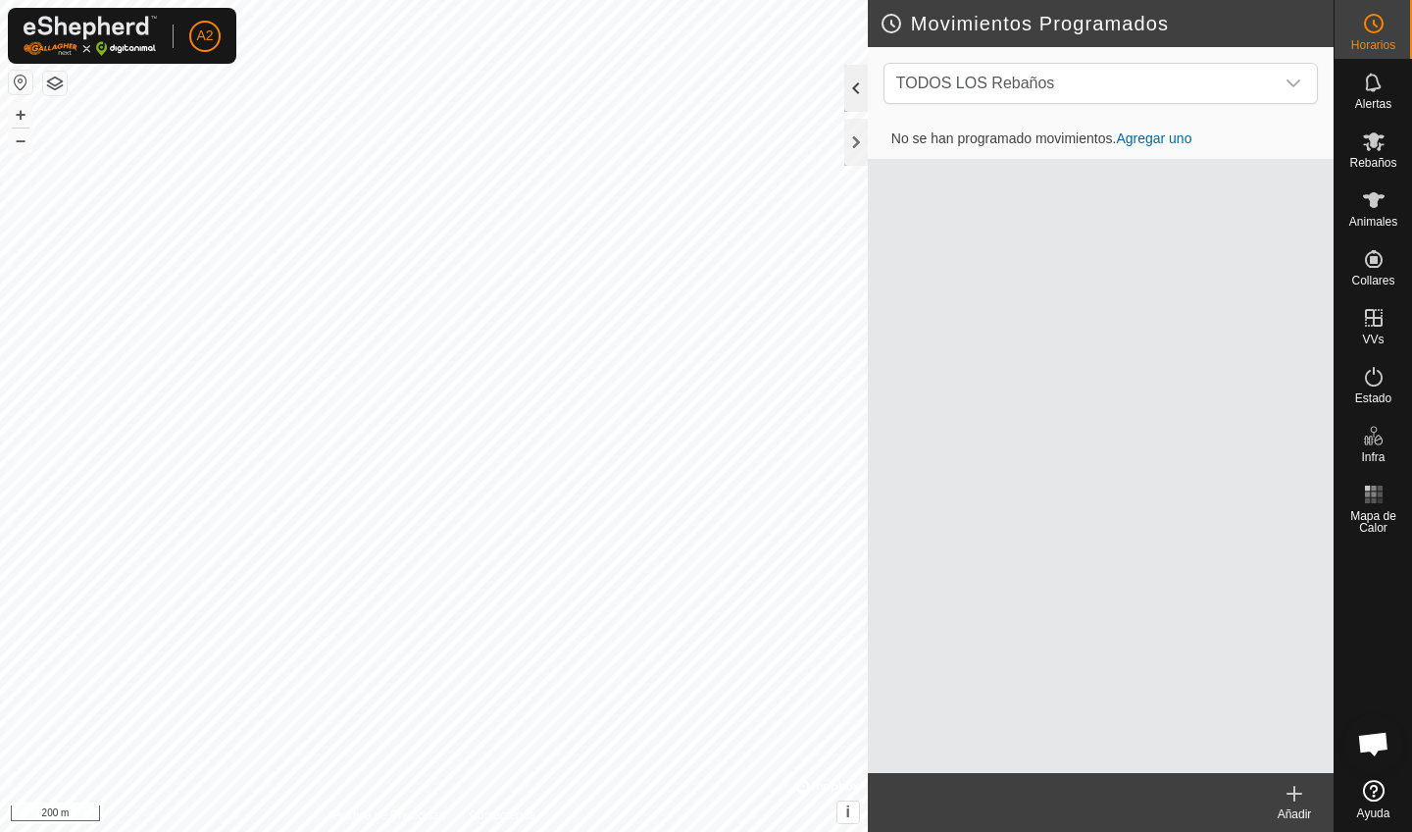
click at [859, 85] on div at bounding box center [856, 88] width 24 height 47
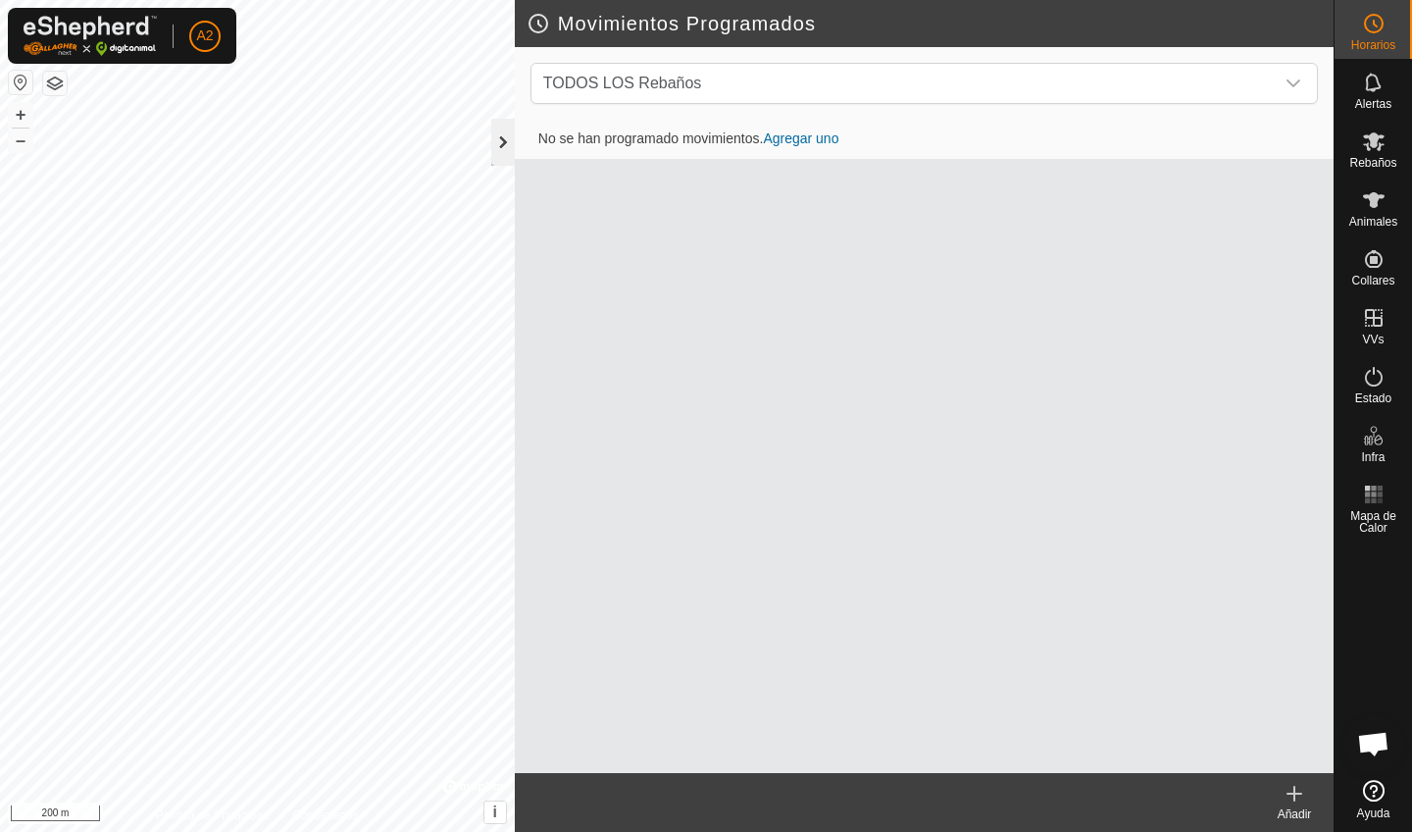
click at [495, 144] on div at bounding box center [503, 142] width 24 height 47
